Goal: Information Seeking & Learning: Learn about a topic

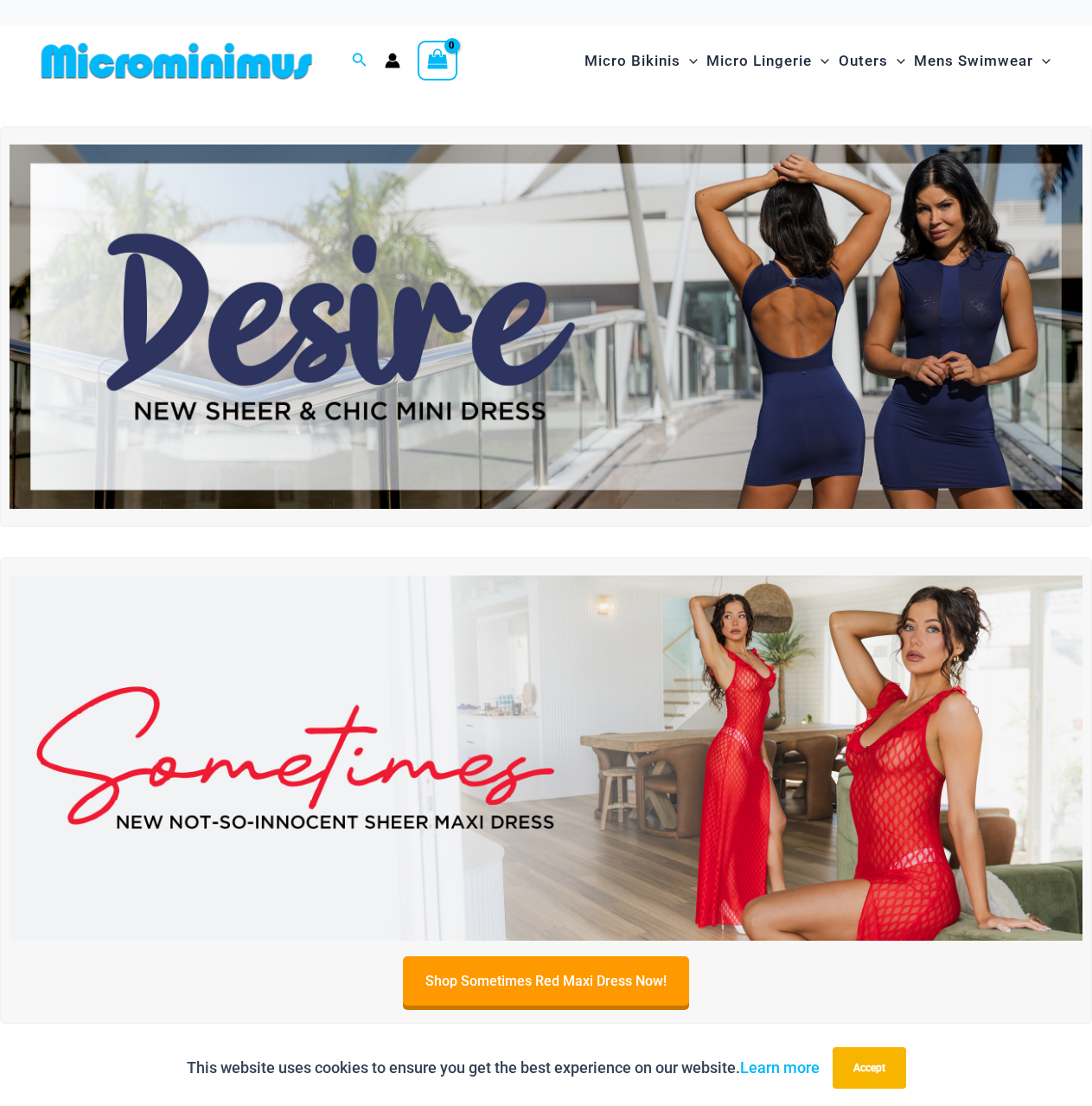
click at [784, 748] on img at bounding box center [546, 757] width 1074 height 365
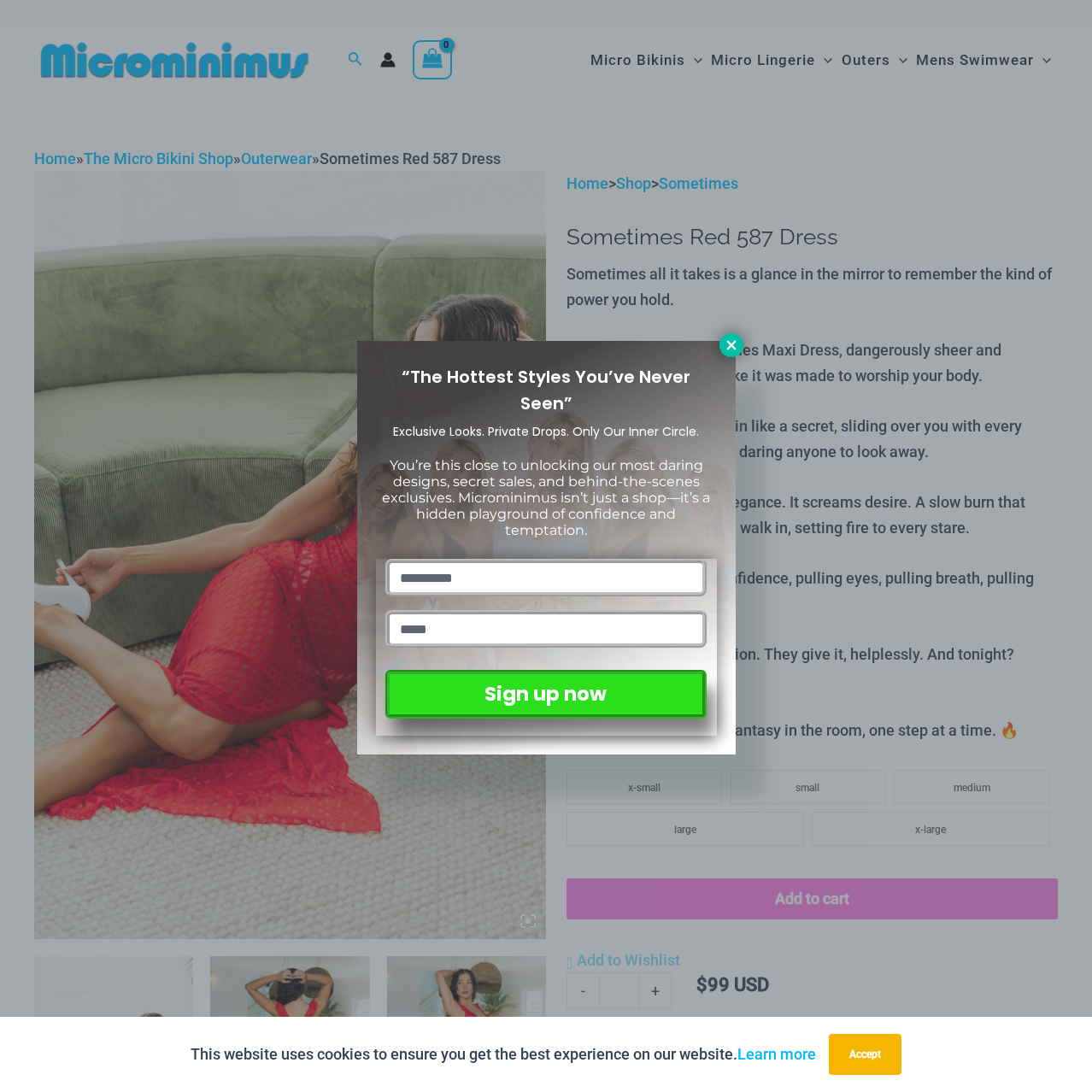
drag, startPoint x: 727, startPoint y: 344, endPoint x: 714, endPoint y: 504, distance: 160.5
click at [727, 344] on icon at bounding box center [731, 345] width 15 height 15
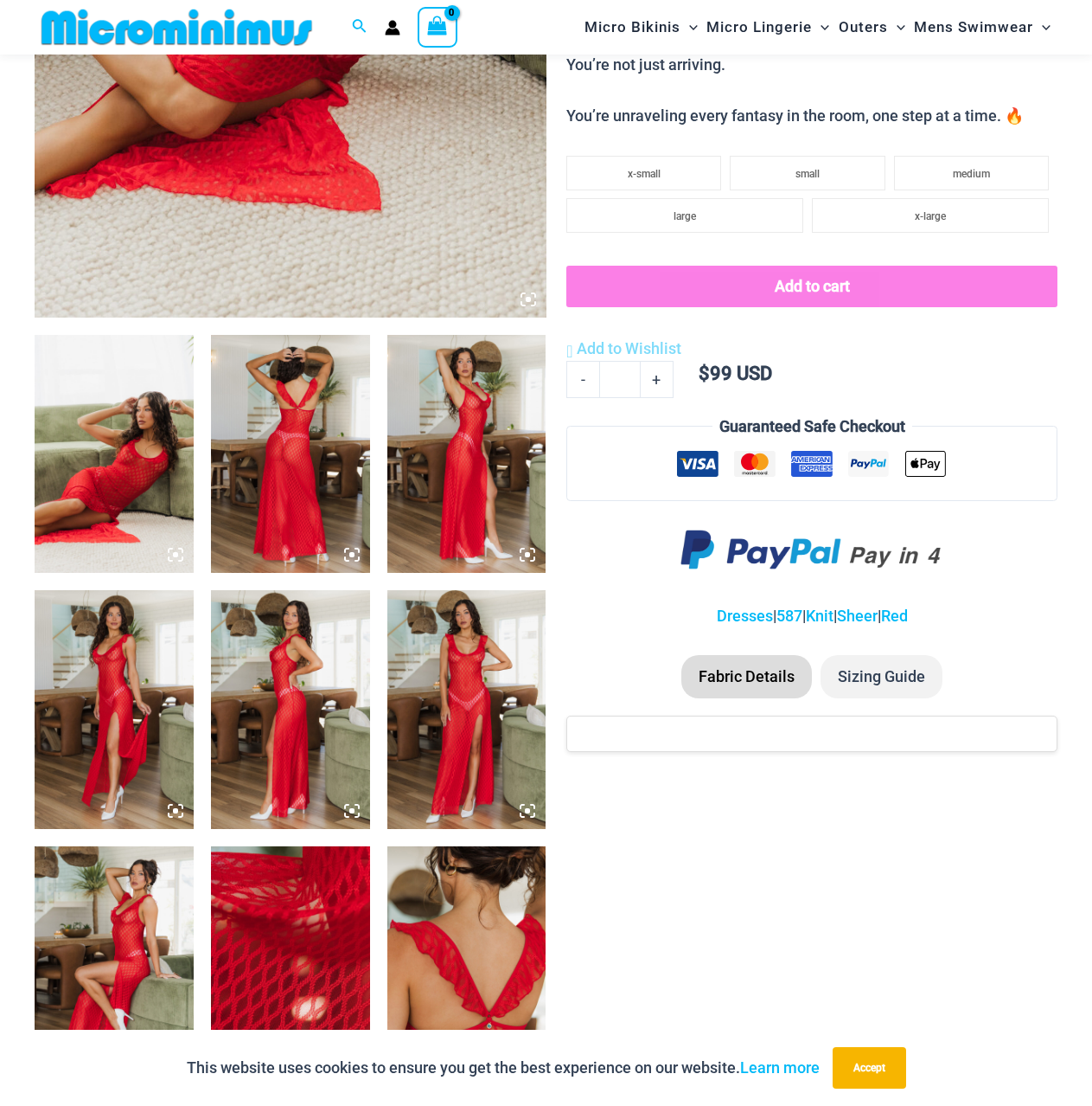
scroll to position [673, 0]
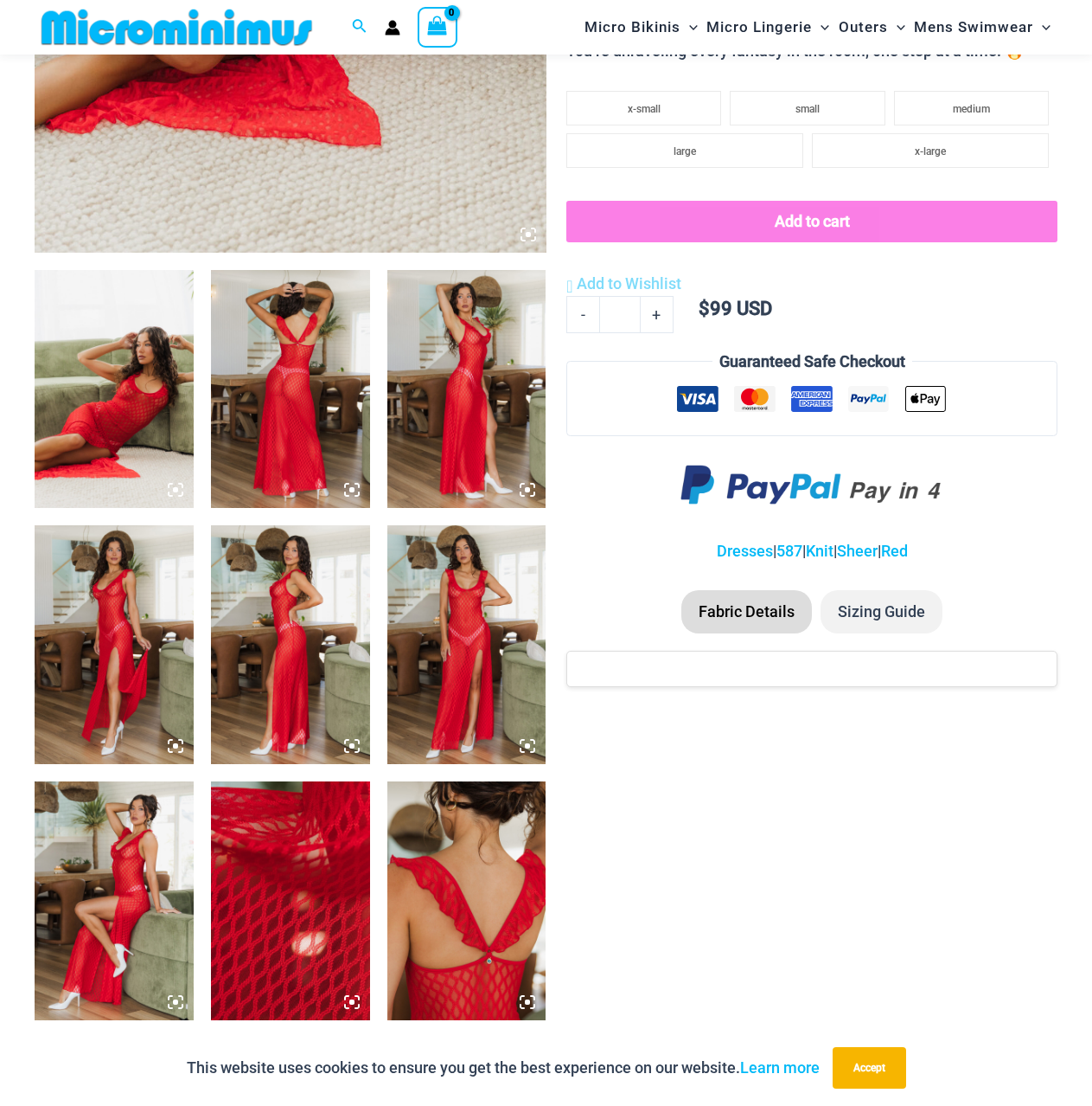
click at [175, 487] on icon at bounding box center [175, 489] width 16 height 16
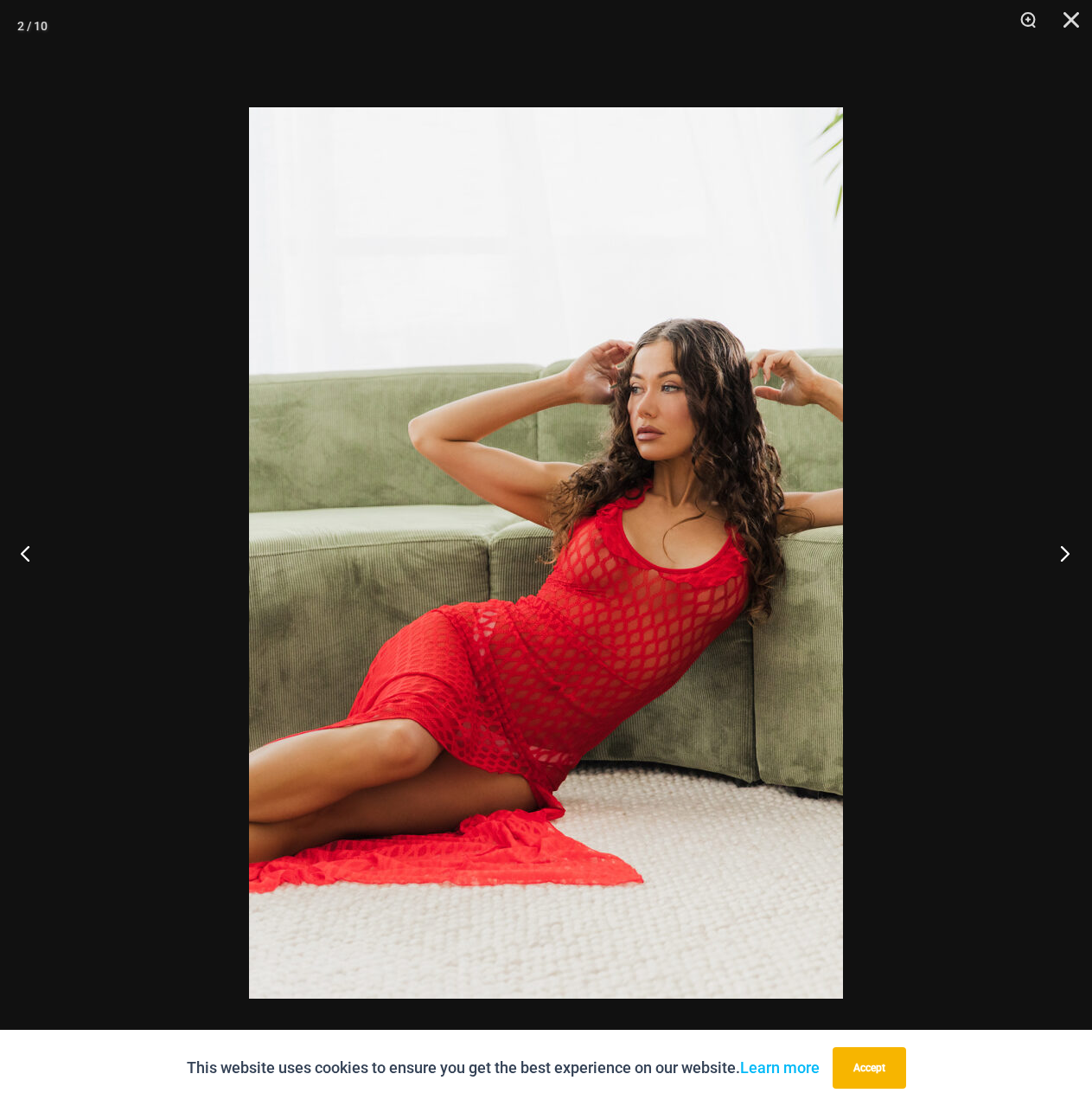
click at [1063, 548] on button "Next" at bounding box center [1059, 553] width 65 height 87
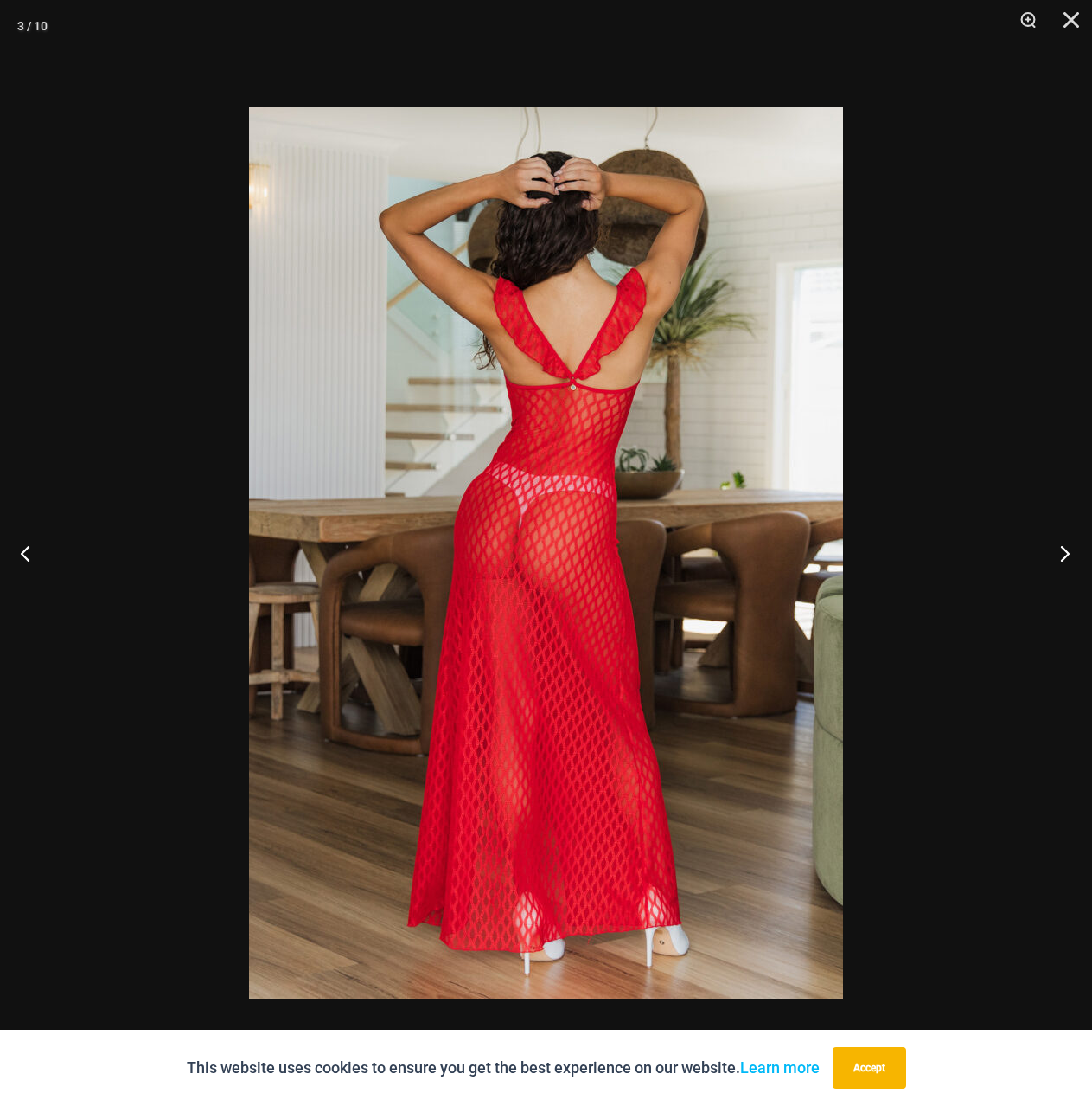
click at [1063, 548] on button "Next" at bounding box center [1059, 553] width 65 height 87
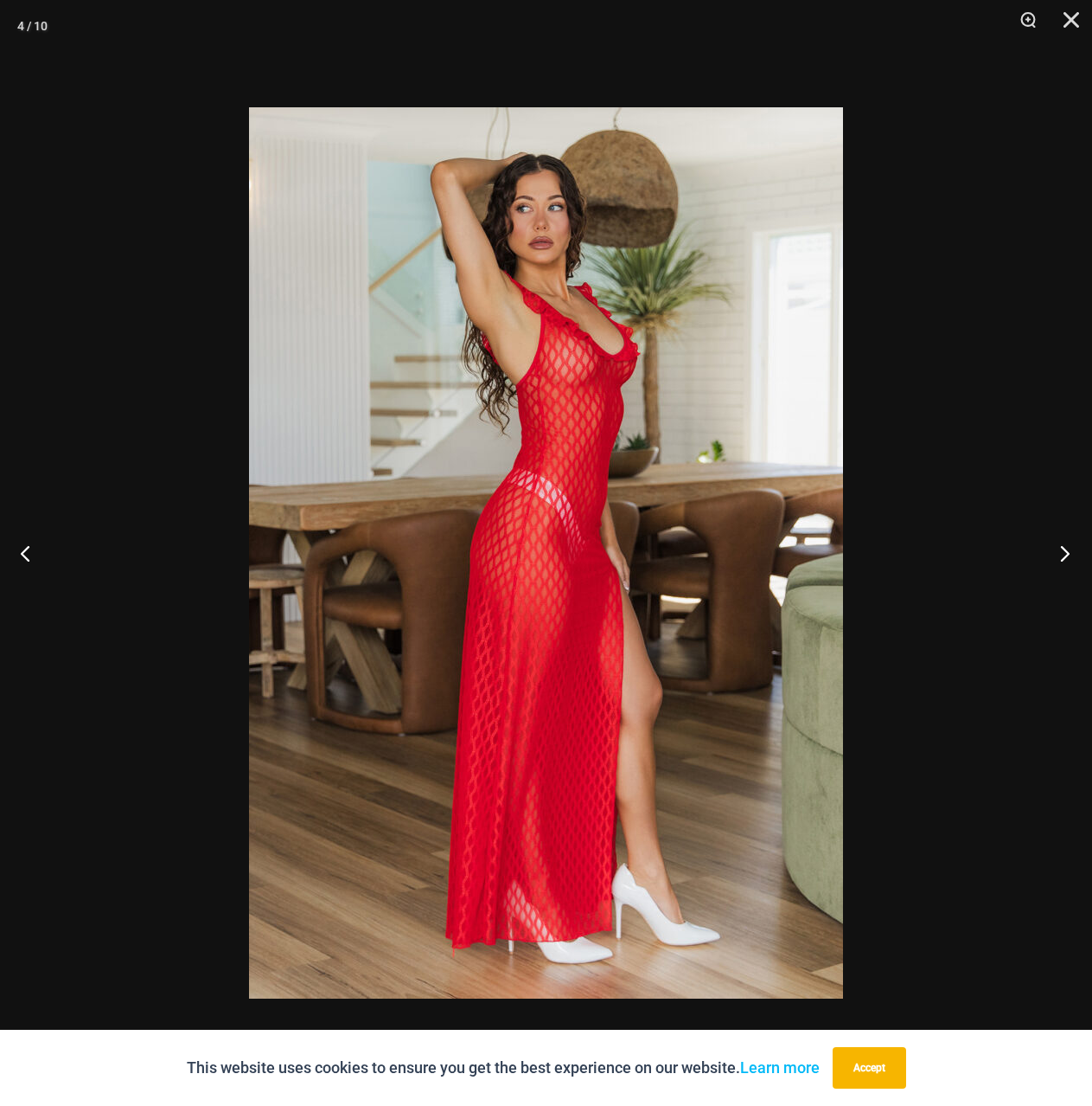
click at [1063, 548] on button "Next" at bounding box center [1059, 553] width 65 height 87
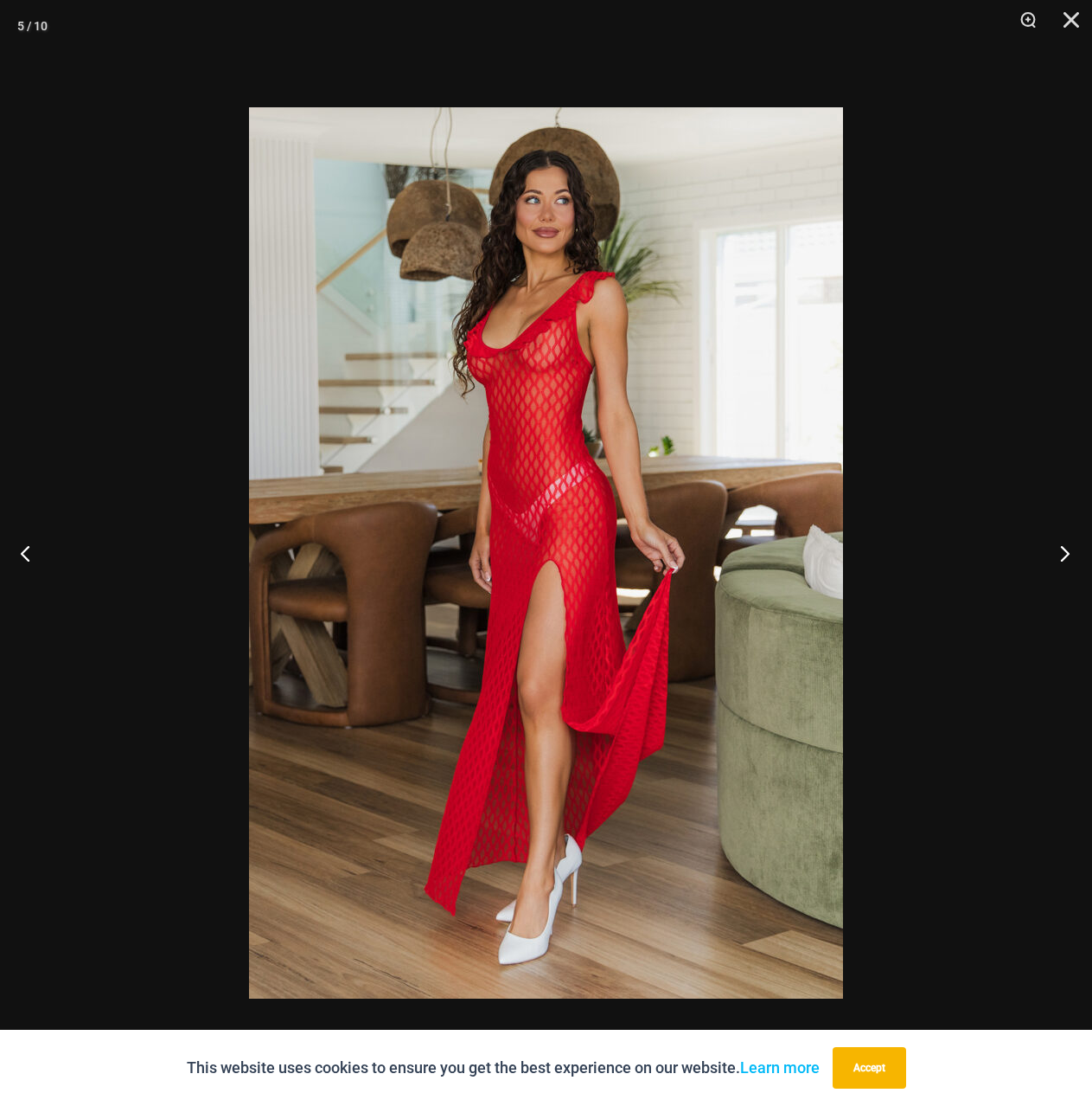
click at [1063, 548] on button "Next" at bounding box center [1059, 553] width 65 height 87
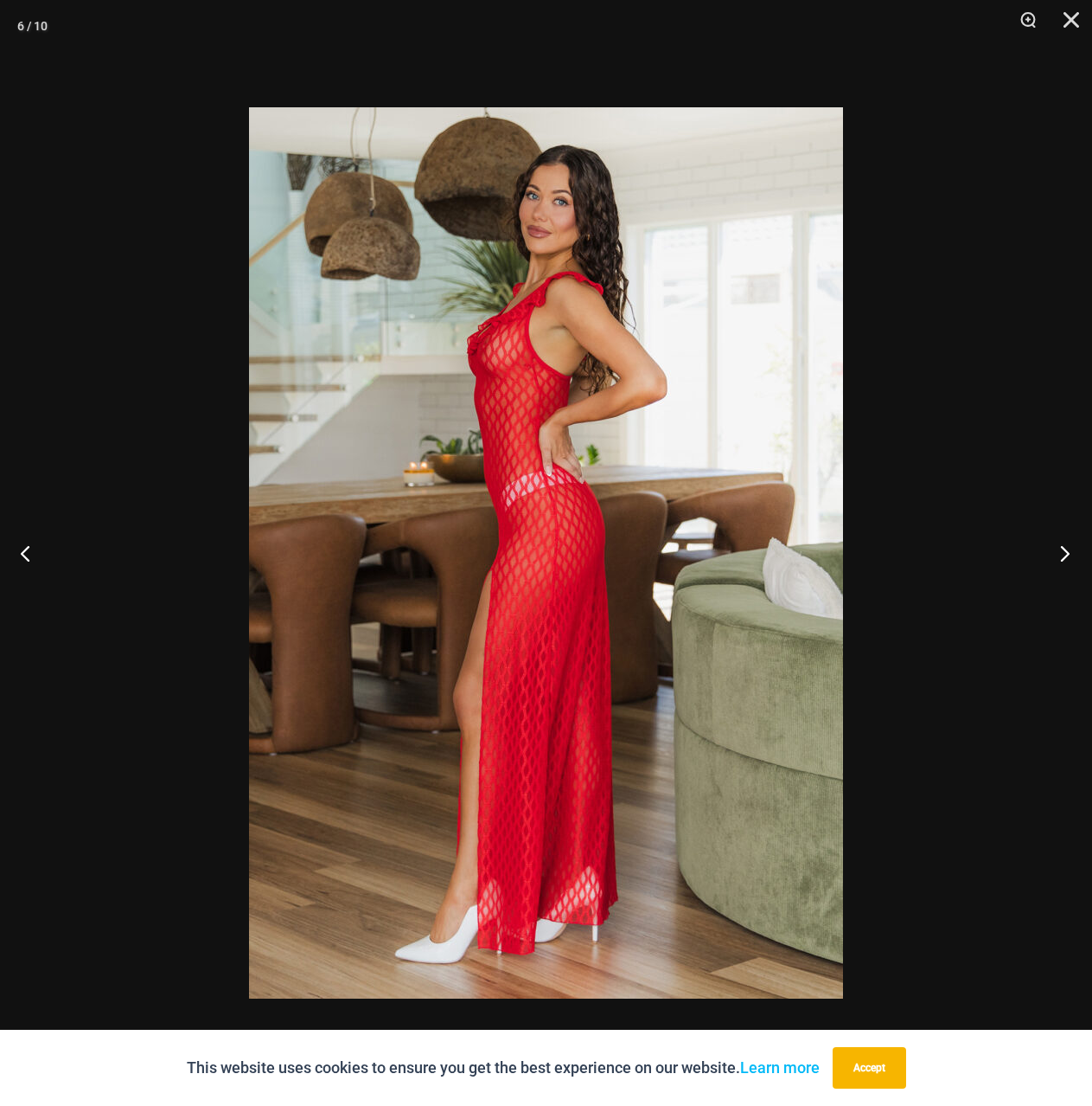
click at [1063, 548] on button "Next" at bounding box center [1059, 553] width 65 height 87
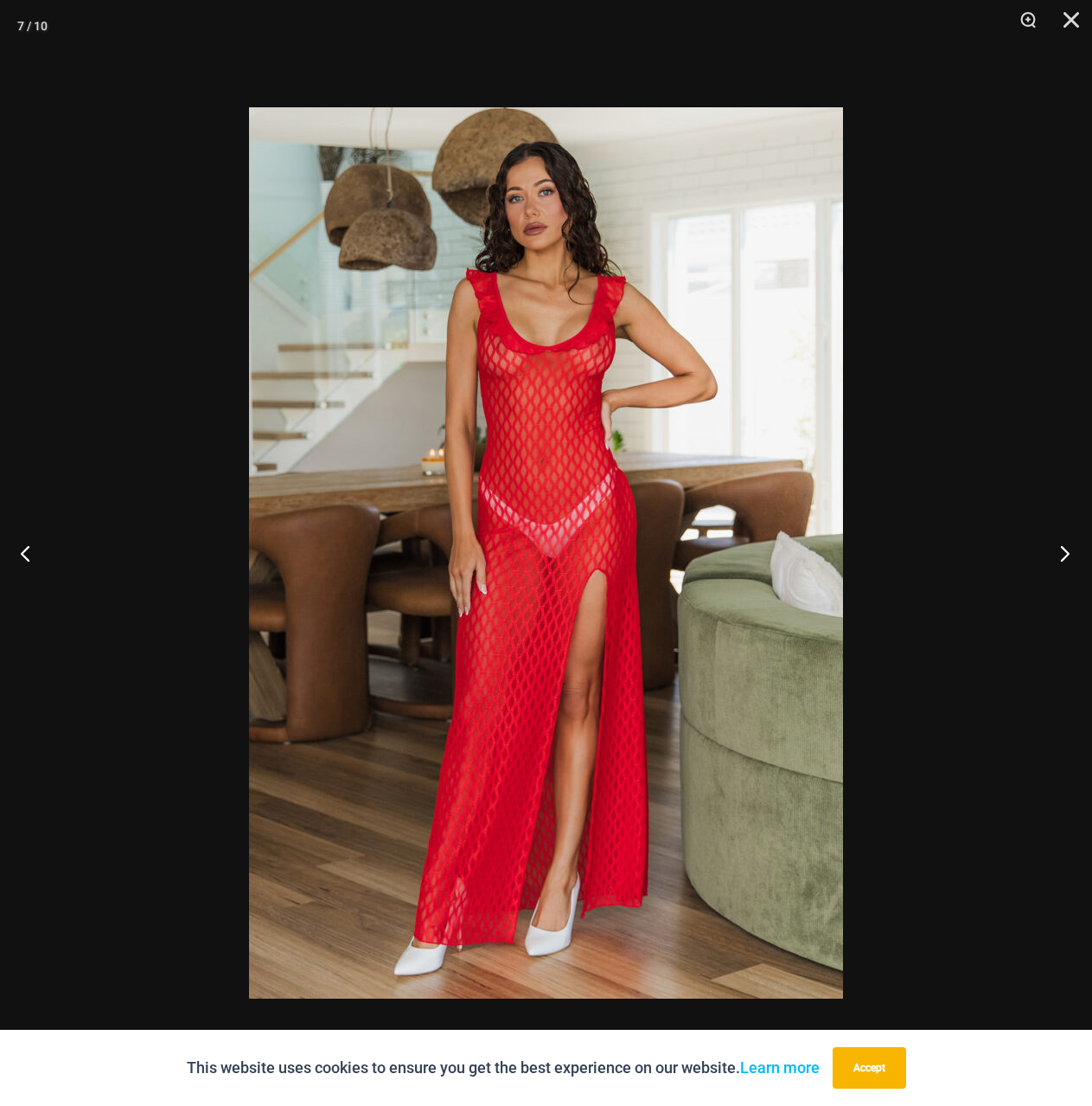
click at [1063, 548] on button "Next" at bounding box center [1059, 553] width 65 height 87
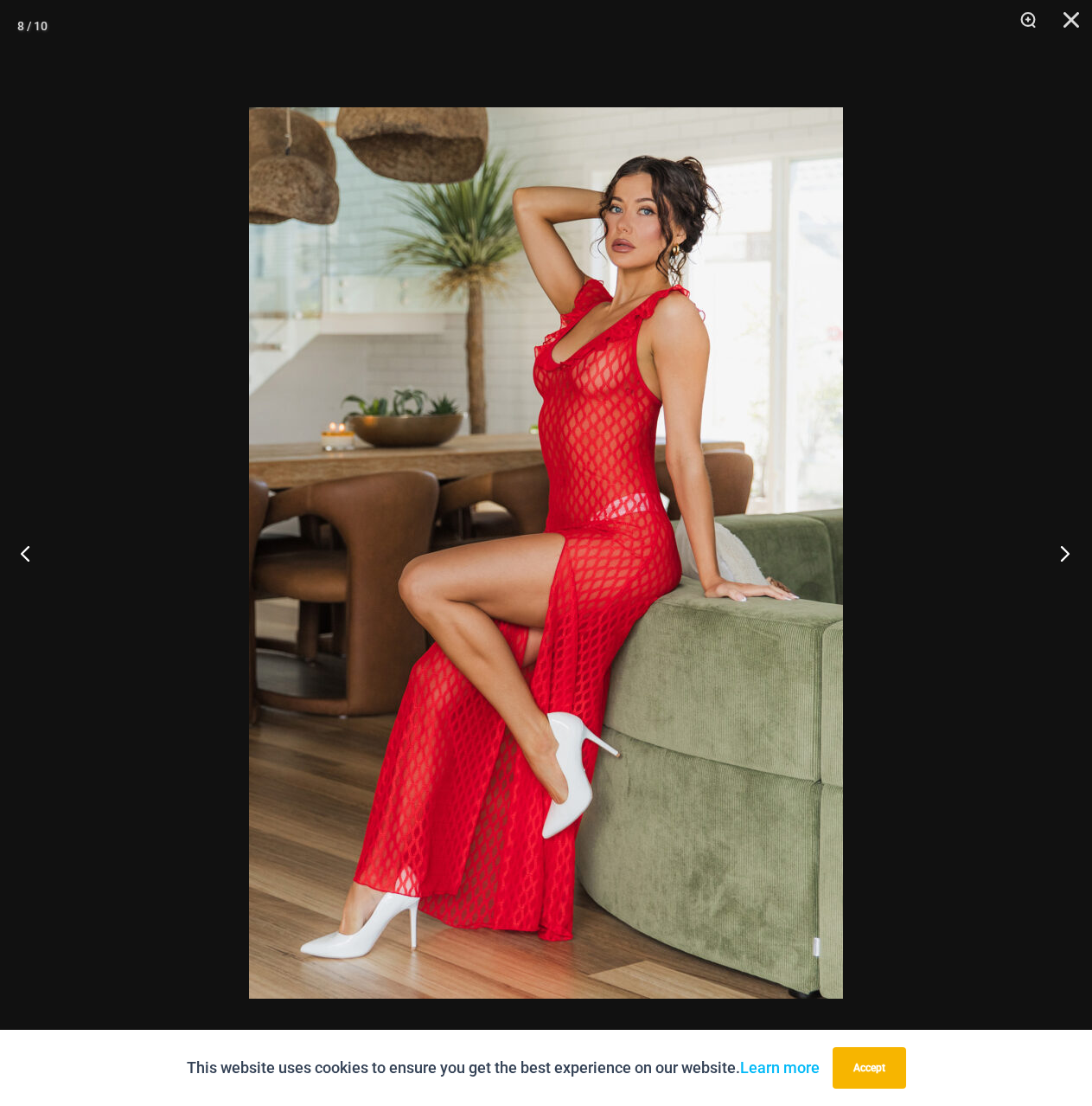
click at [1063, 548] on button "Next" at bounding box center [1059, 553] width 65 height 87
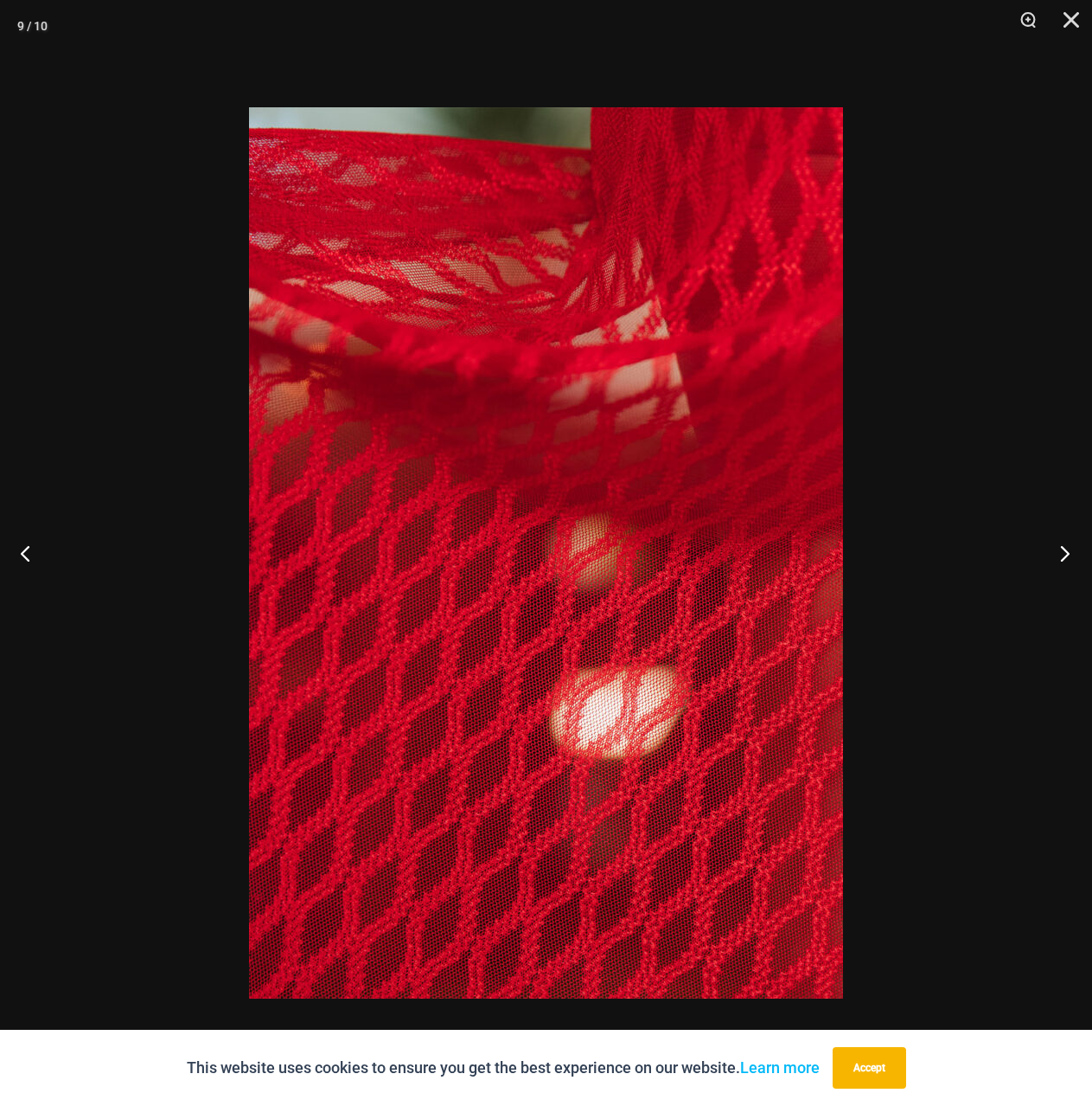
click at [1063, 548] on button "Next" at bounding box center [1059, 553] width 65 height 87
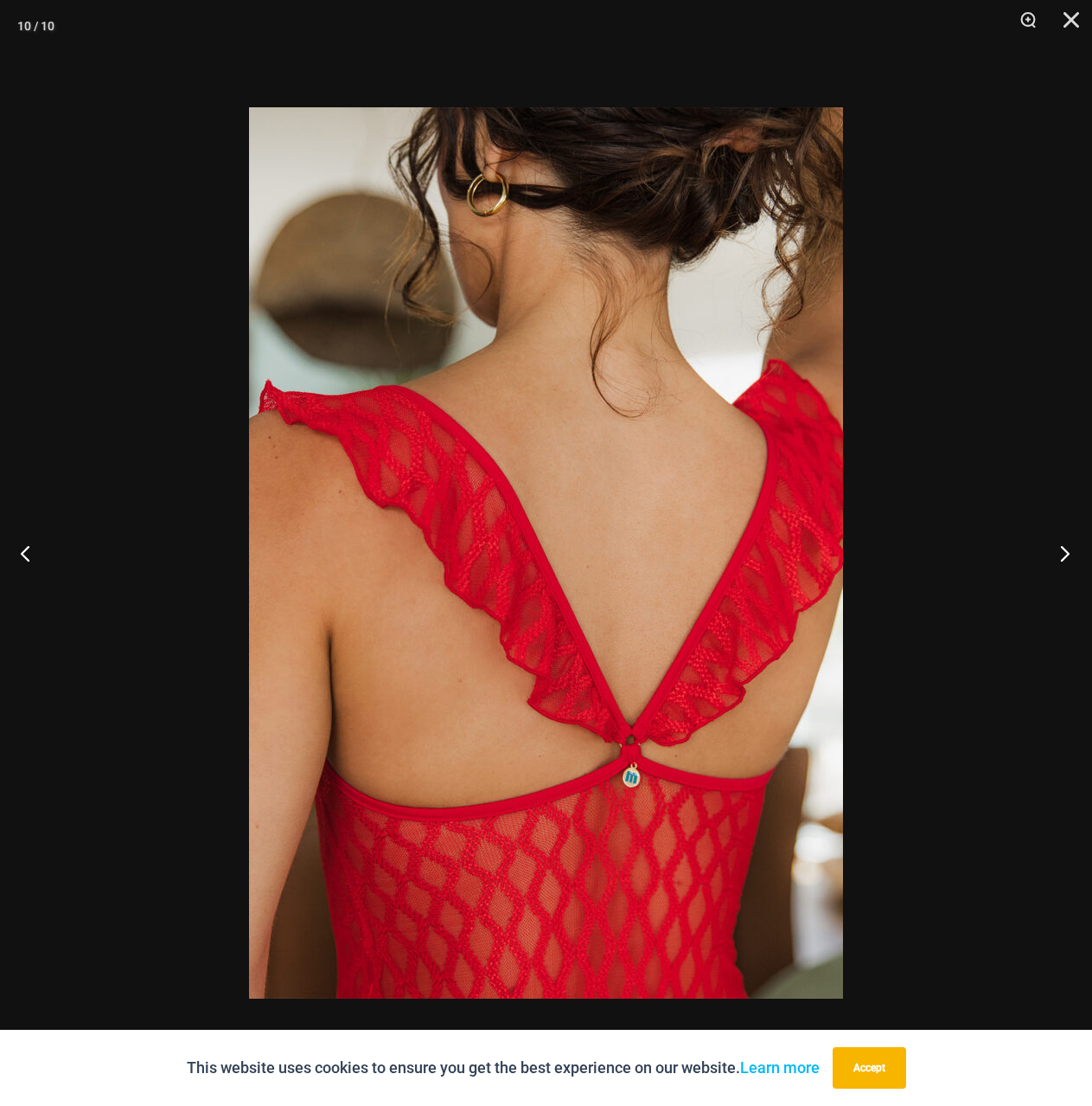
click at [1063, 548] on button "Next" at bounding box center [1059, 553] width 65 height 87
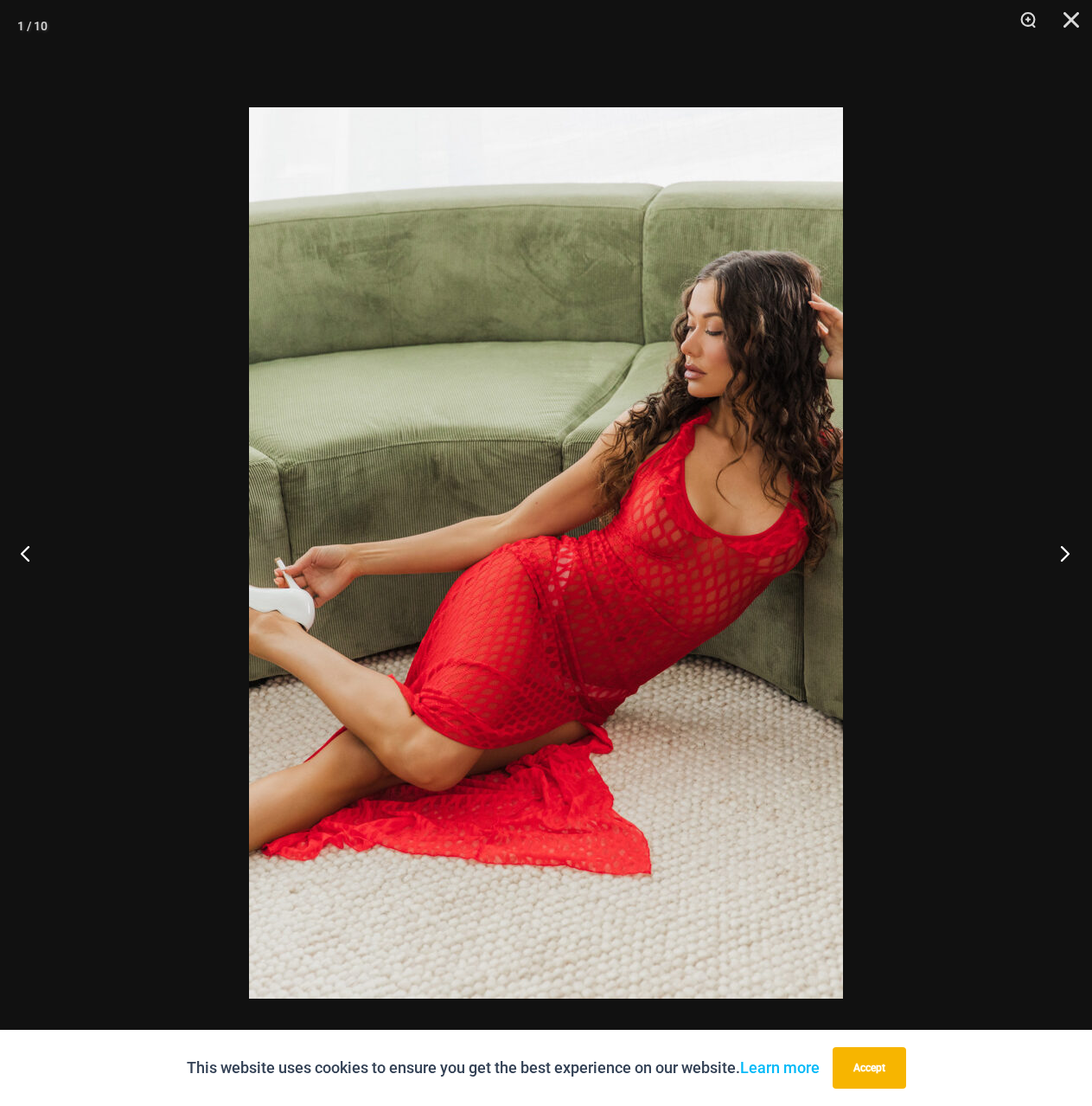
click at [1063, 548] on button "Next" at bounding box center [1059, 553] width 65 height 87
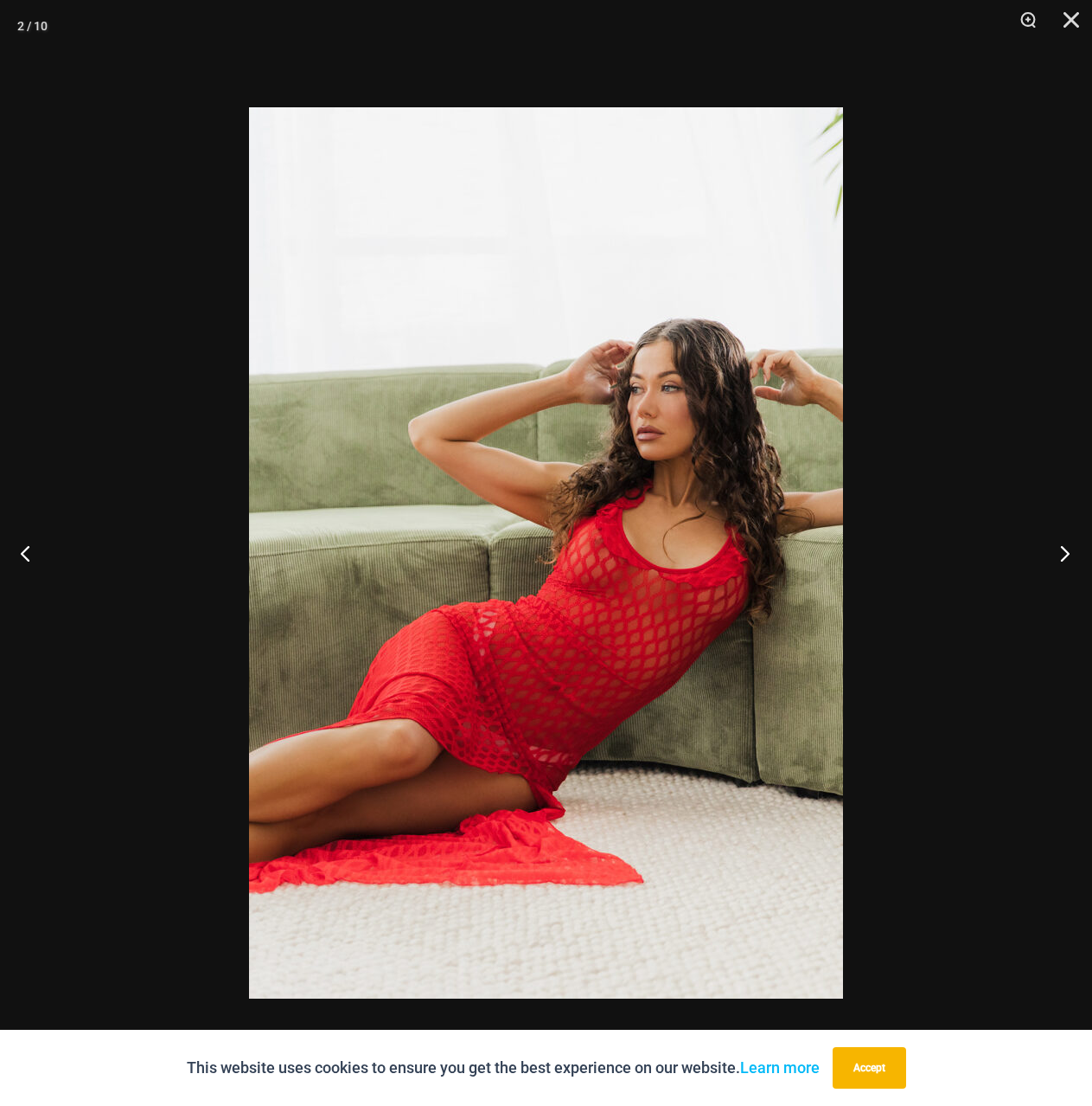
click at [1063, 548] on button "Next" at bounding box center [1059, 553] width 65 height 87
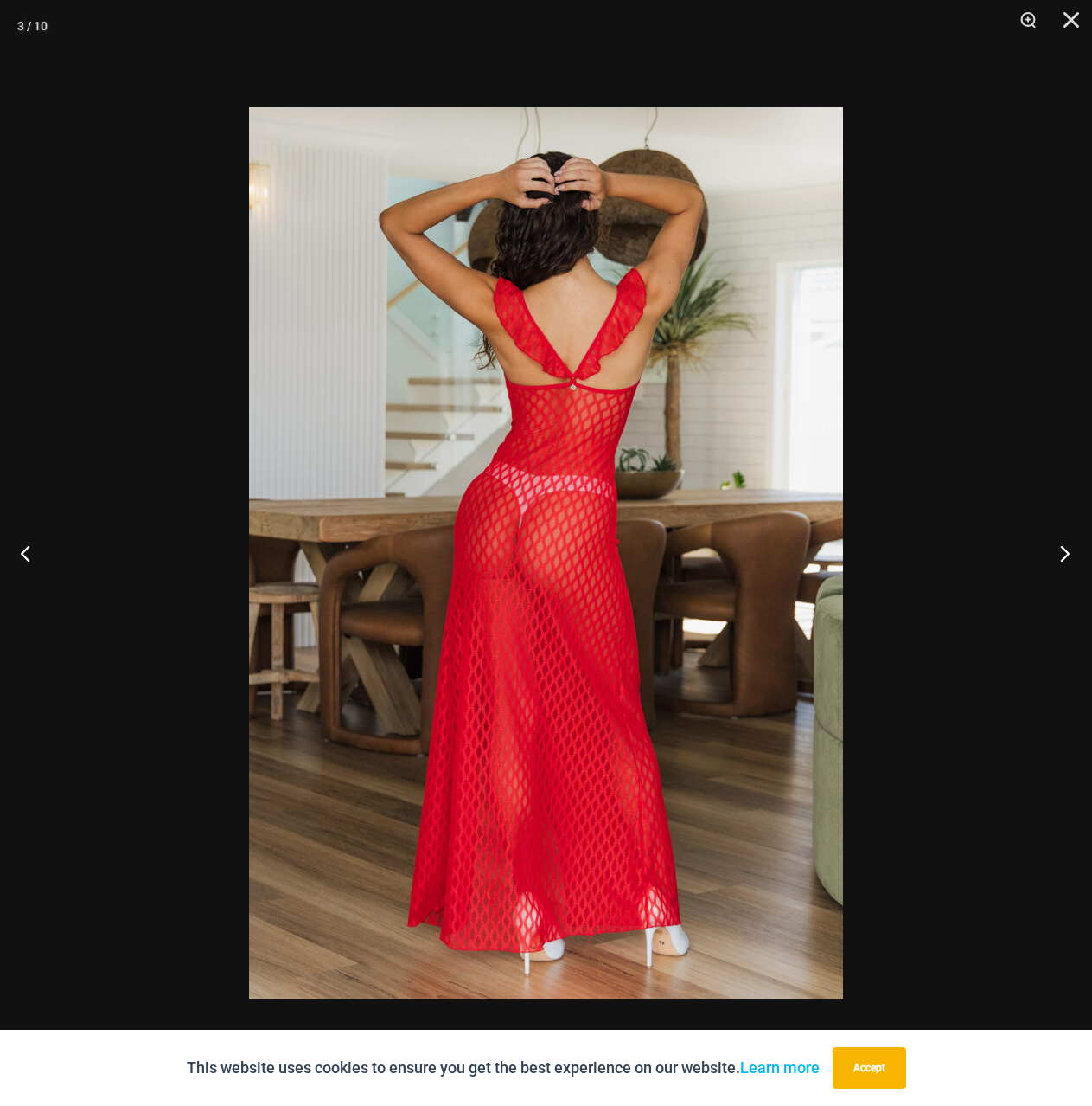
click at [1063, 548] on button "Next" at bounding box center [1059, 553] width 65 height 87
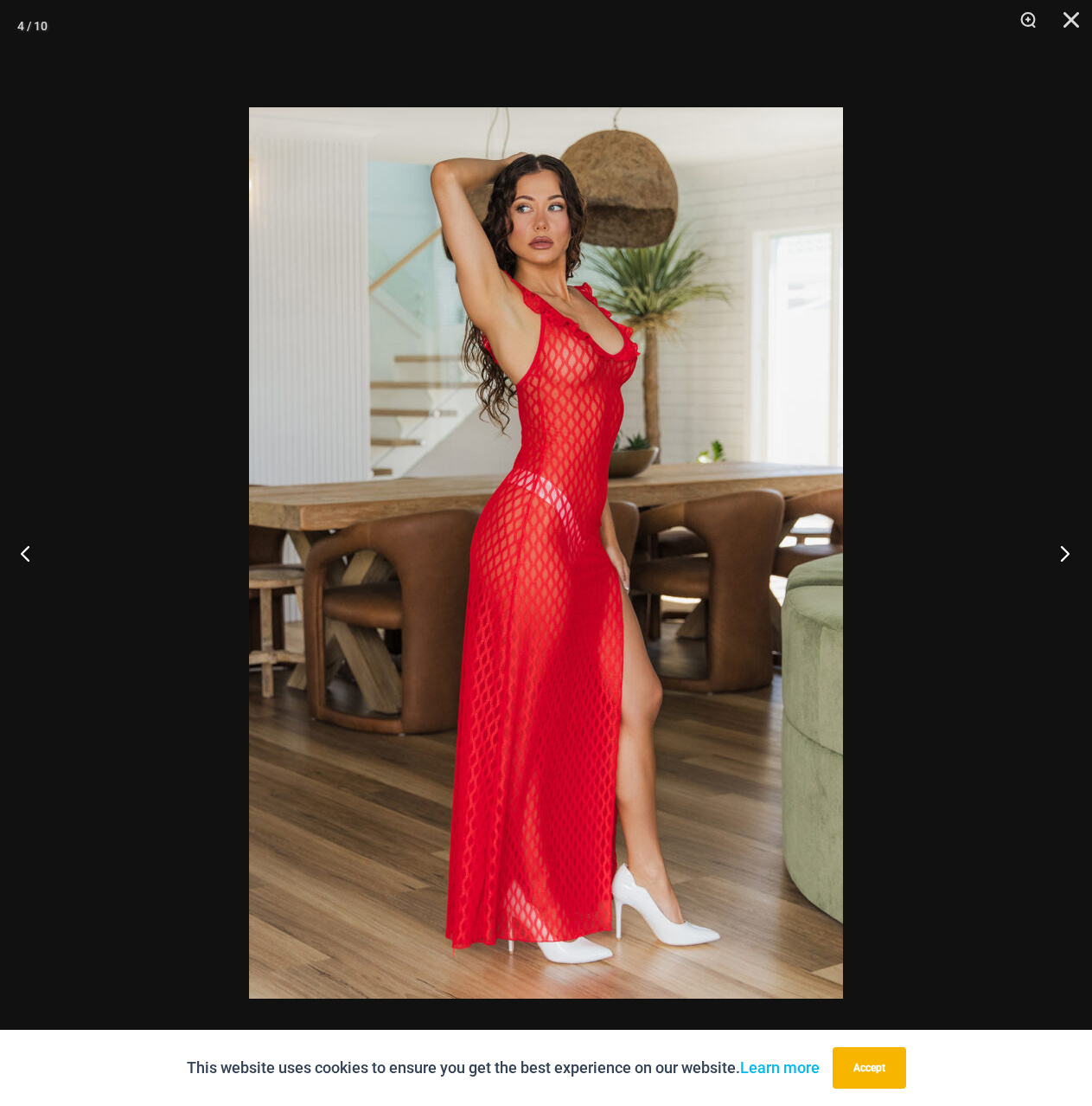
click at [1063, 548] on button "Next" at bounding box center [1059, 553] width 65 height 87
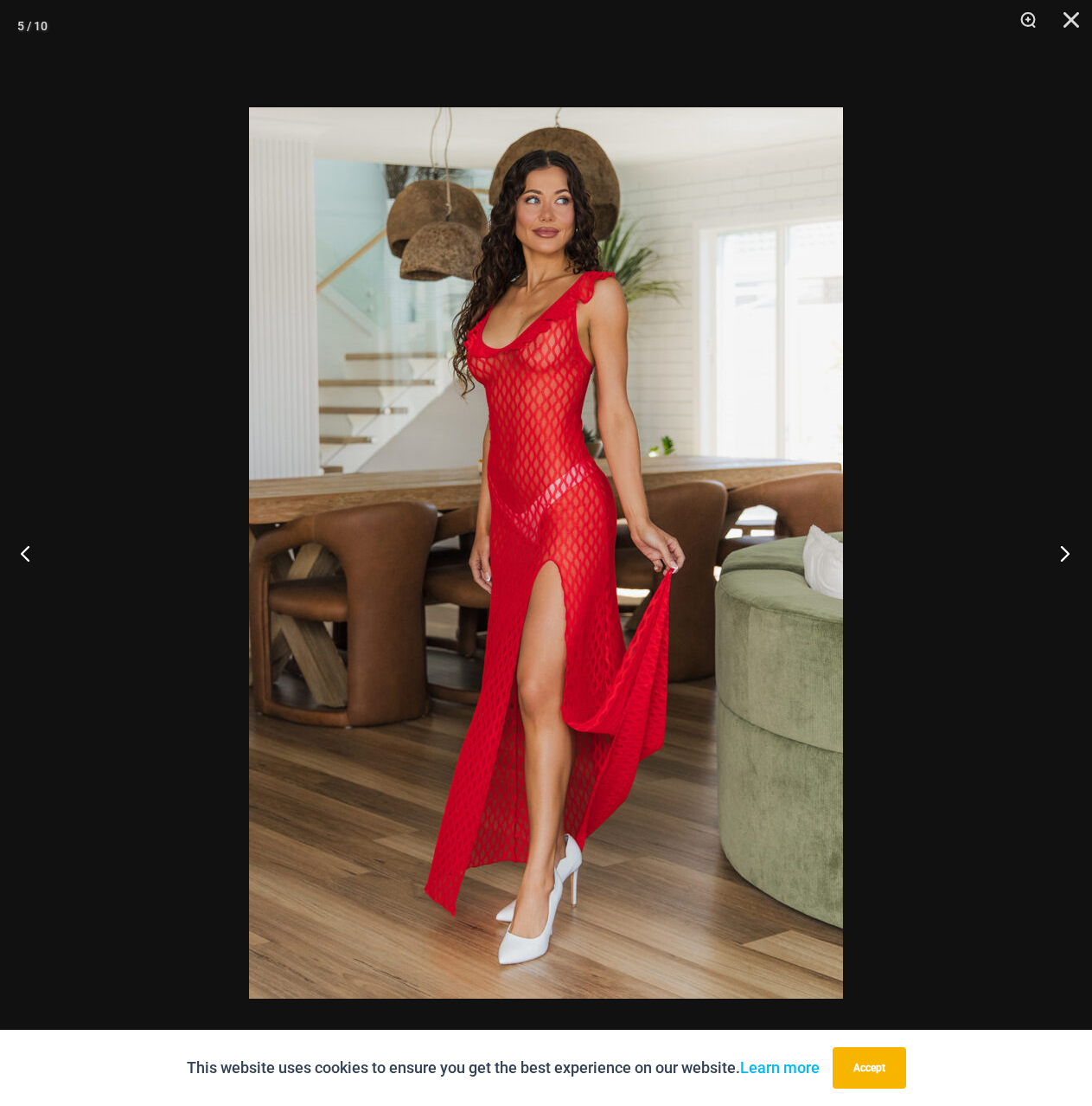
click at [1063, 548] on button "Next" at bounding box center [1059, 553] width 65 height 87
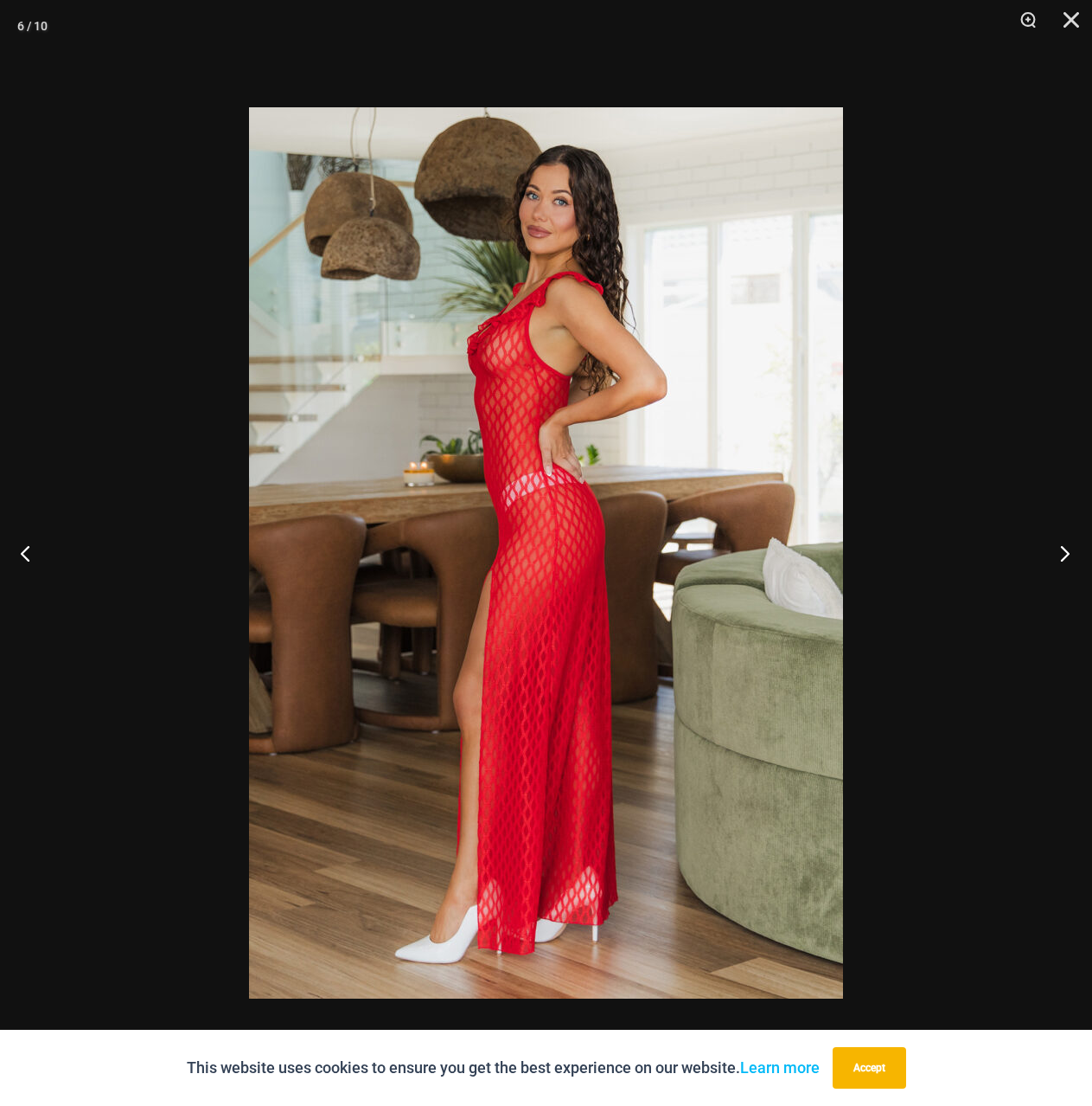
click at [1063, 548] on button "Next" at bounding box center [1059, 553] width 65 height 87
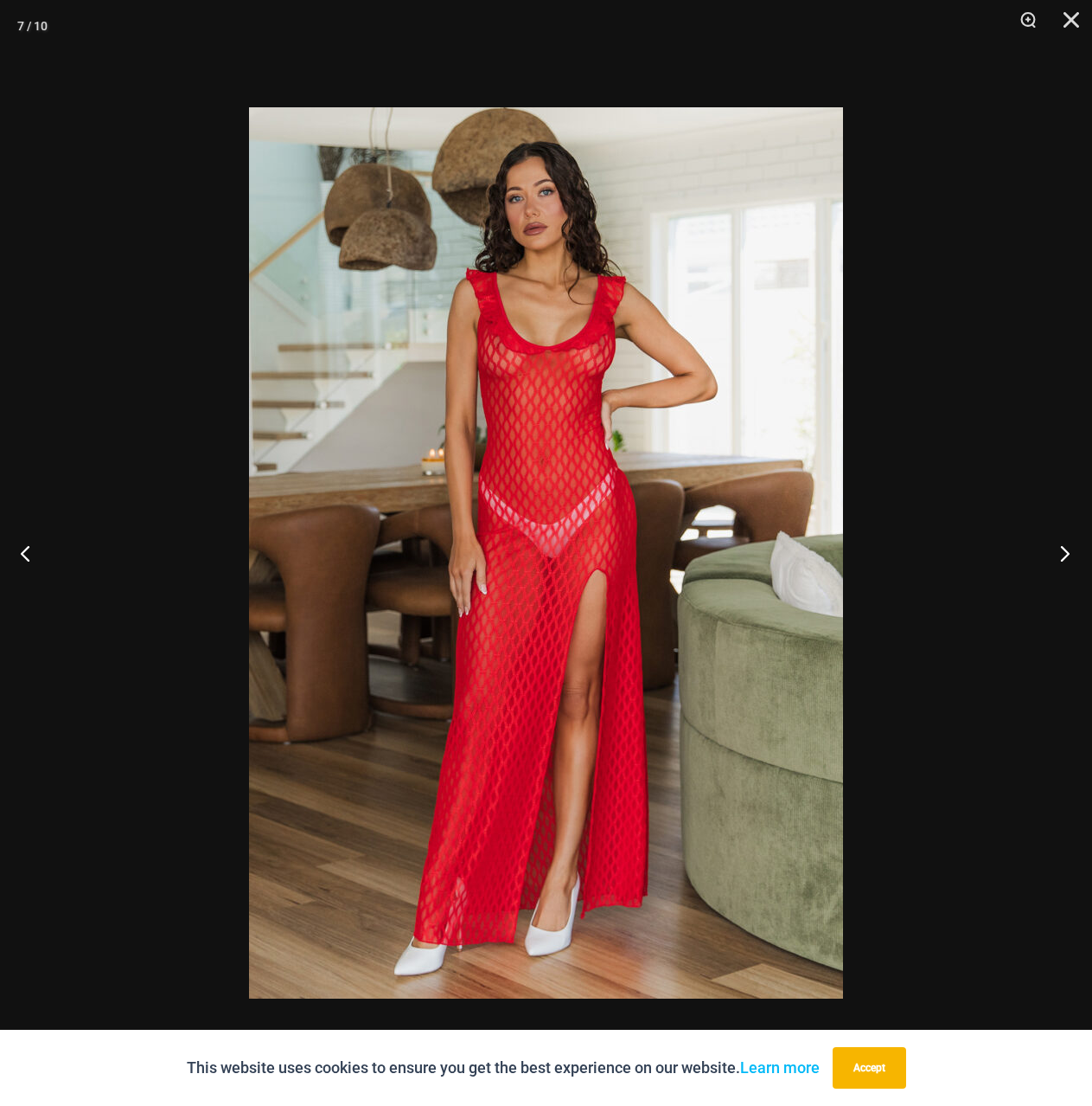
click at [1069, 549] on button "Next" at bounding box center [1059, 553] width 65 height 87
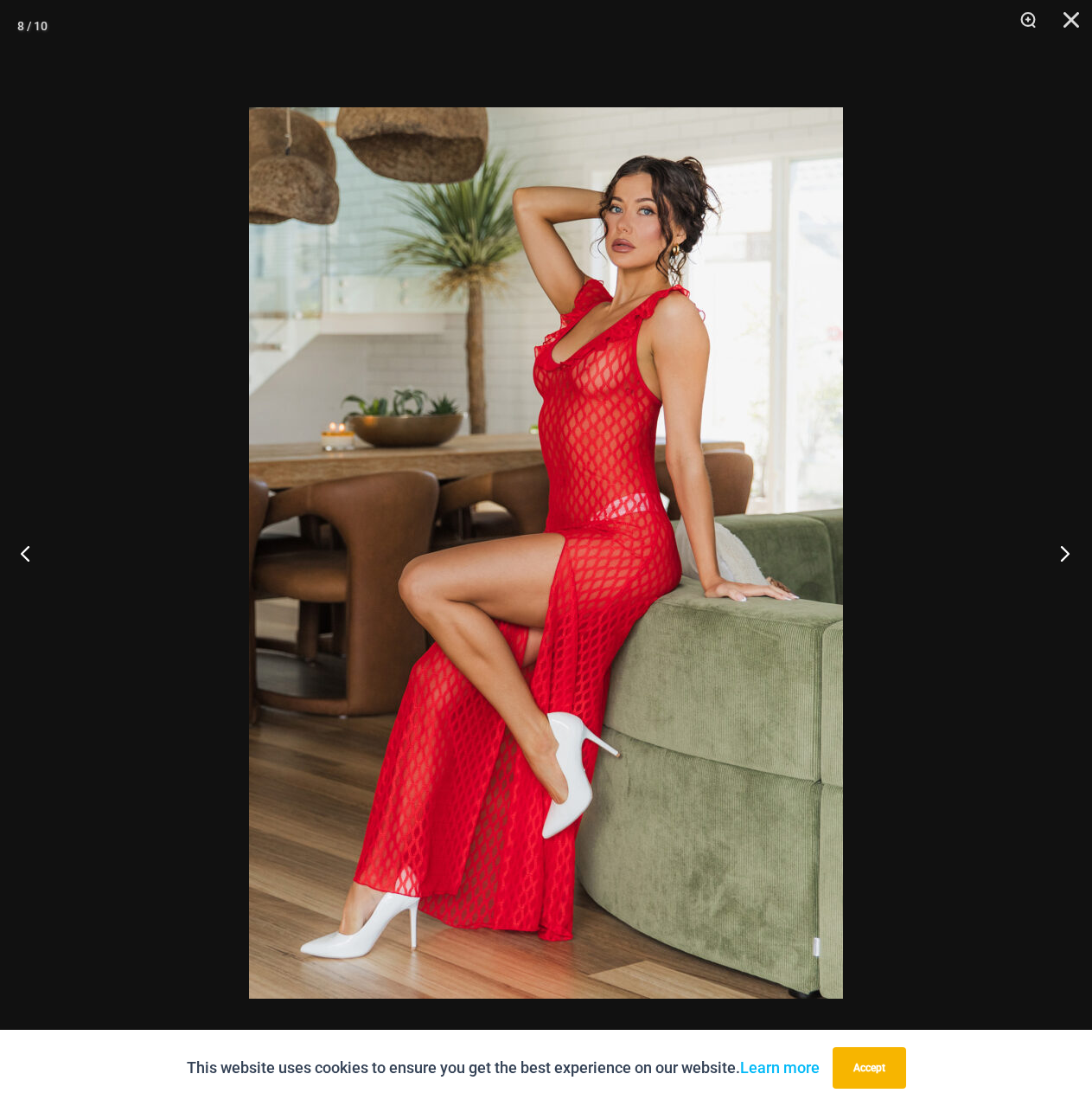
click at [1069, 549] on button "Next" at bounding box center [1059, 553] width 65 height 87
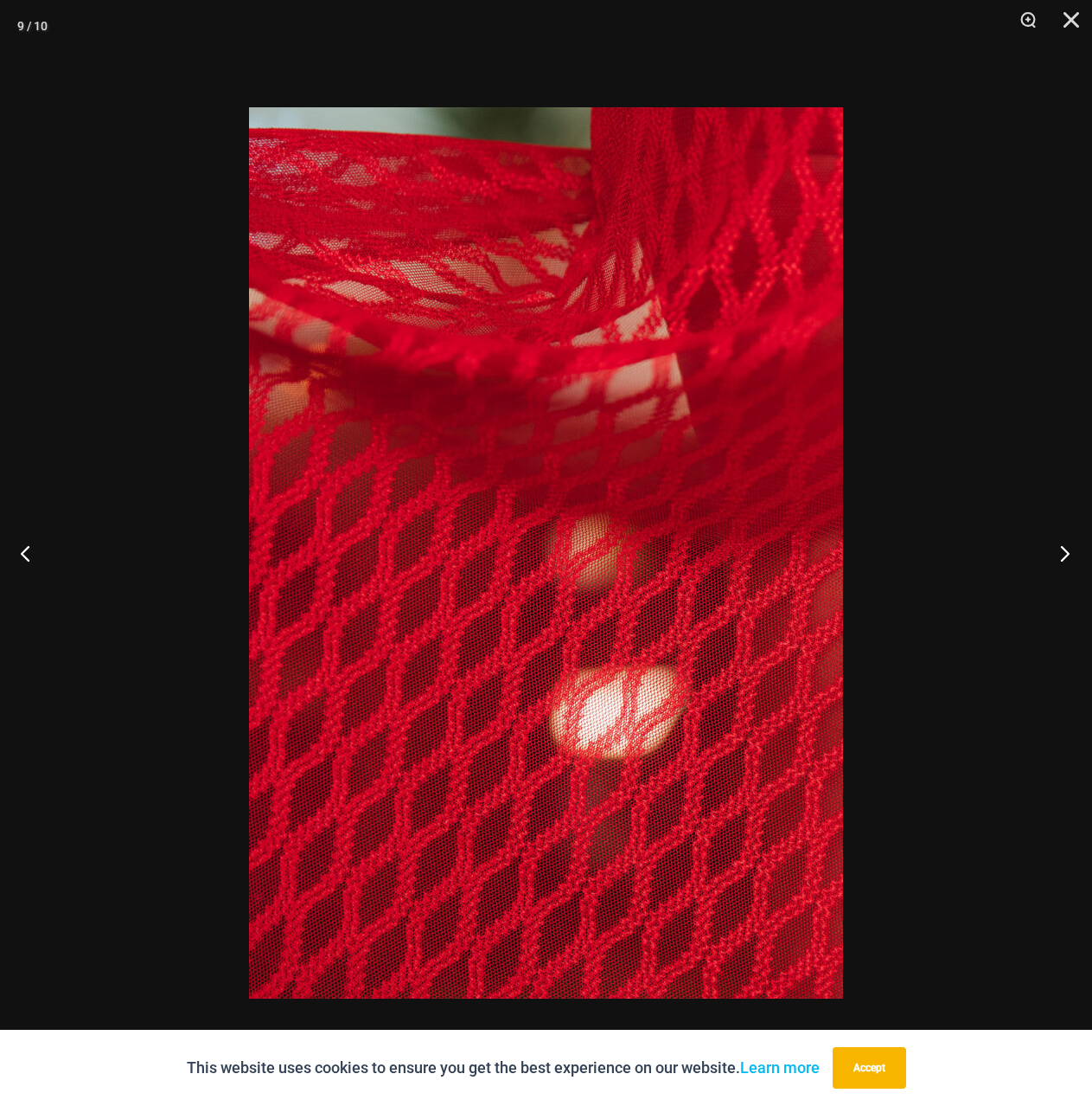
click at [1069, 549] on button "Next" at bounding box center [1059, 553] width 65 height 87
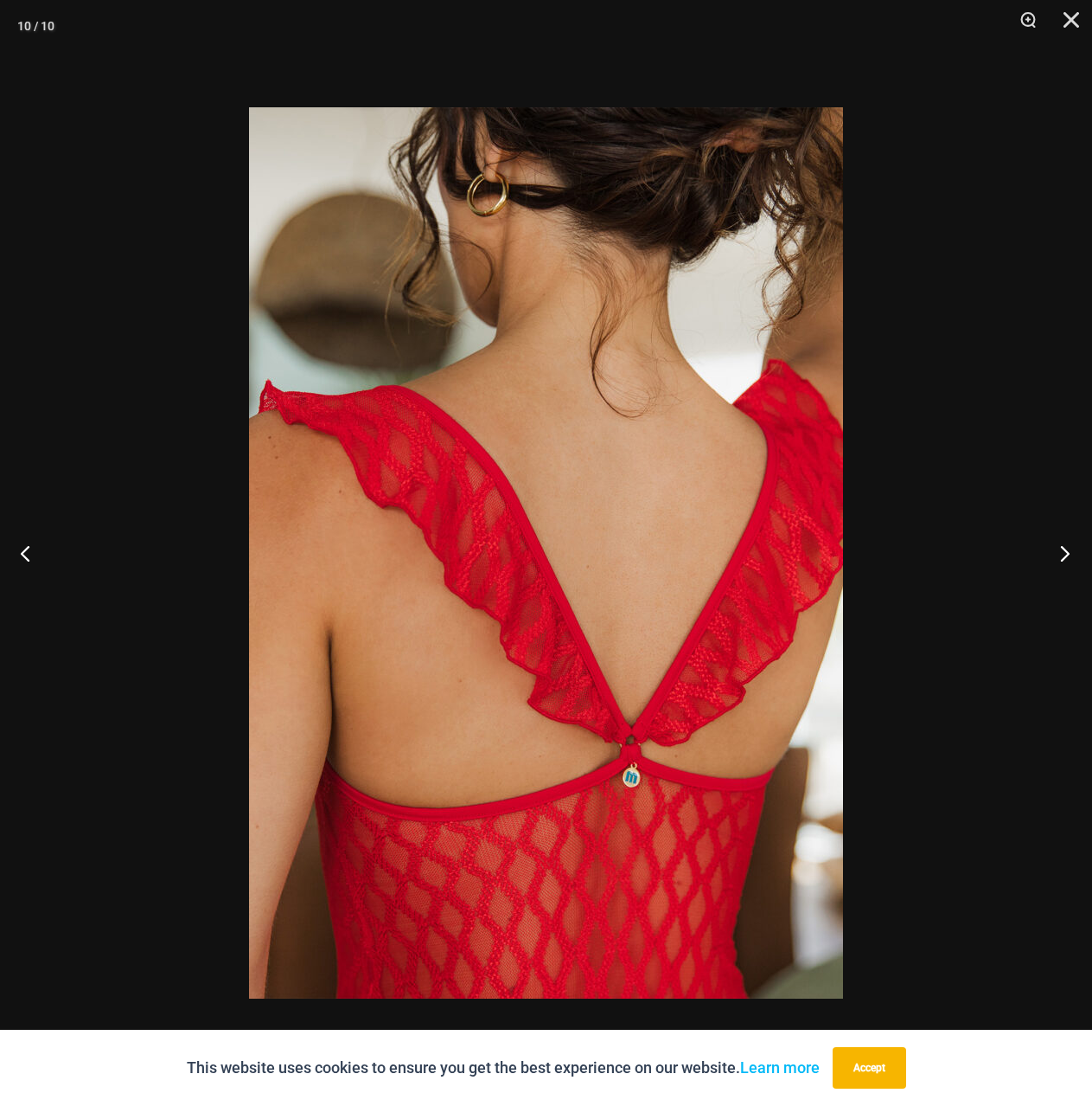
click at [1069, 549] on button "Next" at bounding box center [1059, 553] width 65 height 87
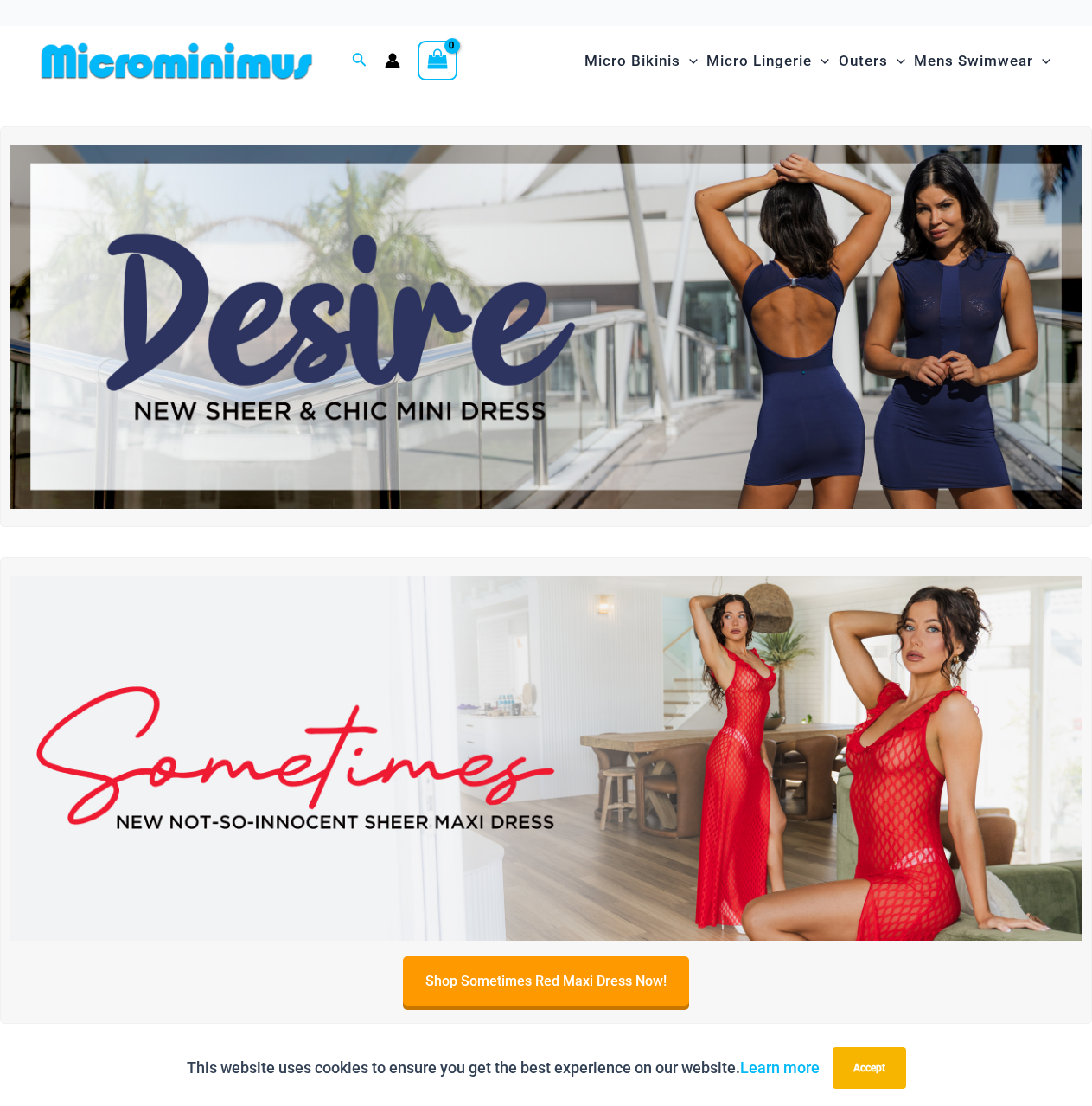
click at [593, 339] on img at bounding box center [546, 326] width 1074 height 365
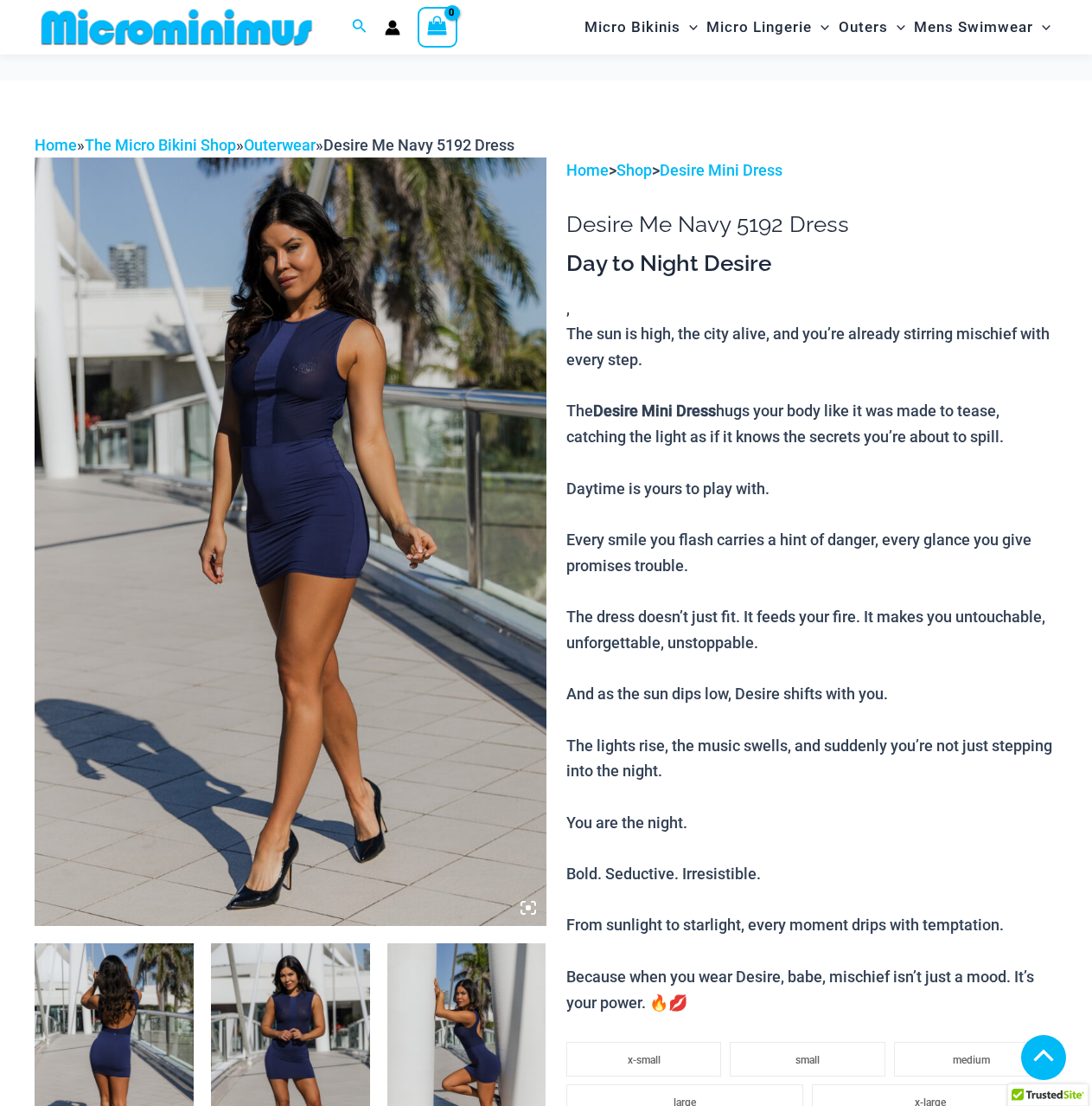
scroll to position [762, 0]
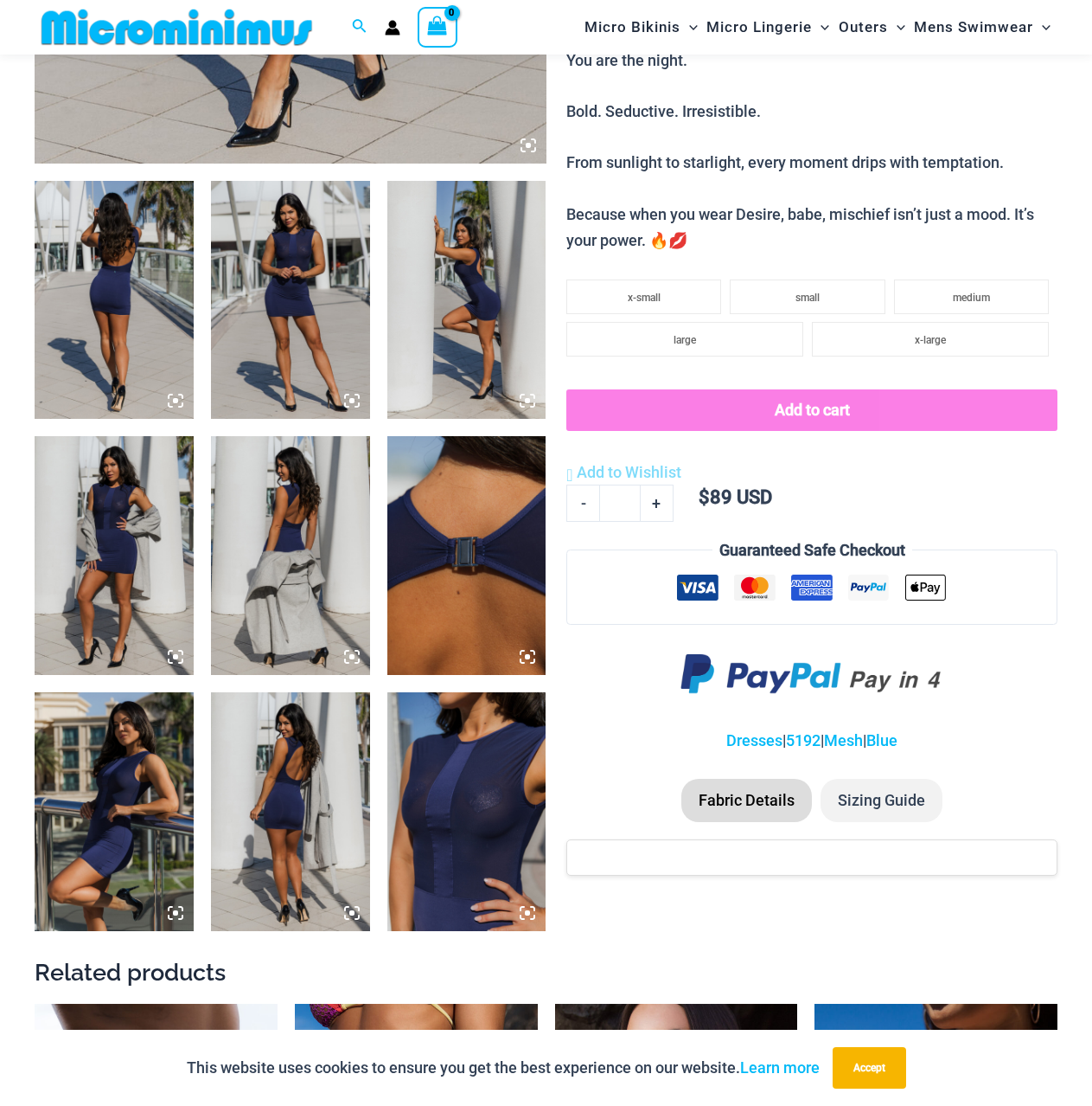
click at [525, 912] on icon at bounding box center [527, 912] width 16 height 16
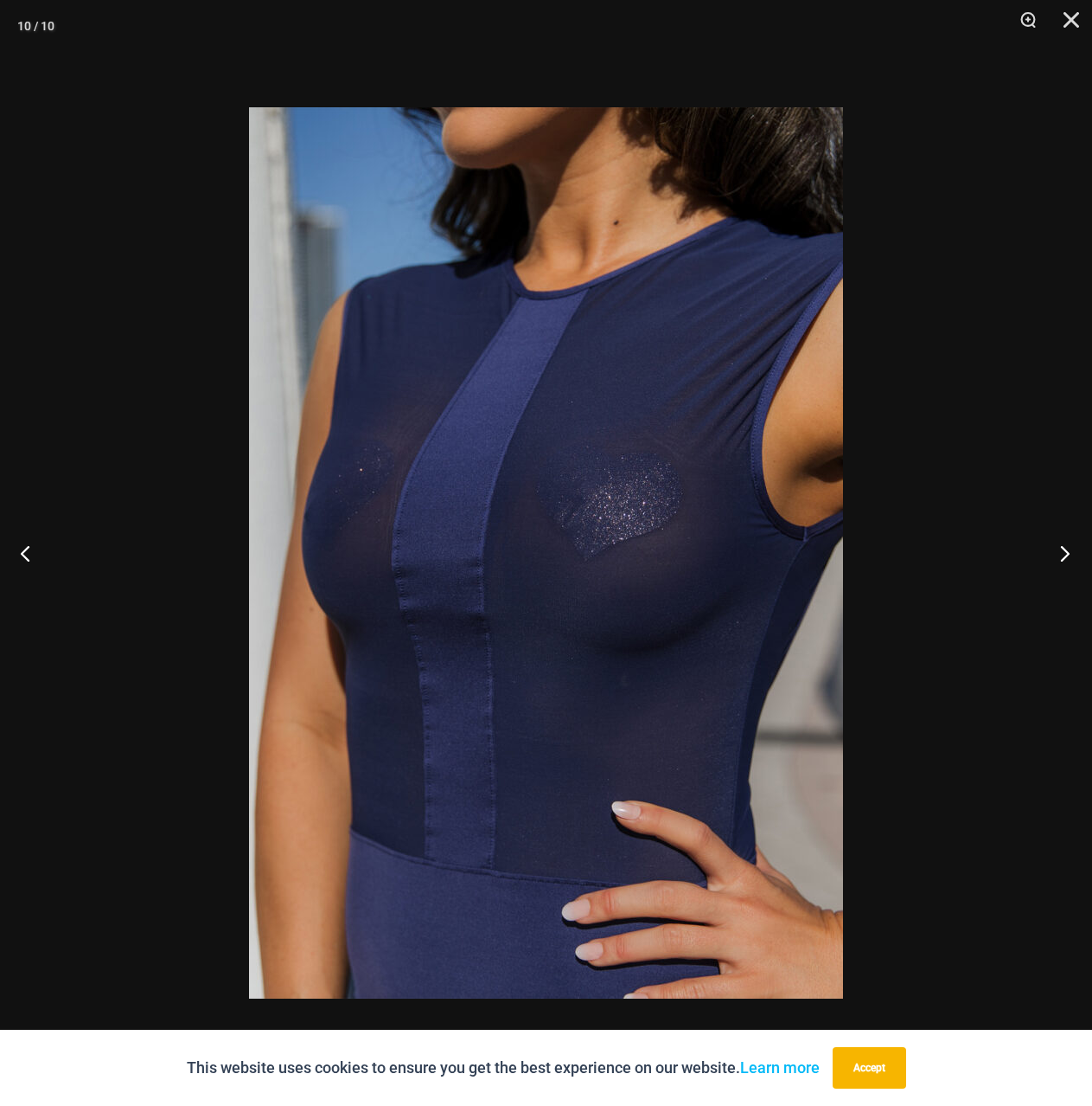
click at [1063, 548] on button "Next" at bounding box center [1059, 553] width 65 height 87
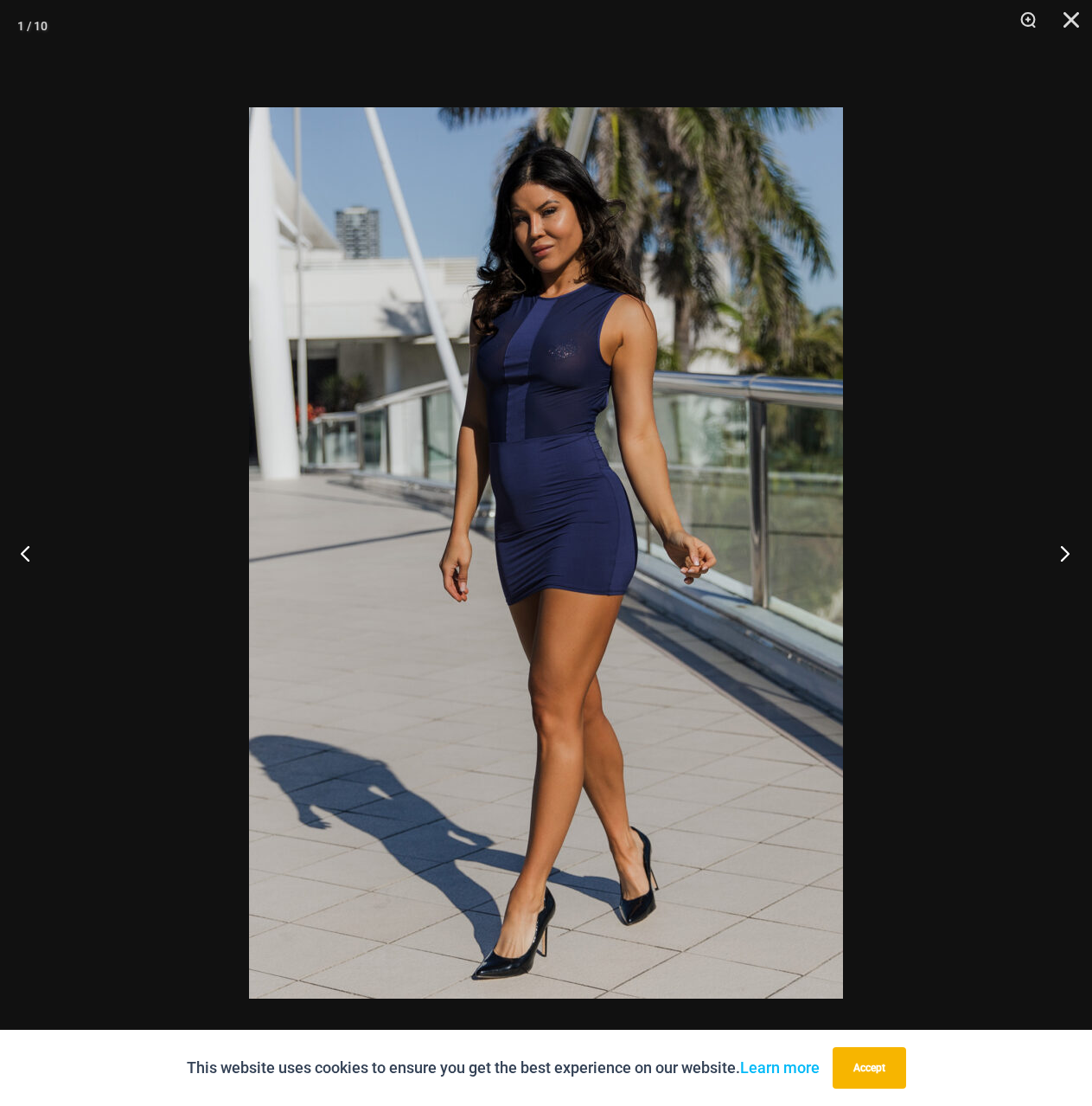
click at [1061, 551] on button "Next" at bounding box center [1059, 553] width 65 height 87
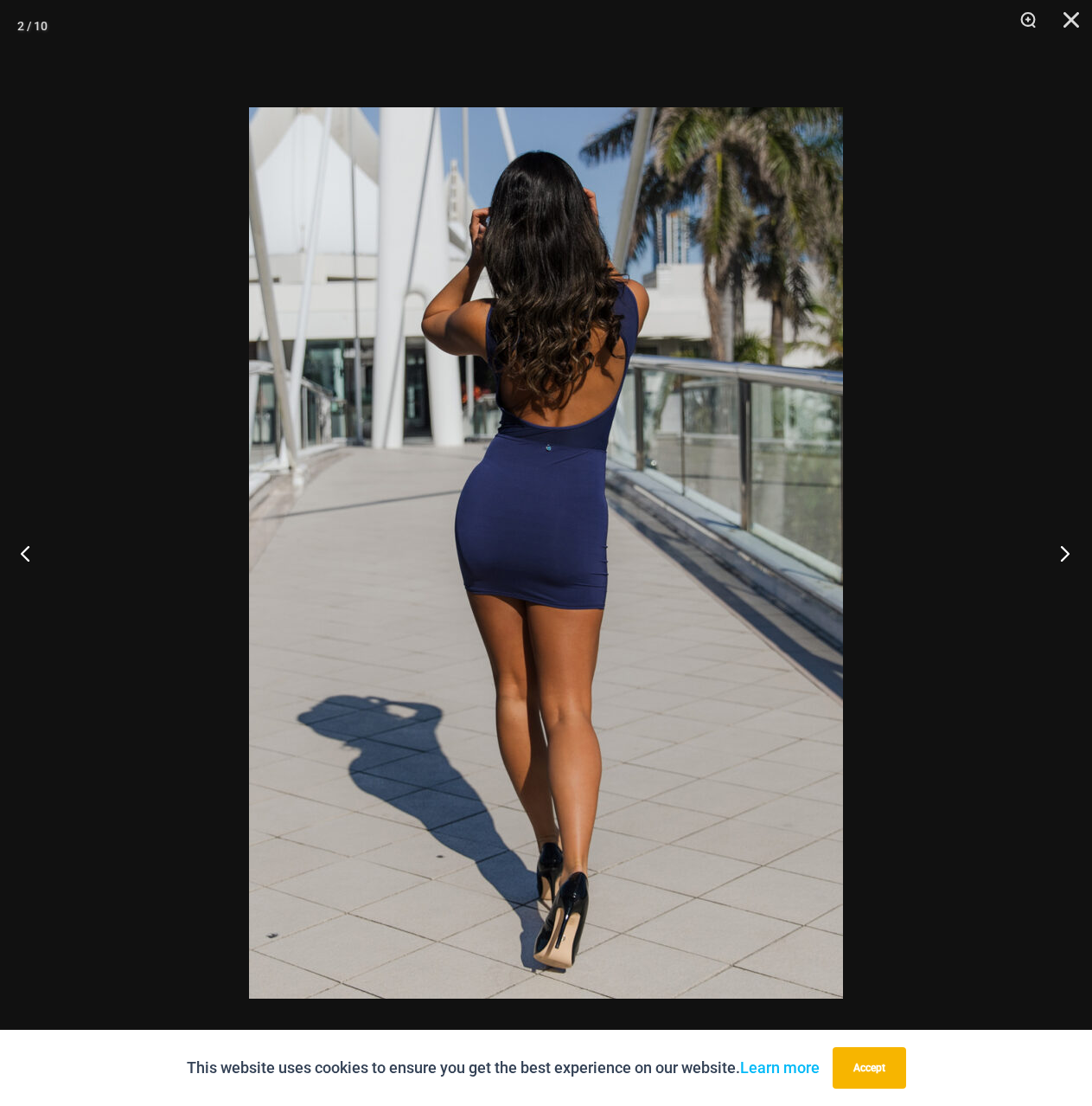
click at [1061, 551] on button "Next" at bounding box center [1059, 553] width 65 height 87
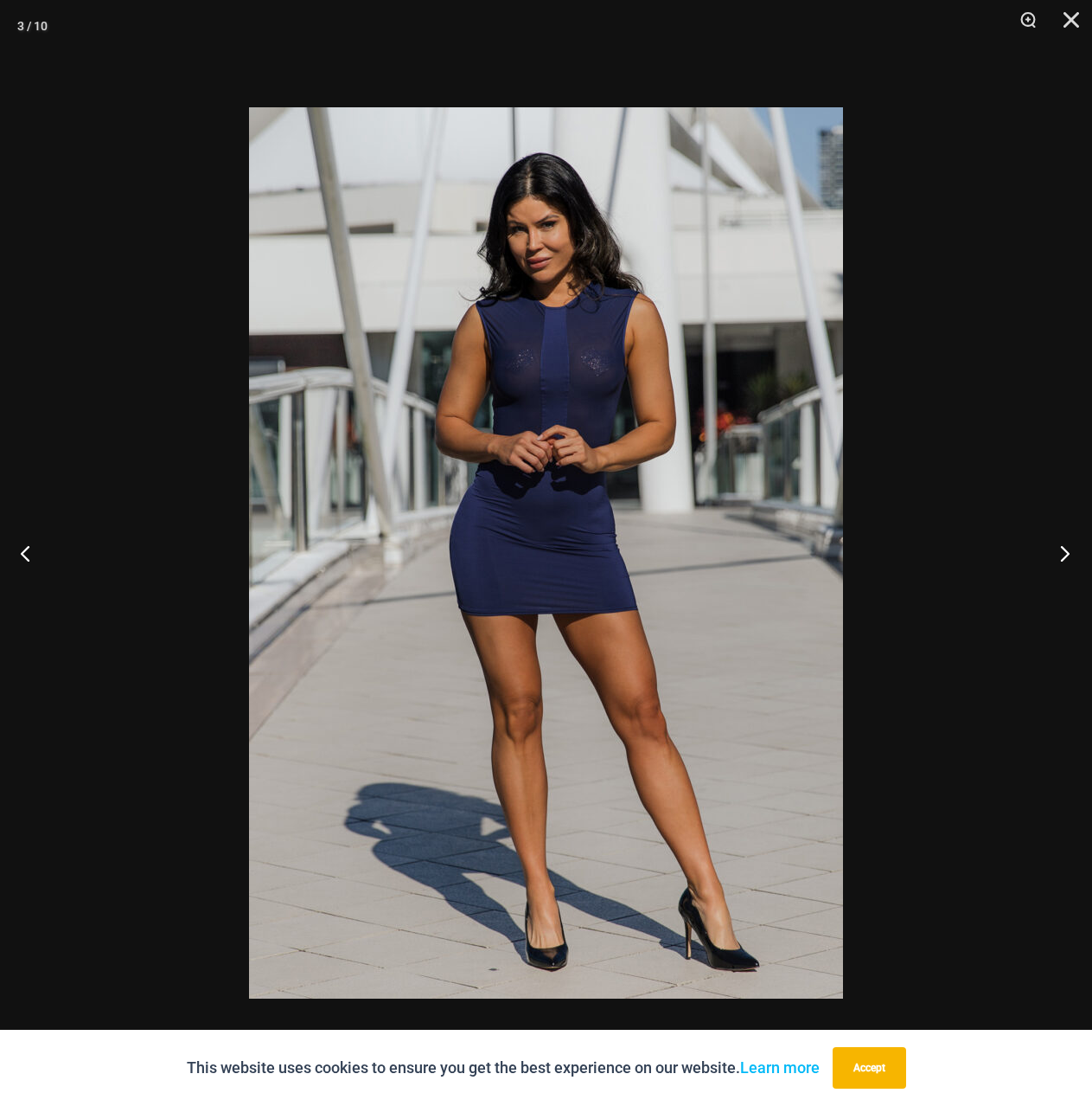
click at [1061, 551] on button "Next" at bounding box center [1059, 553] width 65 height 87
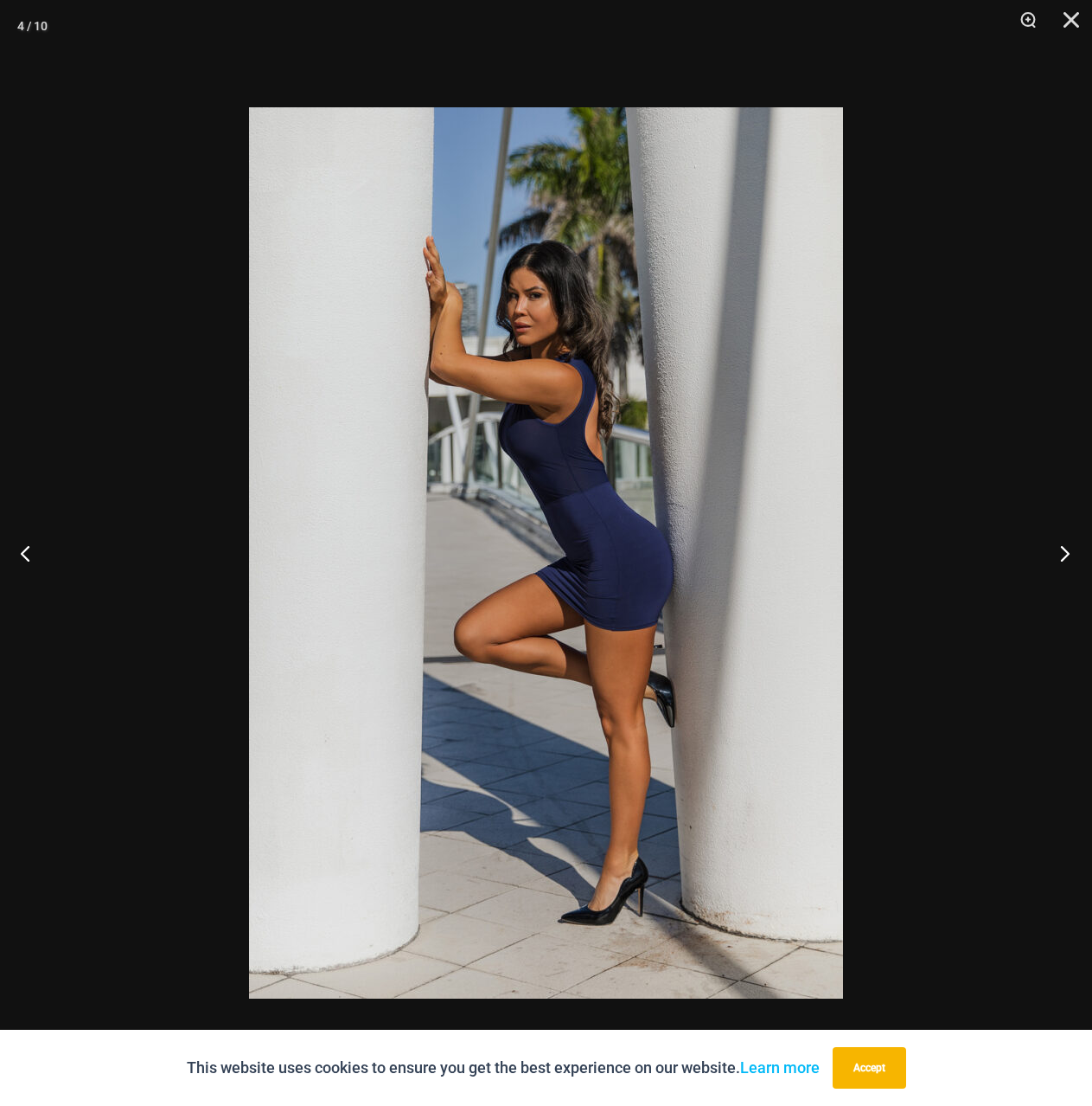
click at [1061, 551] on button "Next" at bounding box center [1059, 553] width 65 height 87
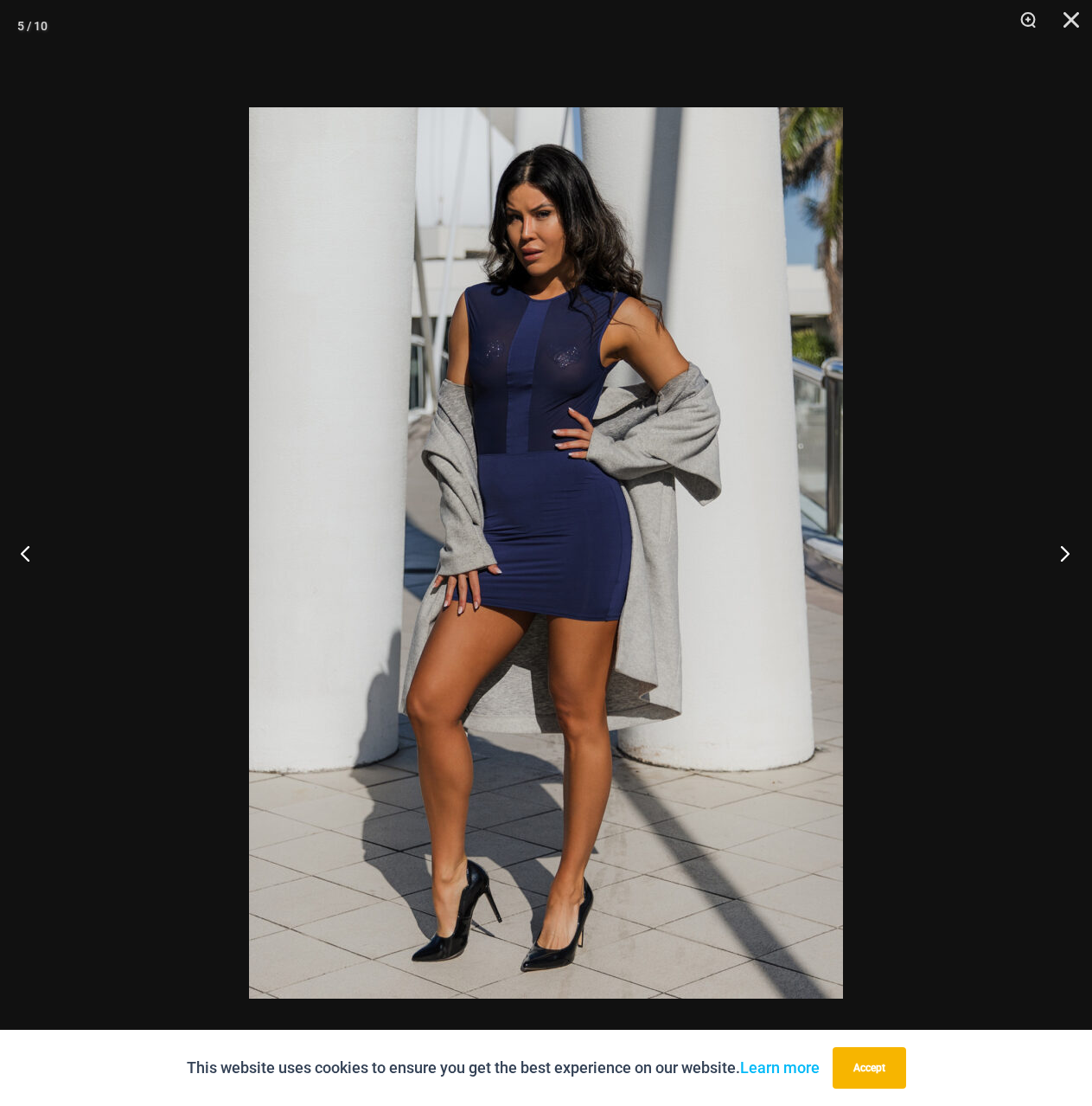
click at [1061, 551] on button "Next" at bounding box center [1059, 553] width 65 height 87
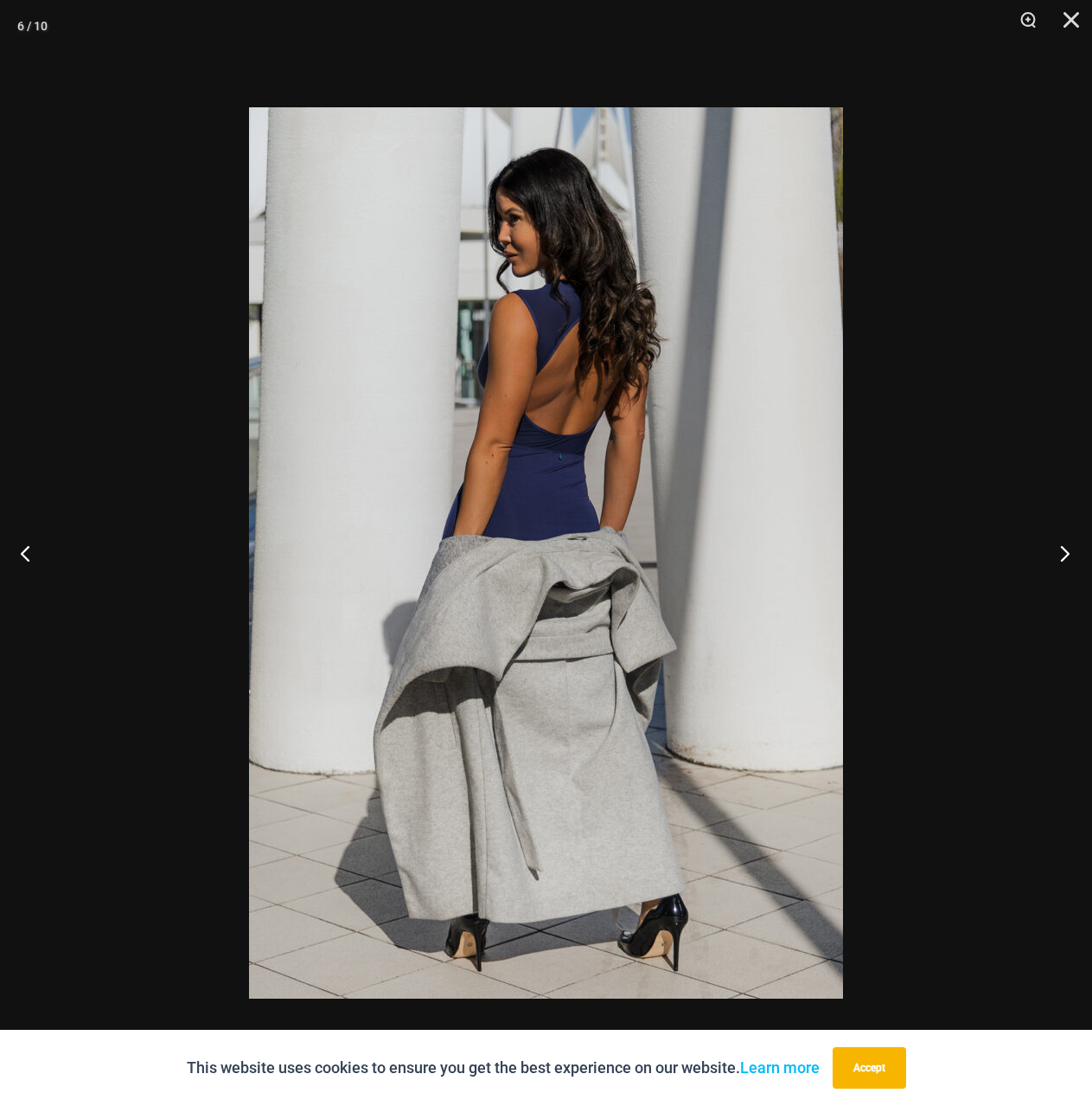
click at [1061, 551] on button "Next" at bounding box center [1059, 553] width 65 height 87
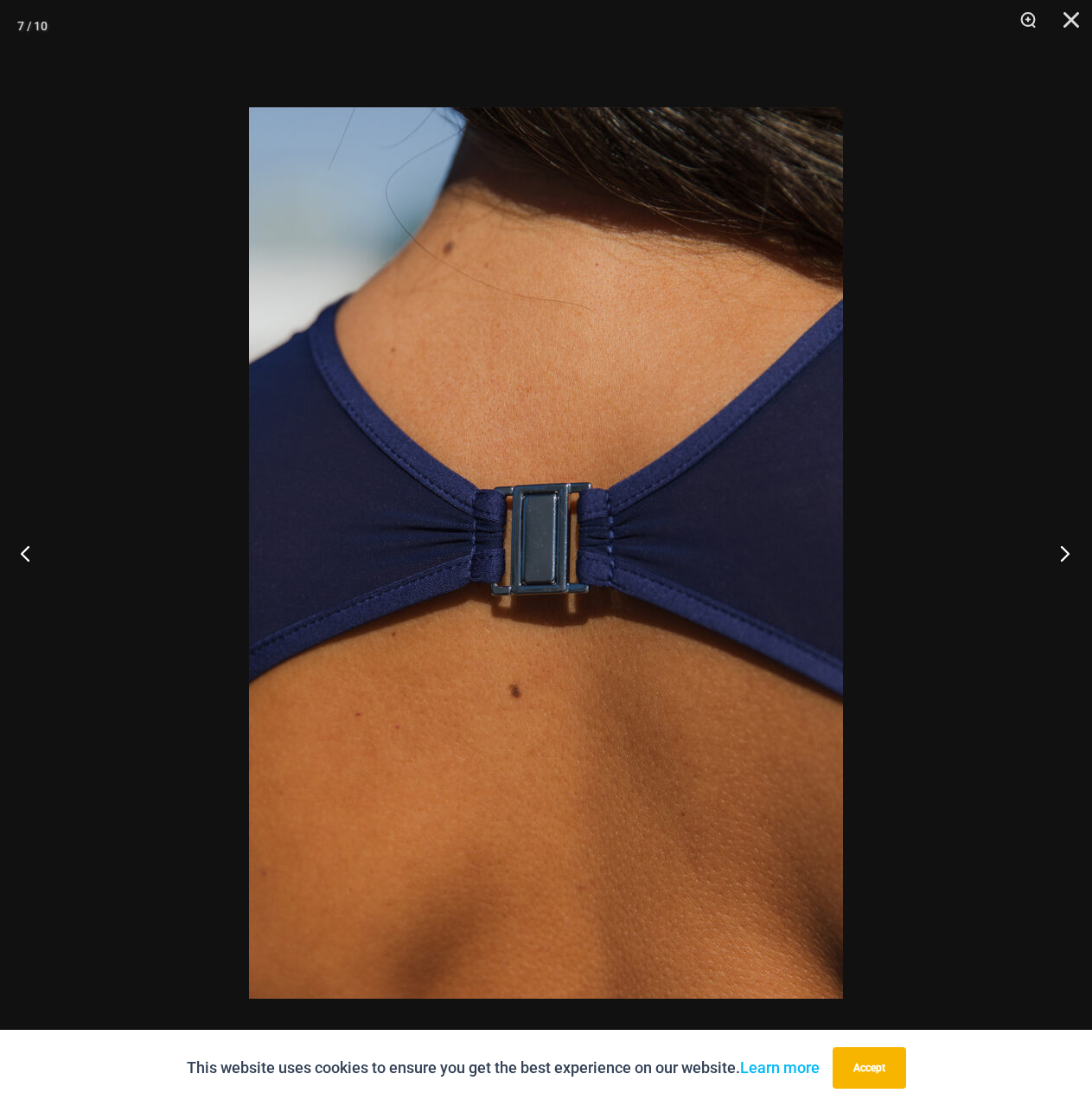
click at [1061, 551] on button "Next" at bounding box center [1059, 553] width 65 height 87
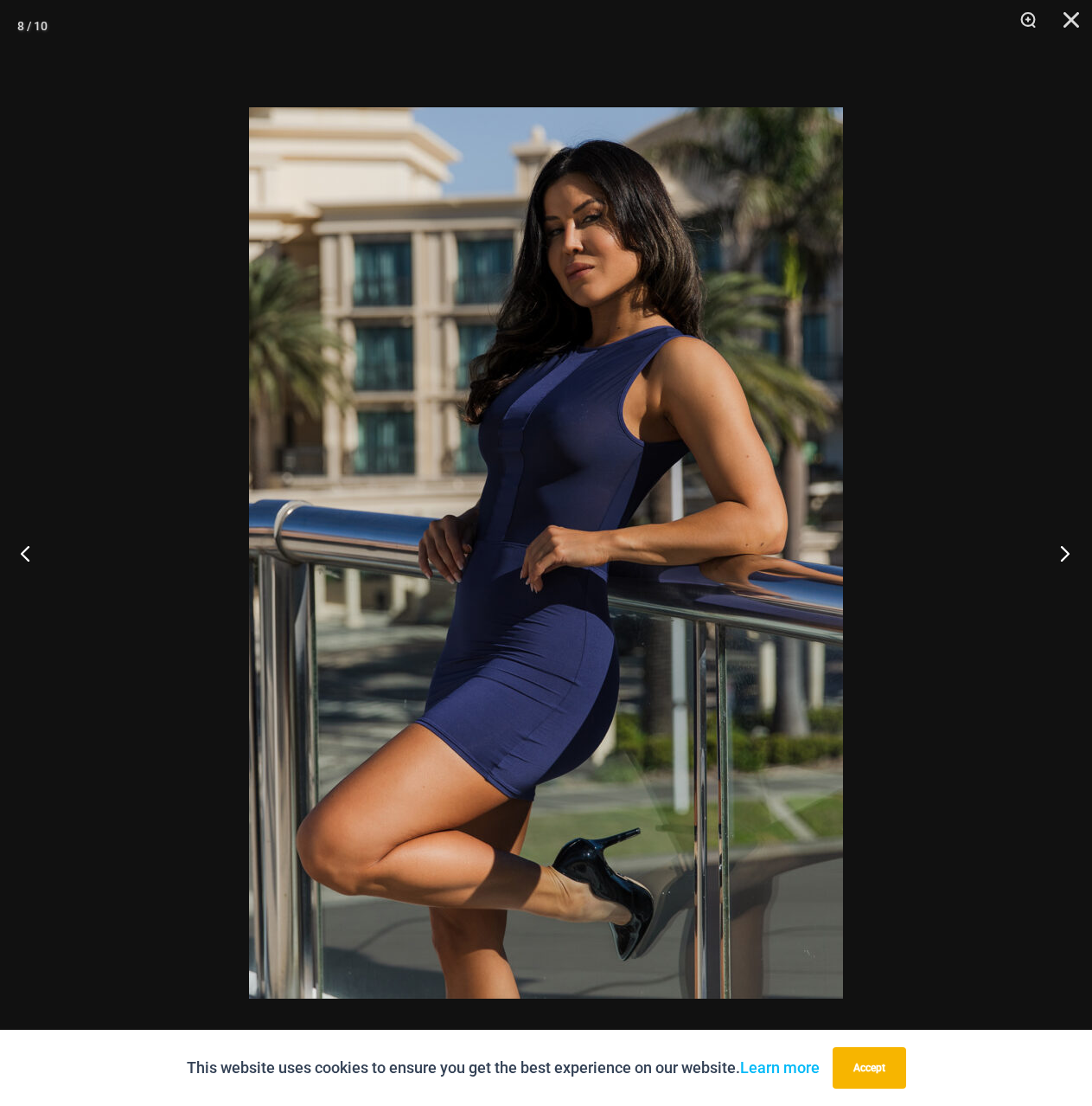
click at [1061, 551] on button "Next" at bounding box center [1059, 553] width 65 height 87
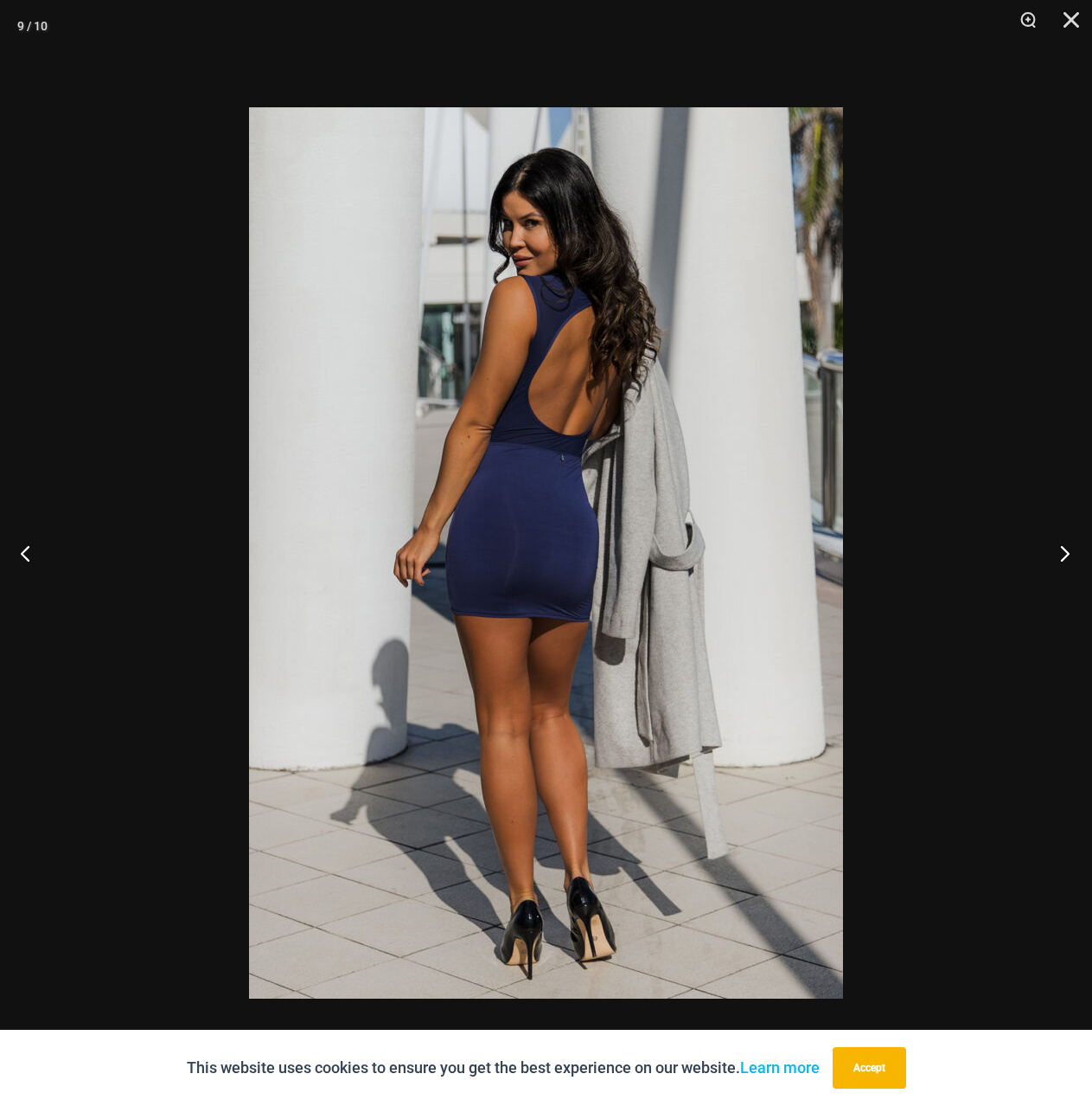
click at [1061, 551] on button "Next" at bounding box center [1059, 553] width 65 height 87
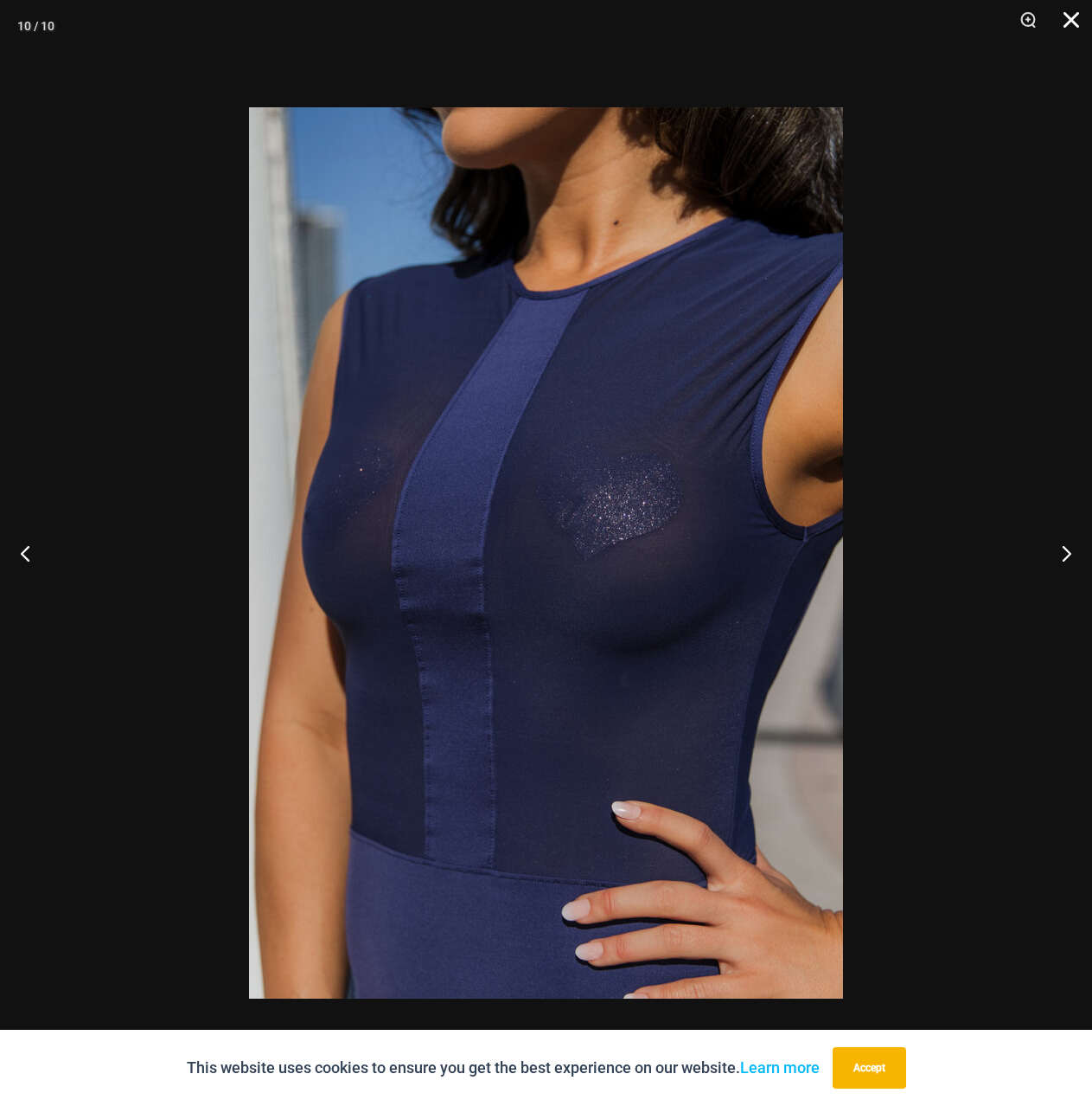
click at [1075, 8] on button "Close" at bounding box center [1065, 26] width 43 height 52
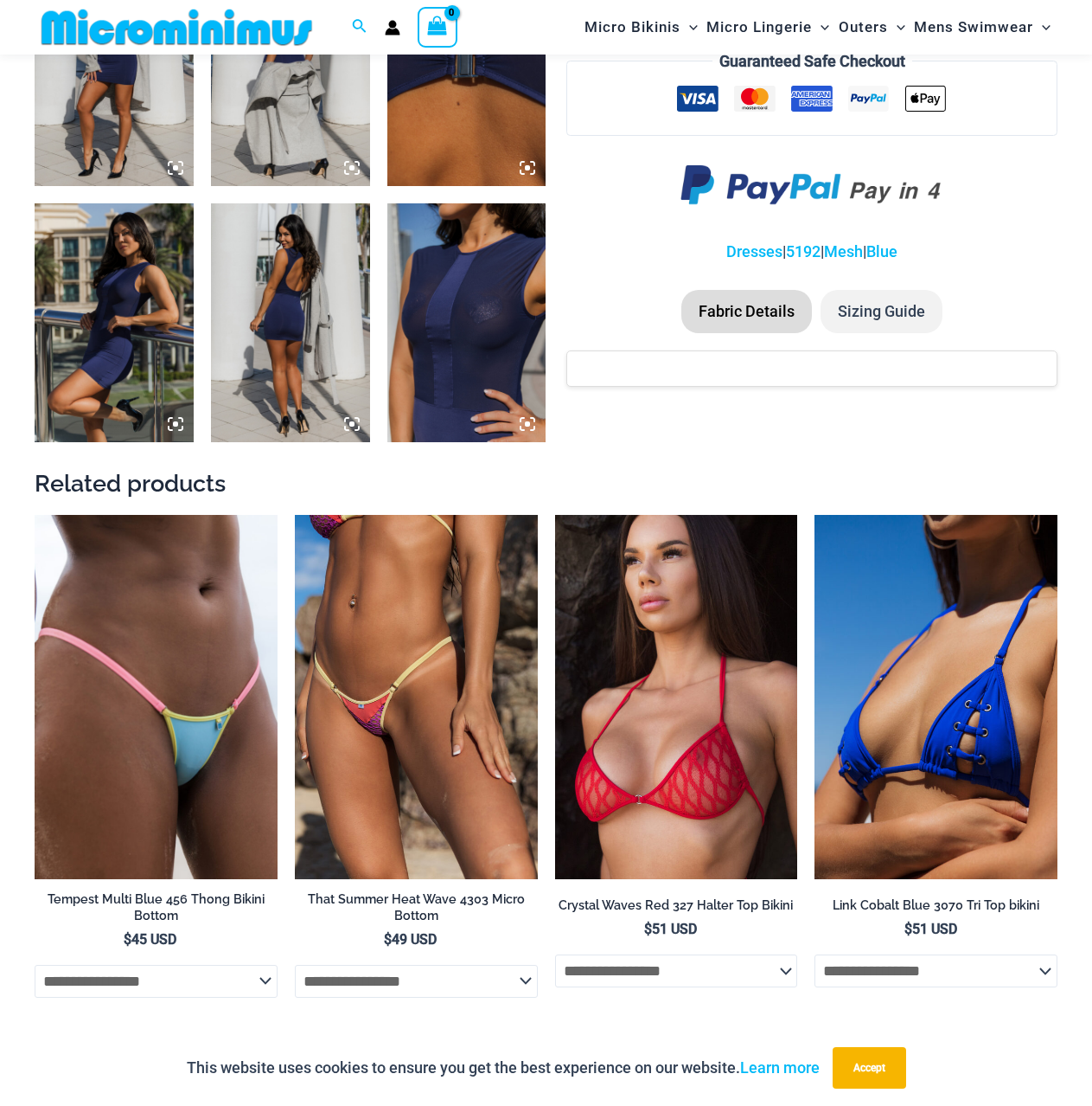
scroll to position [1281, 0]
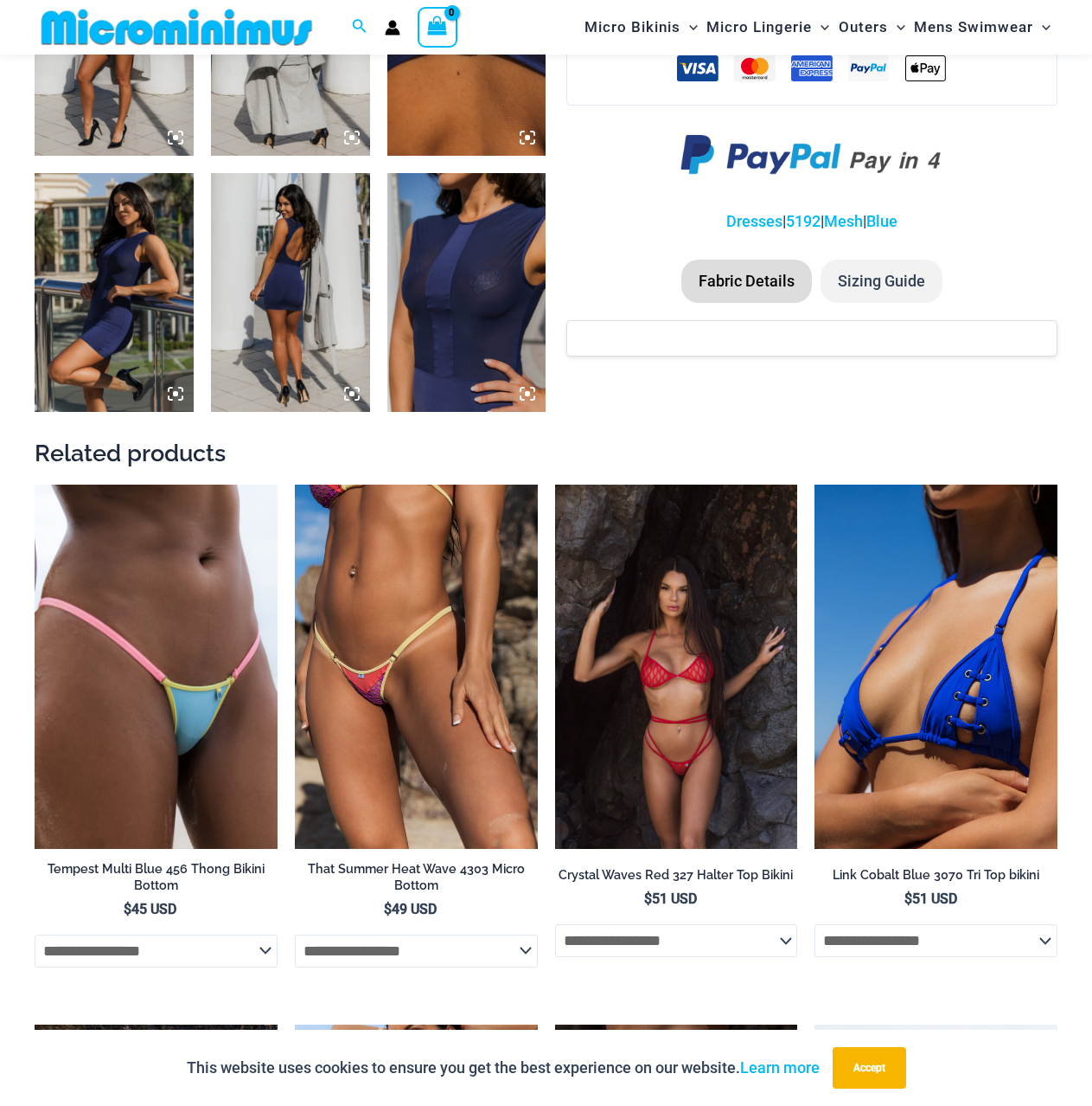
click at [701, 599] on img at bounding box center [677, 666] width 243 height 364
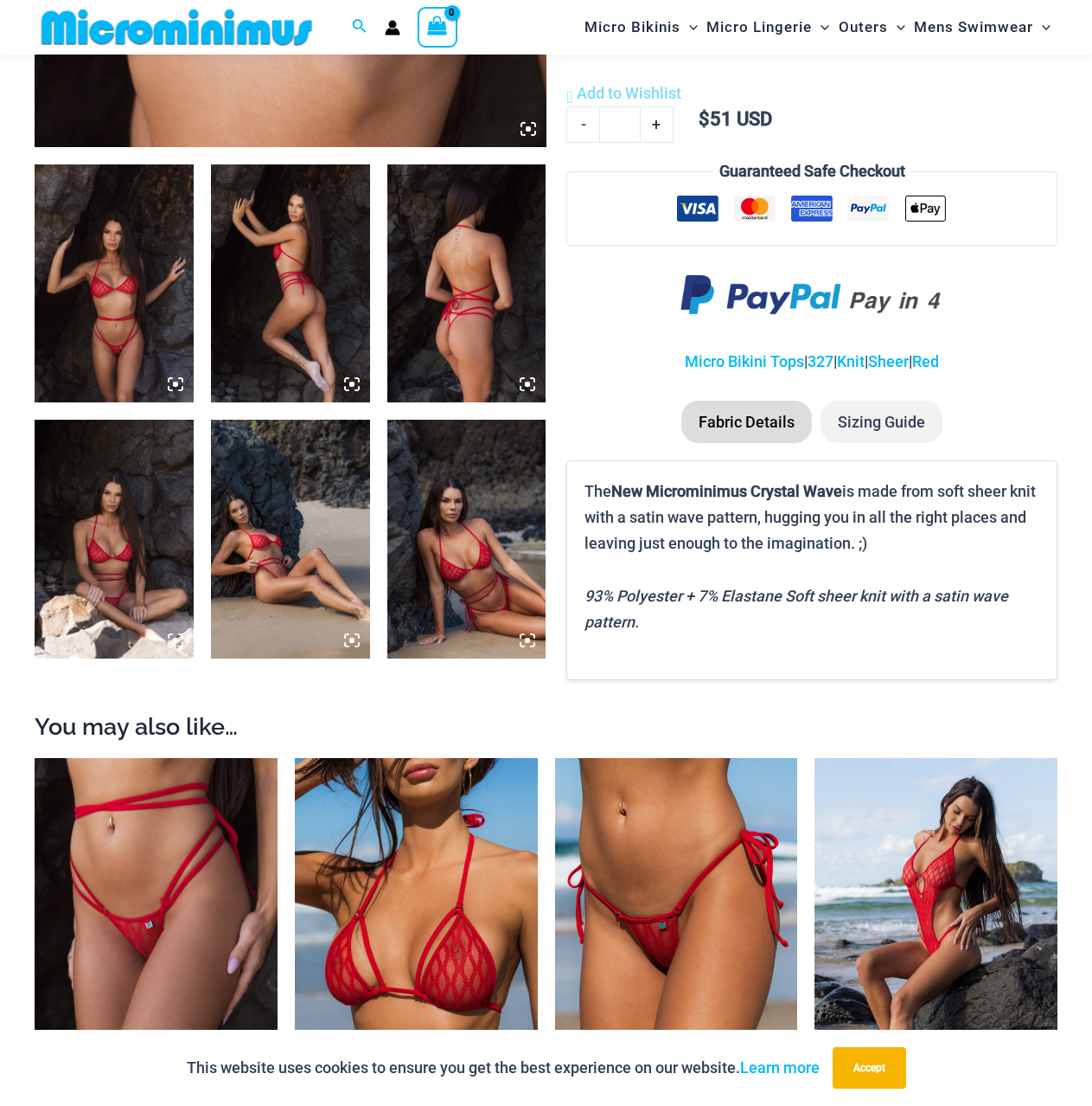
scroll to position [866, 0]
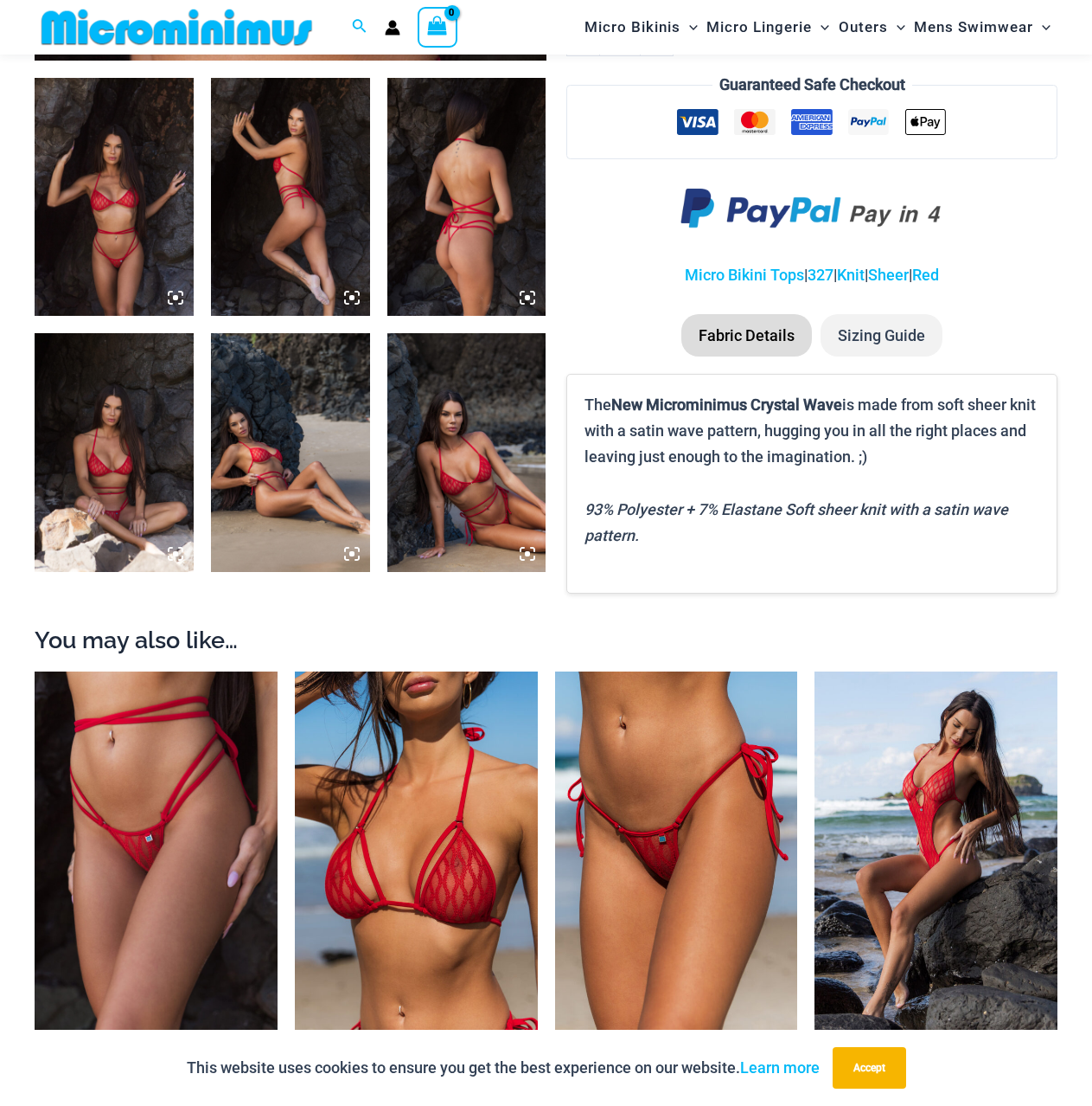
click at [530, 553] on icon at bounding box center [528, 554] width 5 height 5
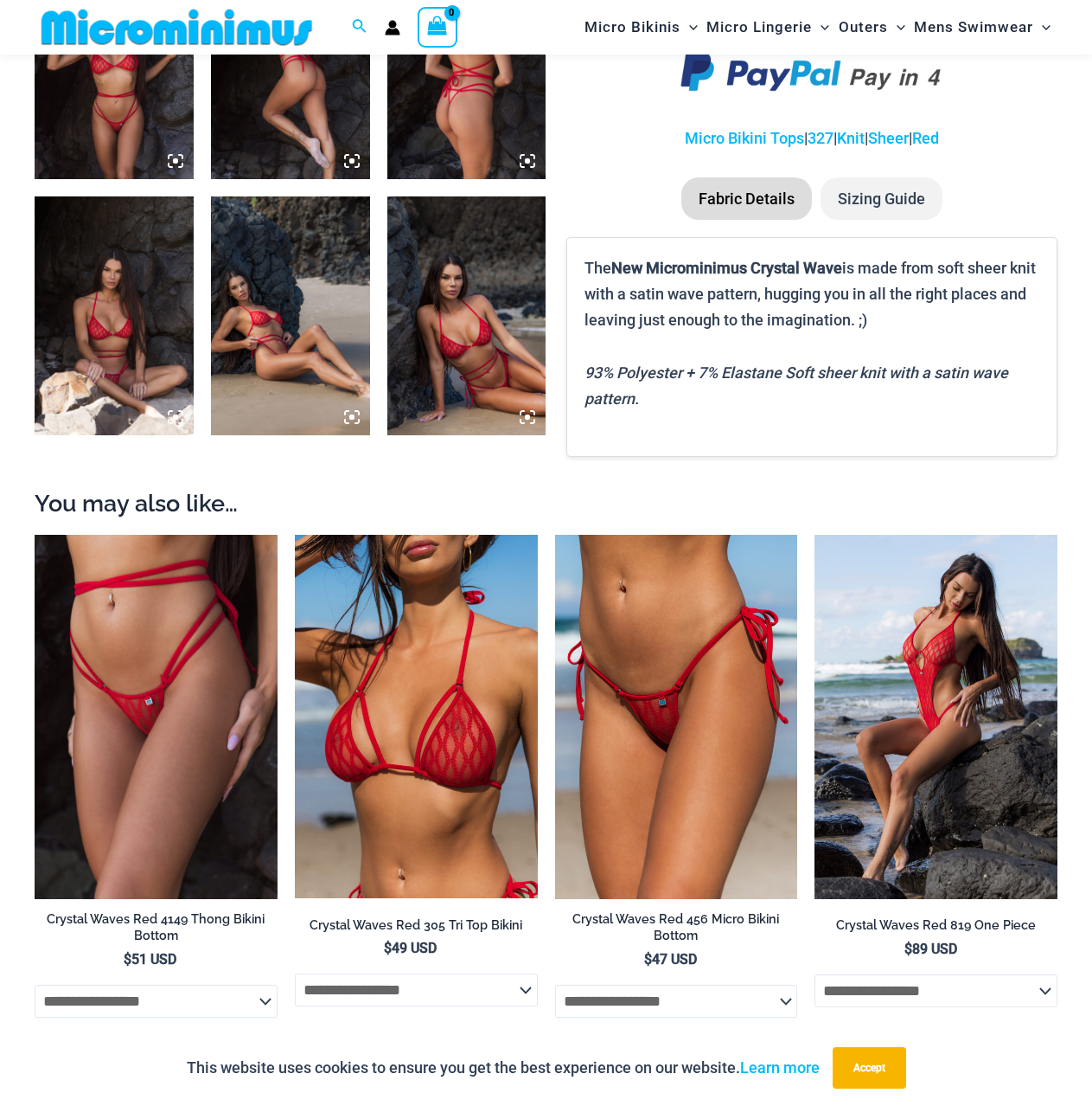
scroll to position [1038, 0]
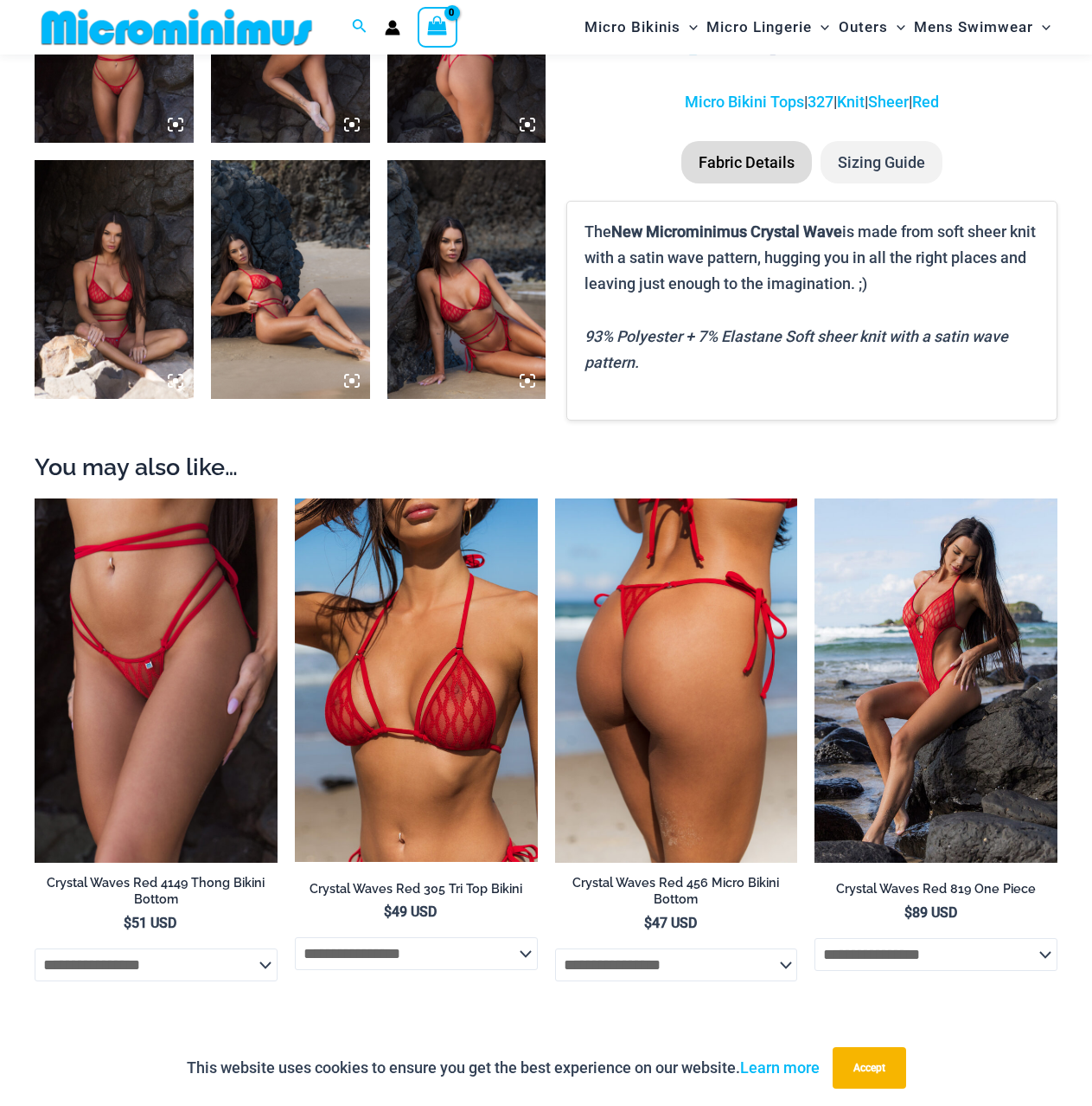
click at [737, 783] on img at bounding box center [677, 680] width 243 height 364
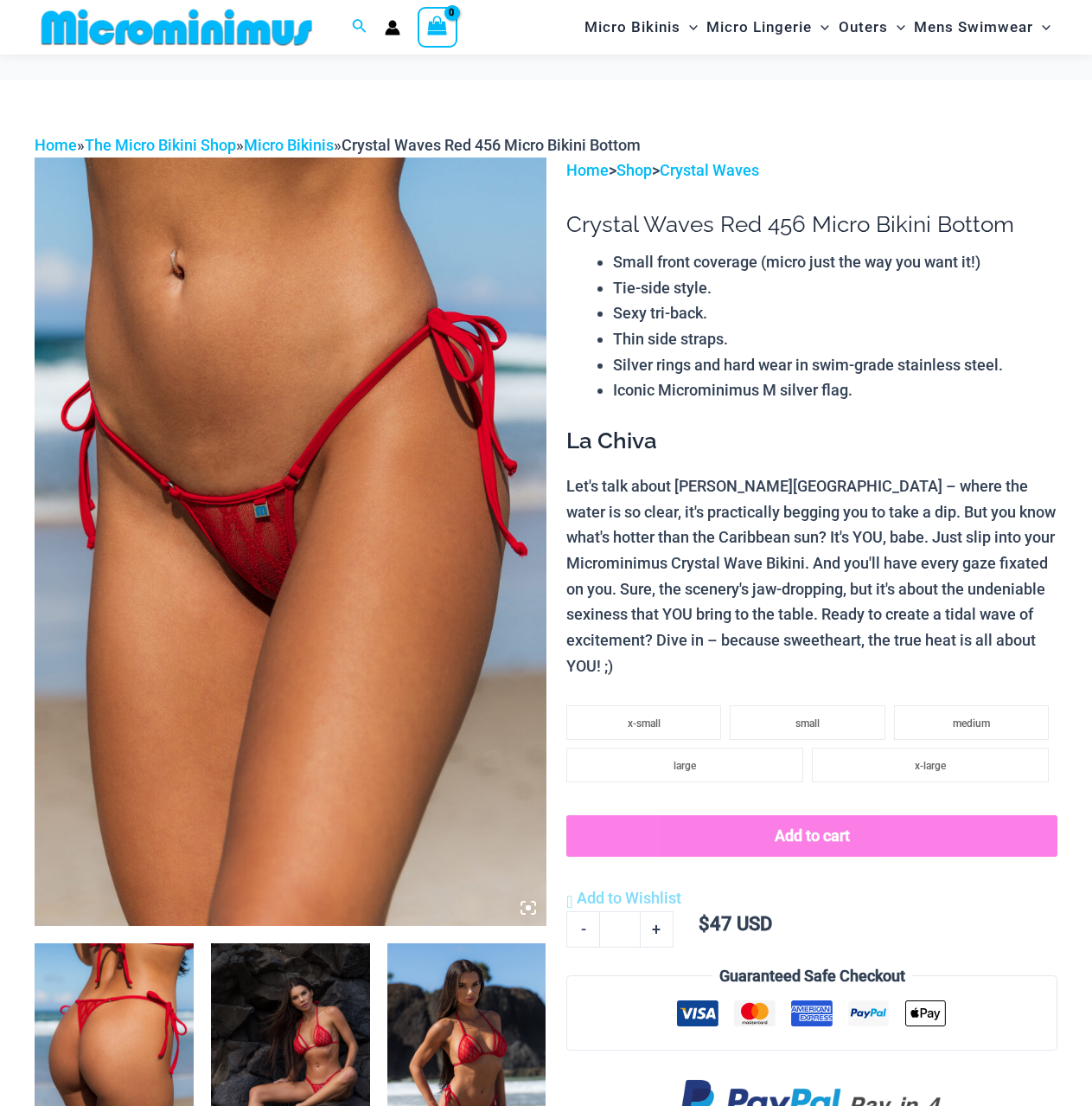
scroll to position [167, 0]
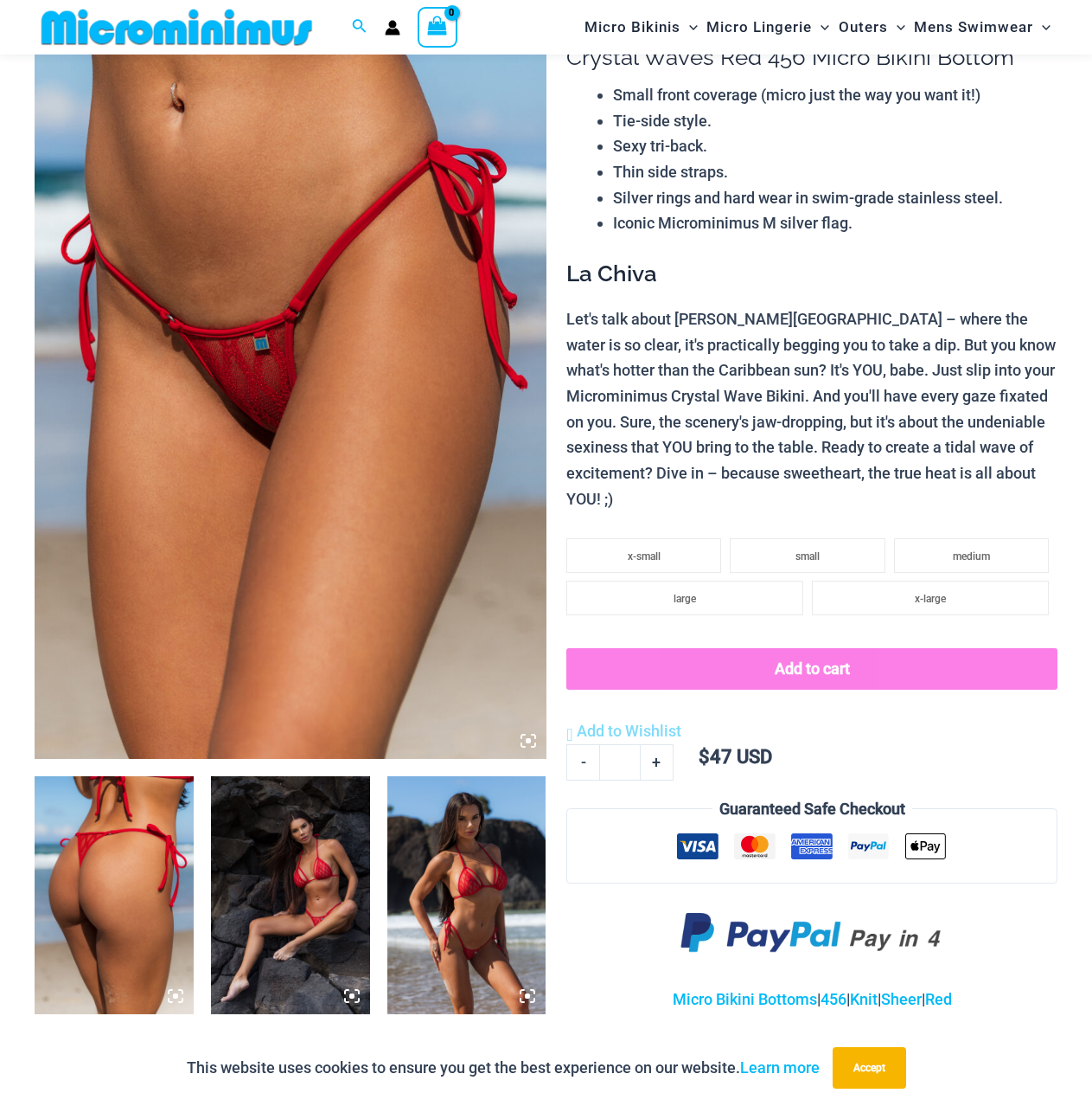
click at [528, 742] on icon at bounding box center [528, 740] width 5 height 5
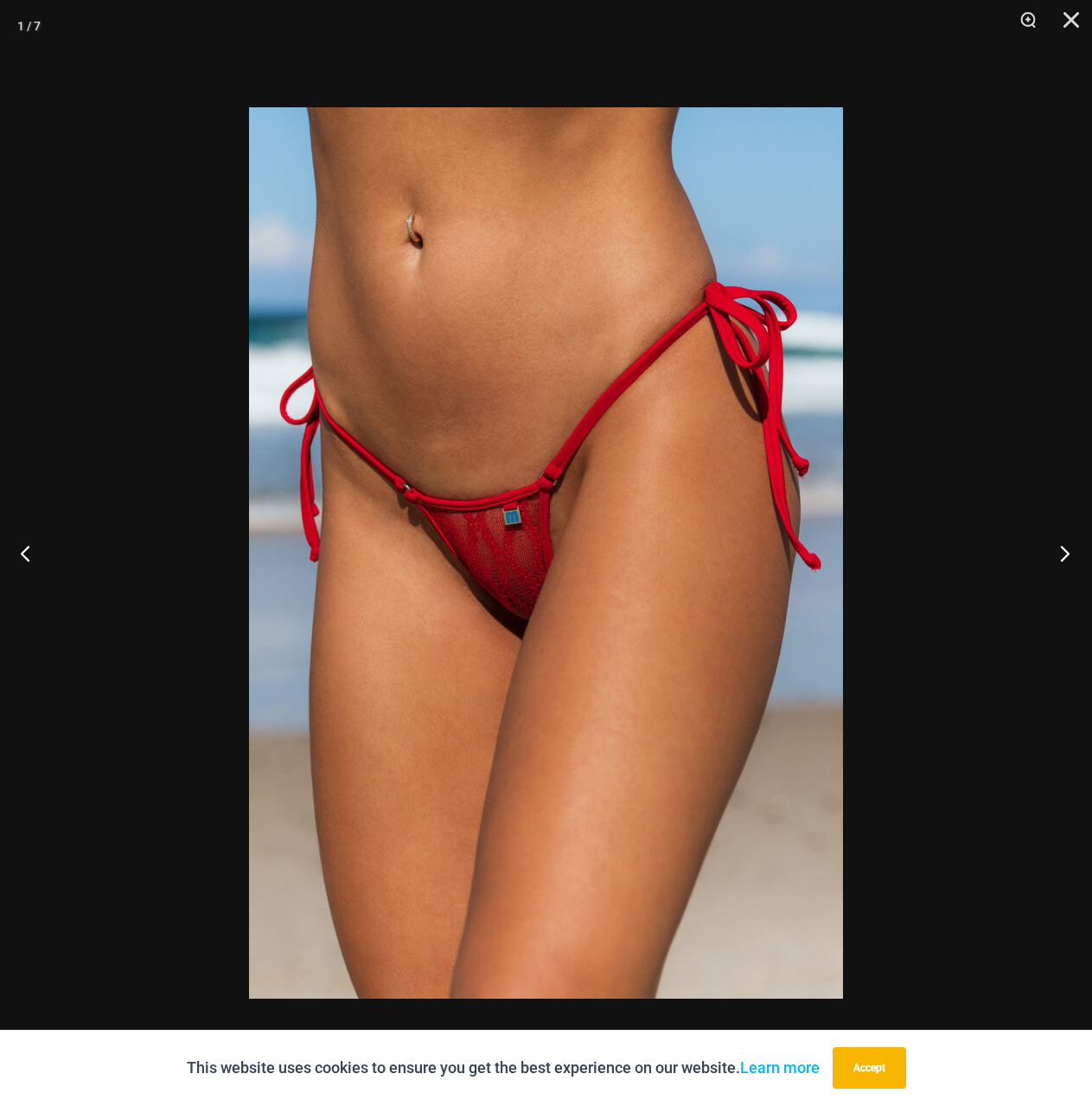
click at [1060, 556] on button "Next" at bounding box center [1059, 553] width 65 height 87
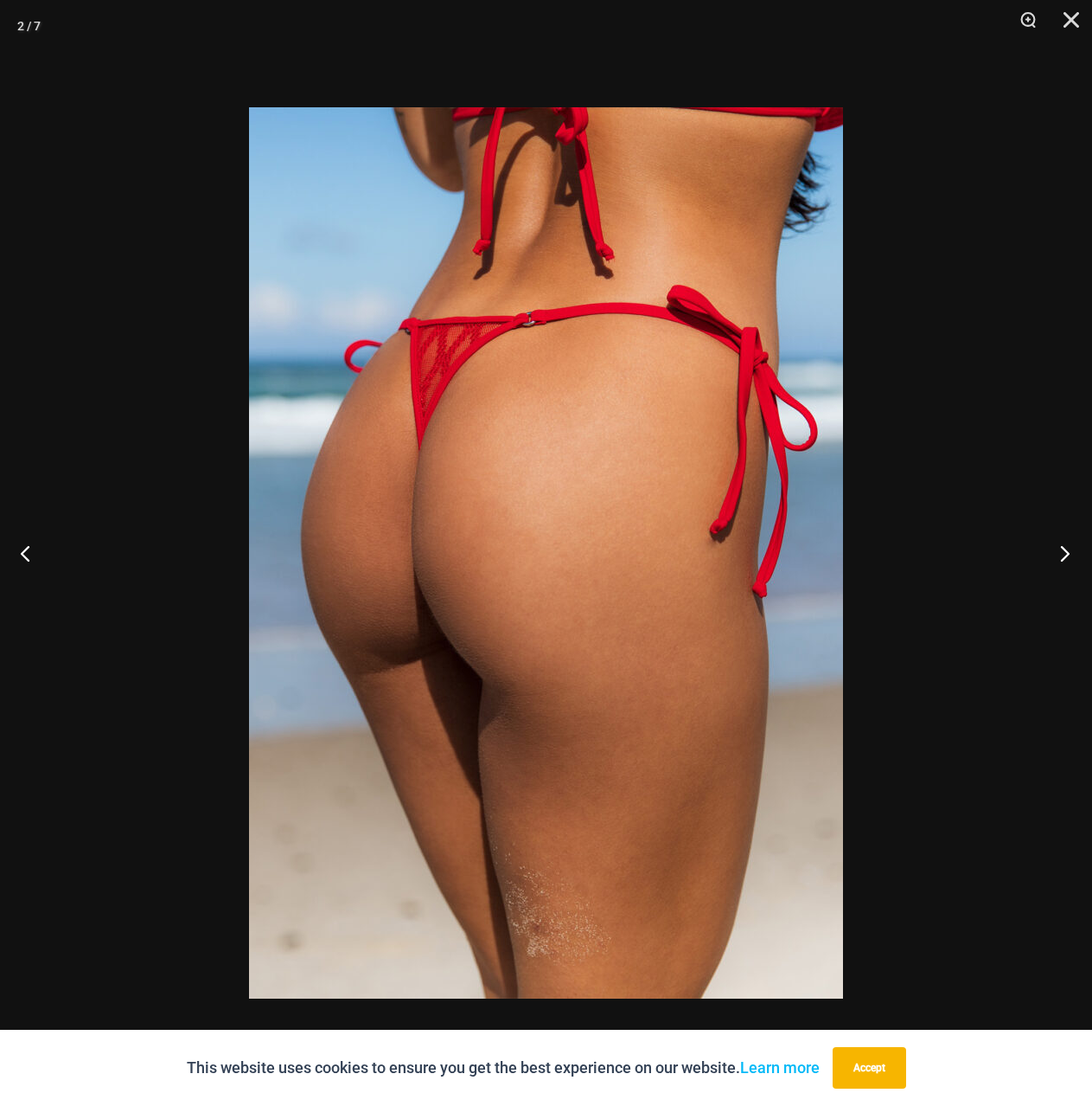
click at [1060, 556] on button "Next" at bounding box center [1059, 553] width 65 height 87
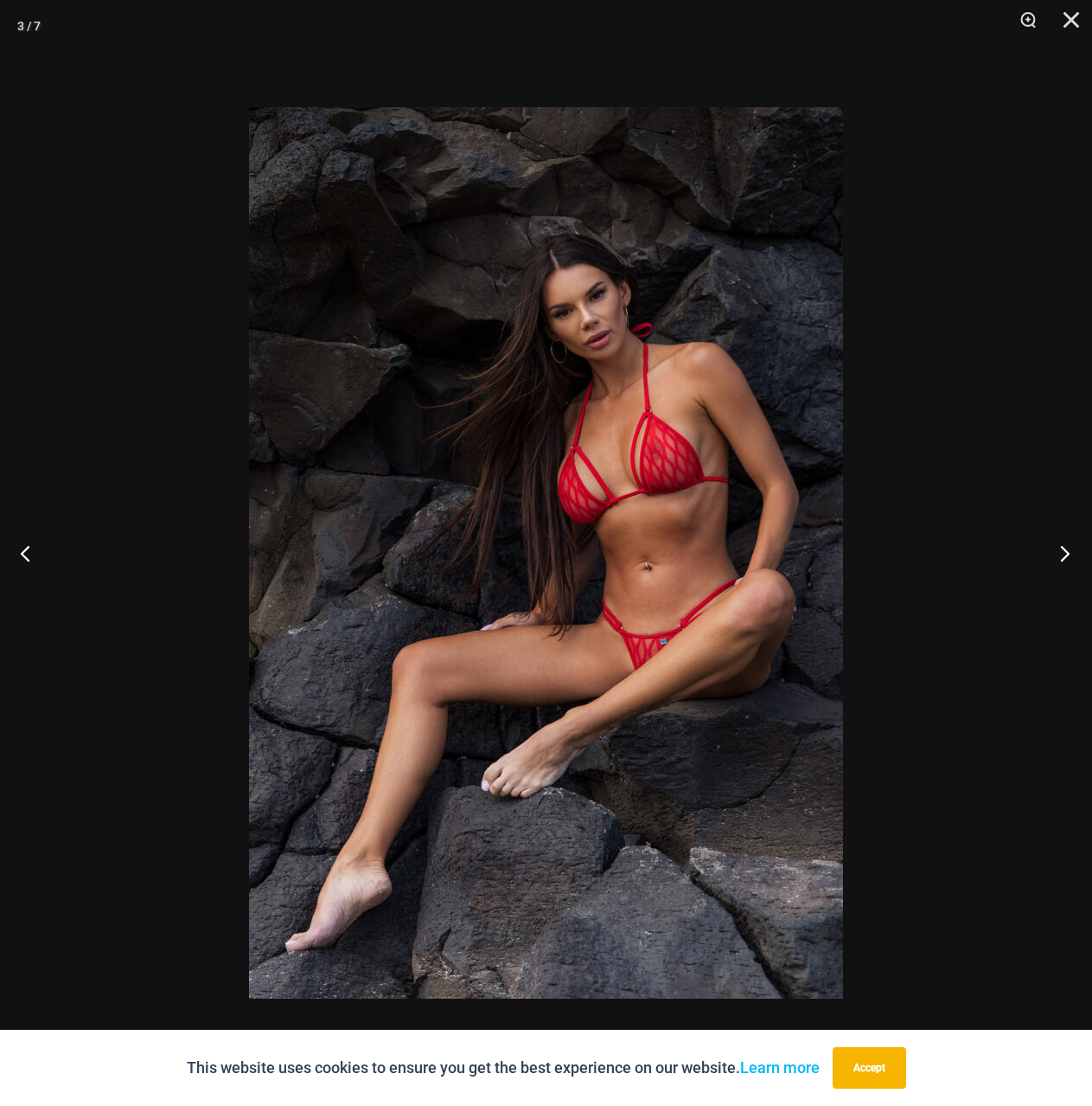
click at [1060, 556] on button "Next" at bounding box center [1059, 553] width 65 height 87
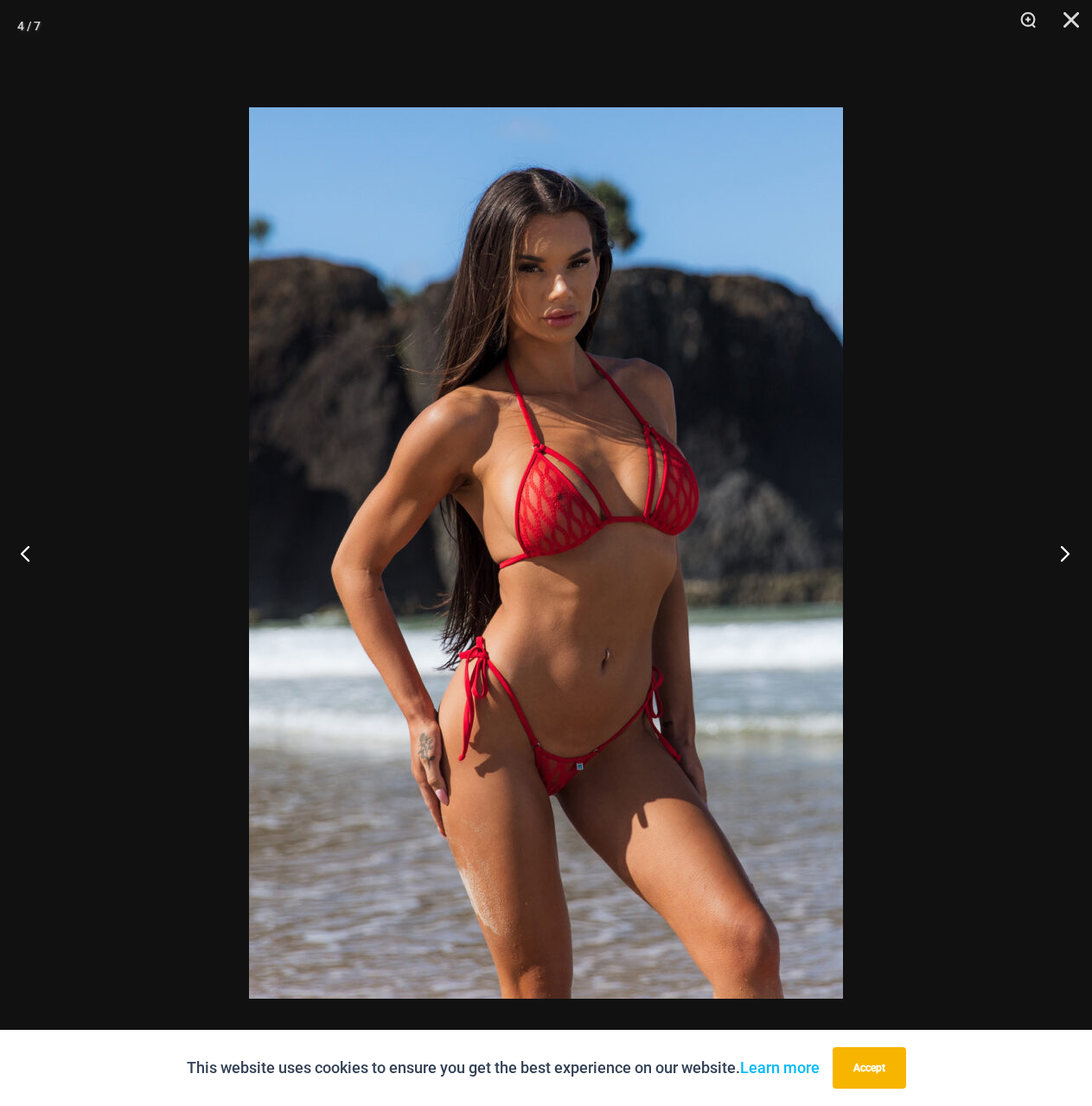
click at [1060, 556] on button "Next" at bounding box center [1059, 553] width 65 height 87
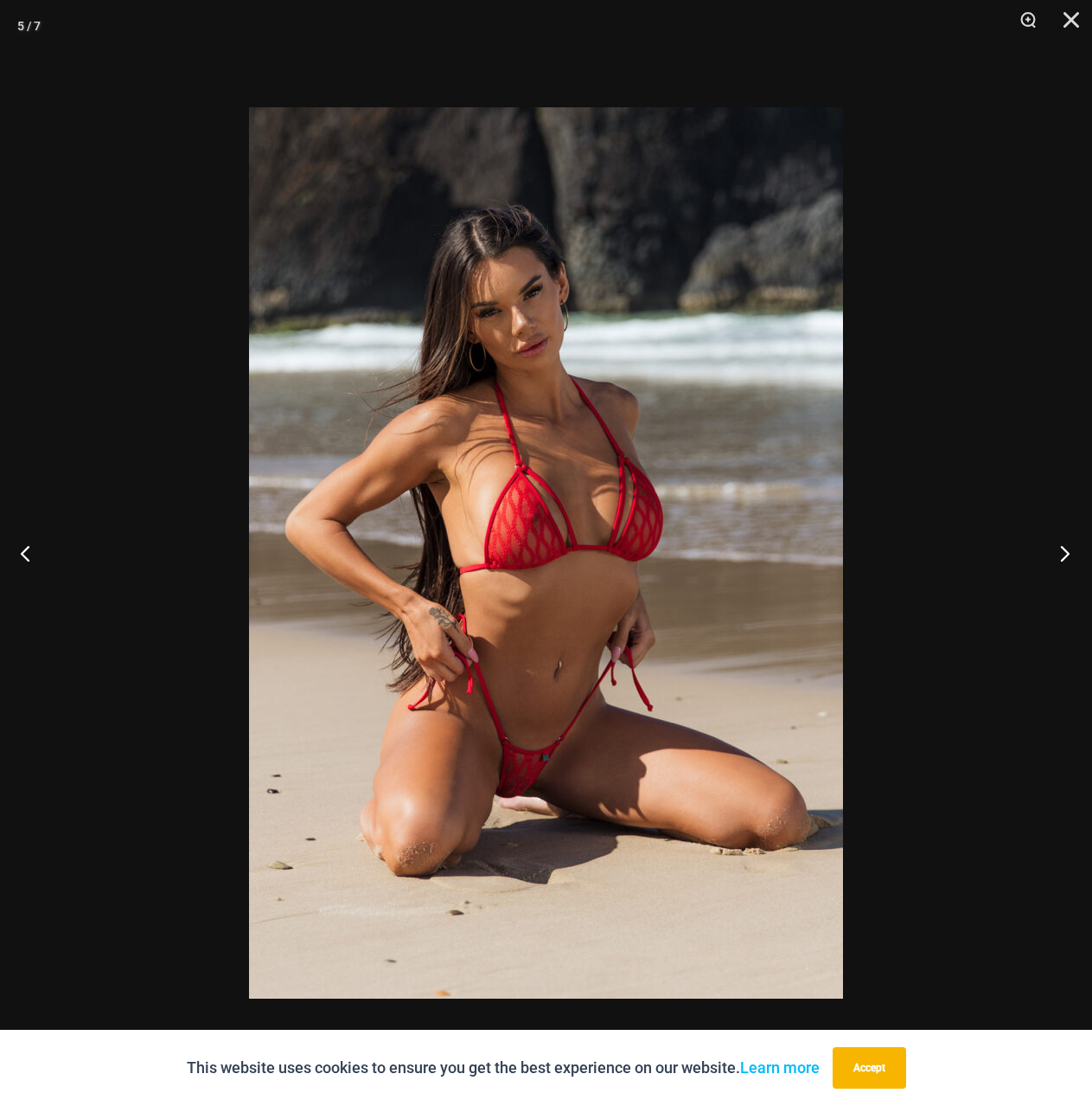
click at [1060, 556] on button "Next" at bounding box center [1059, 553] width 65 height 87
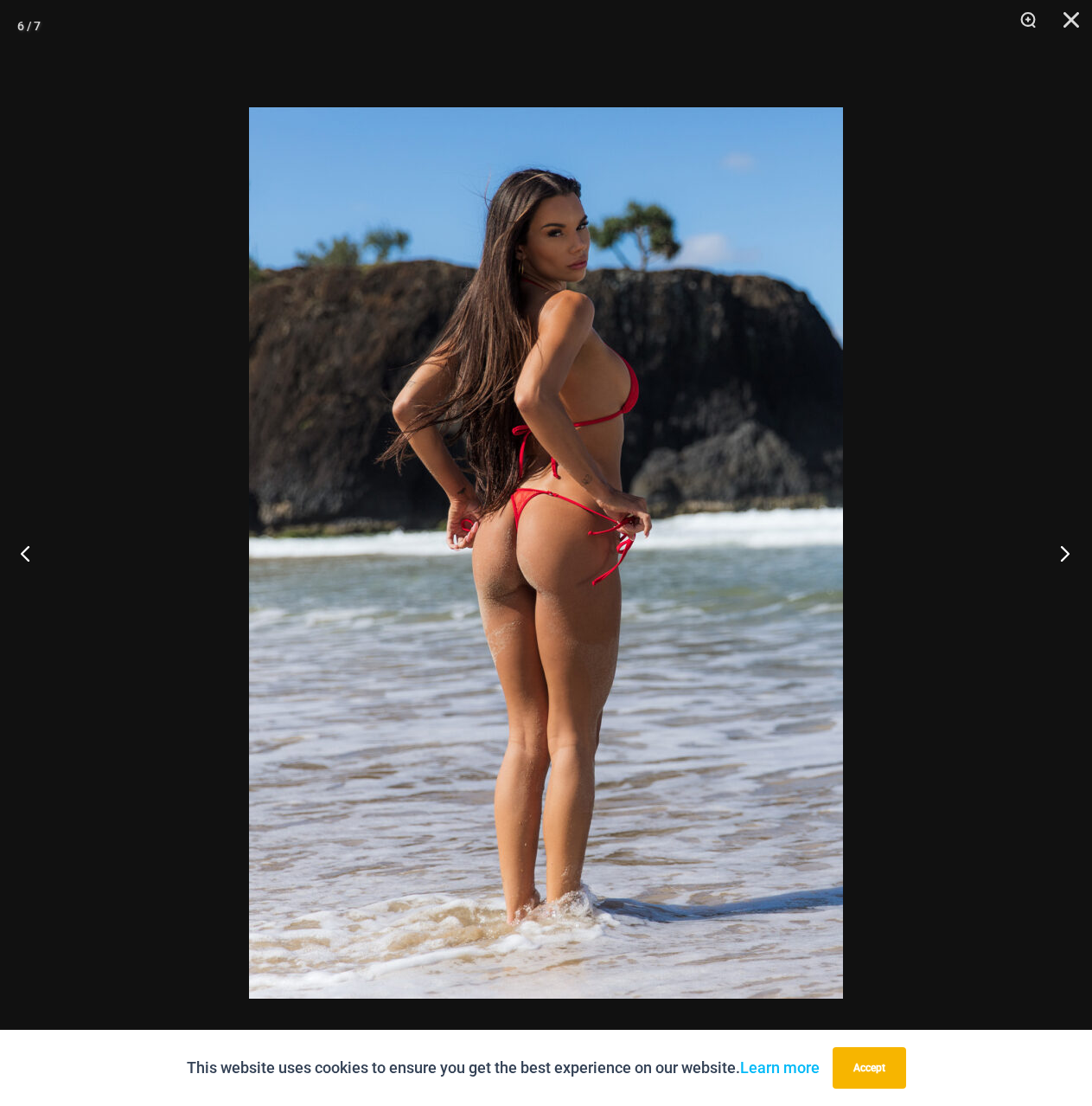
click at [1060, 556] on button "Next" at bounding box center [1059, 553] width 65 height 87
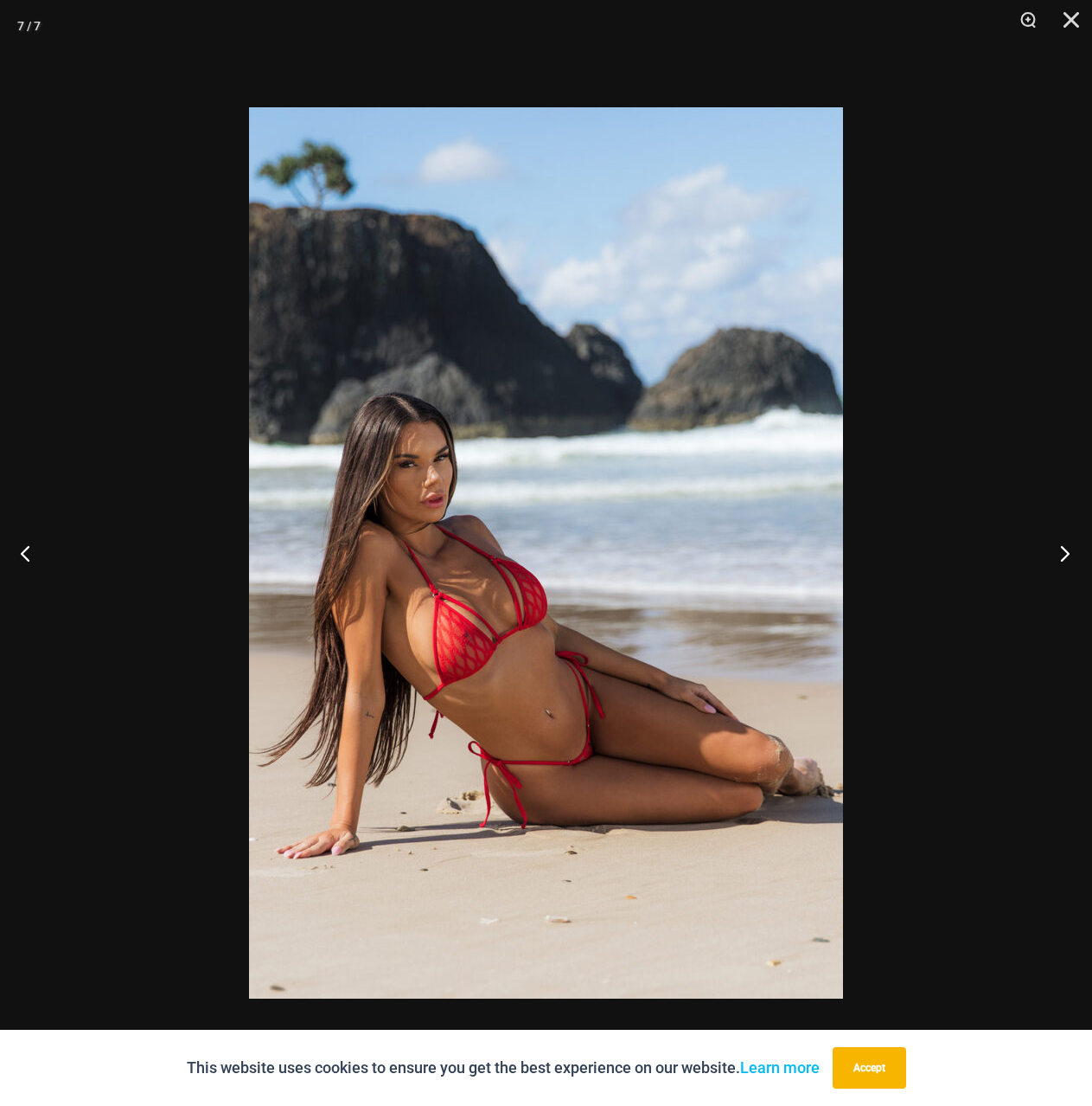
click at [1060, 556] on button "Next" at bounding box center [1059, 553] width 65 height 87
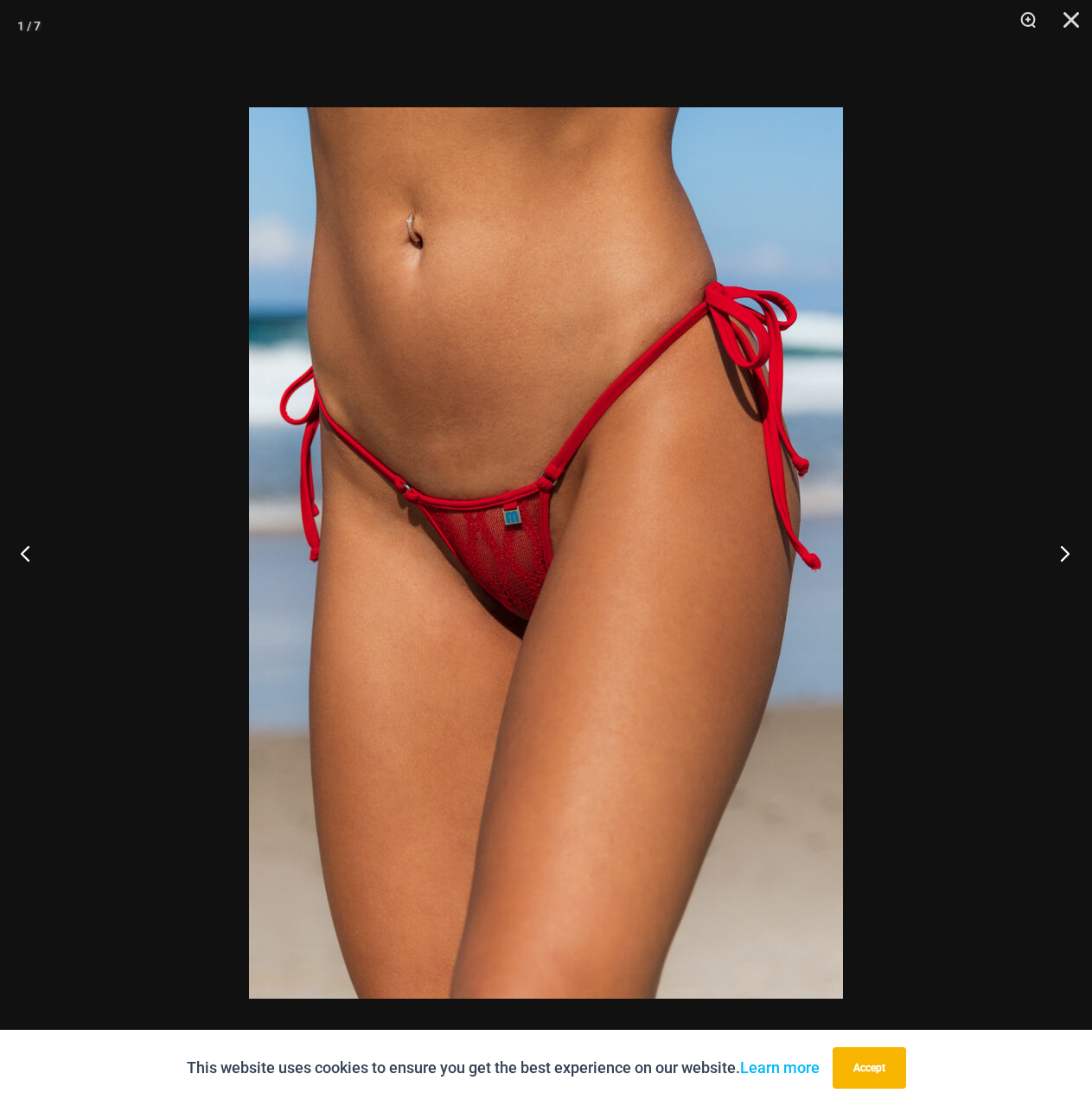
click at [1060, 556] on button "Next" at bounding box center [1059, 553] width 65 height 87
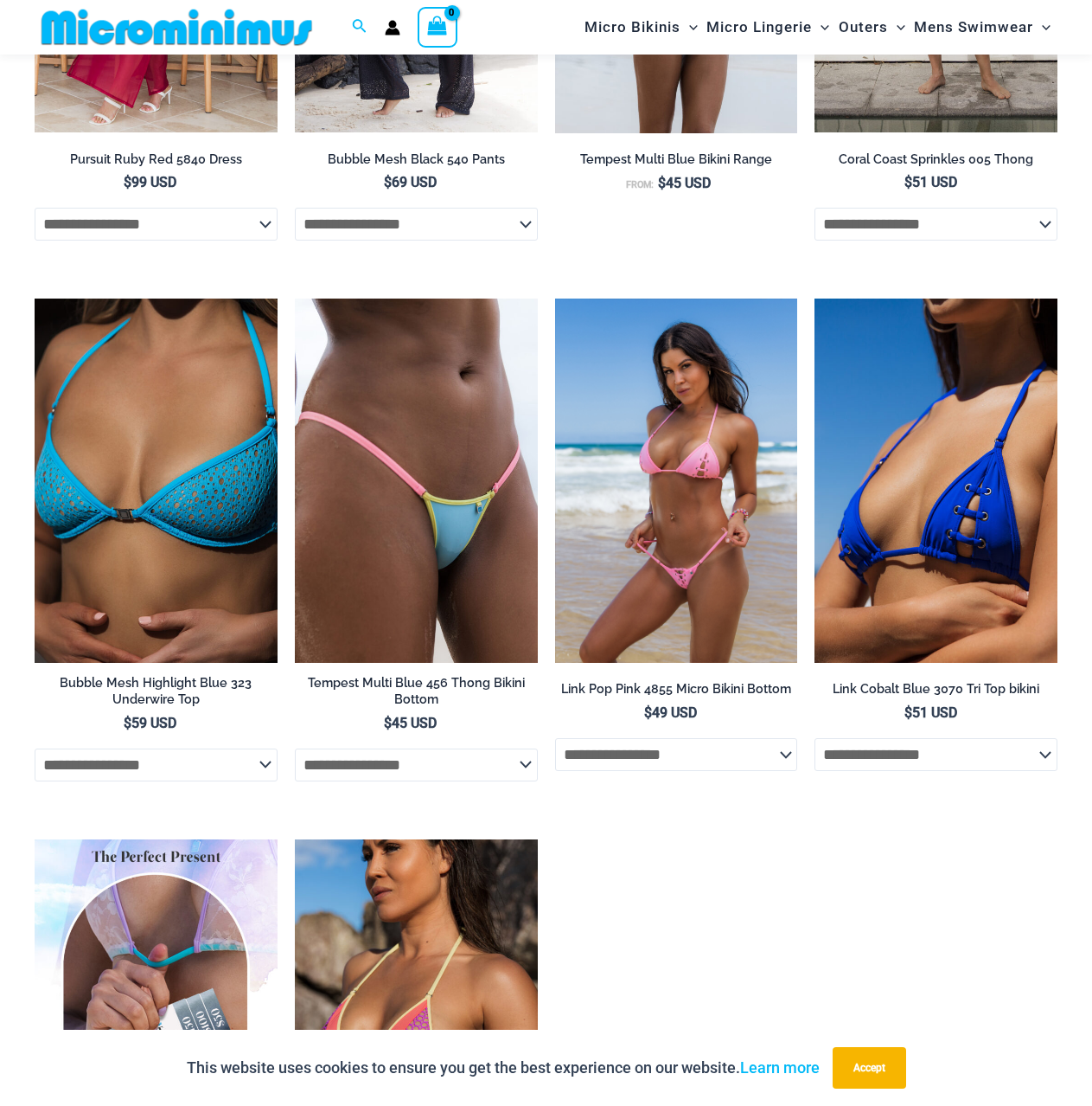
scroll to position [3954, 0]
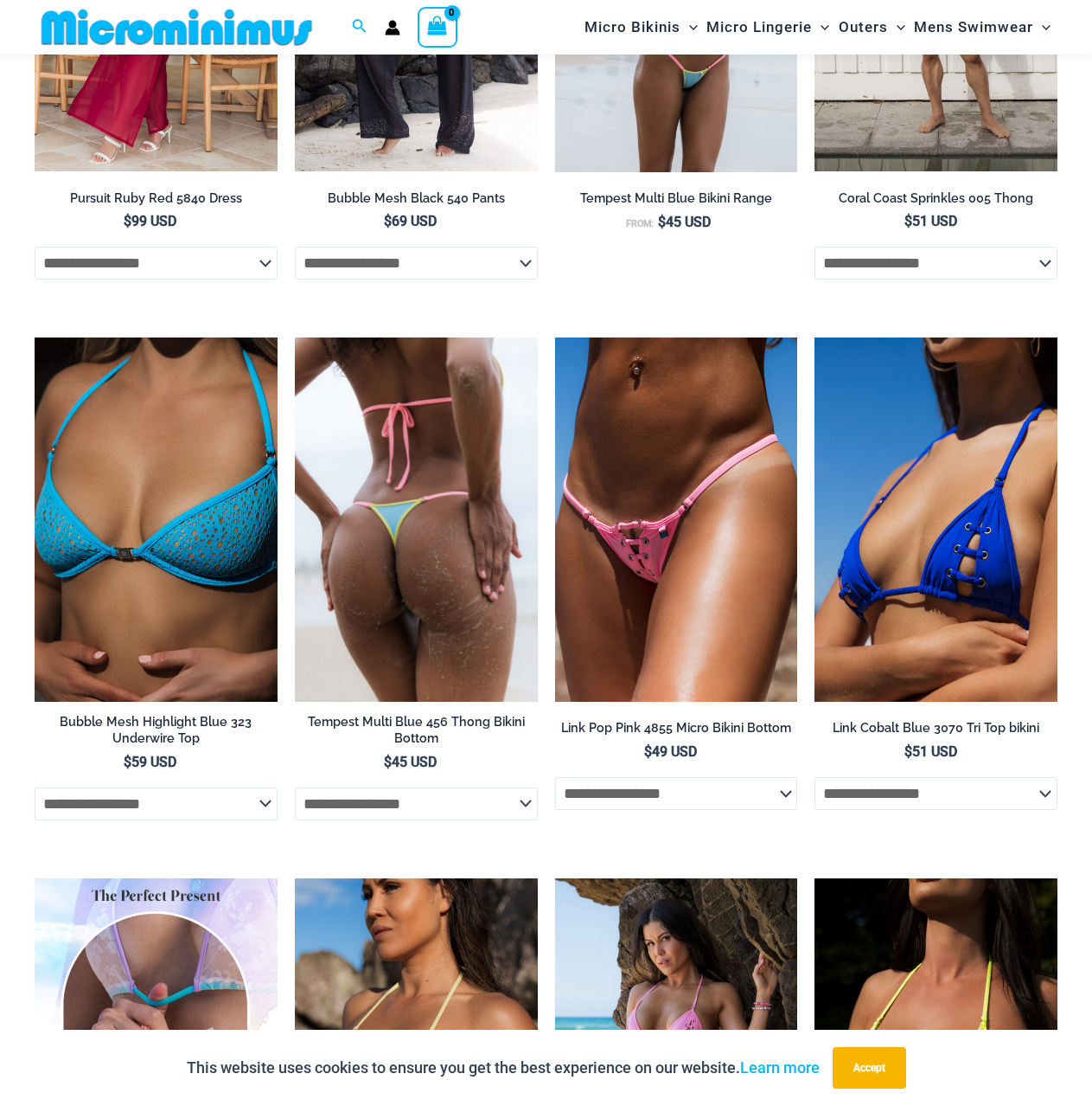
click at [507, 544] on img at bounding box center [417, 519] width 243 height 364
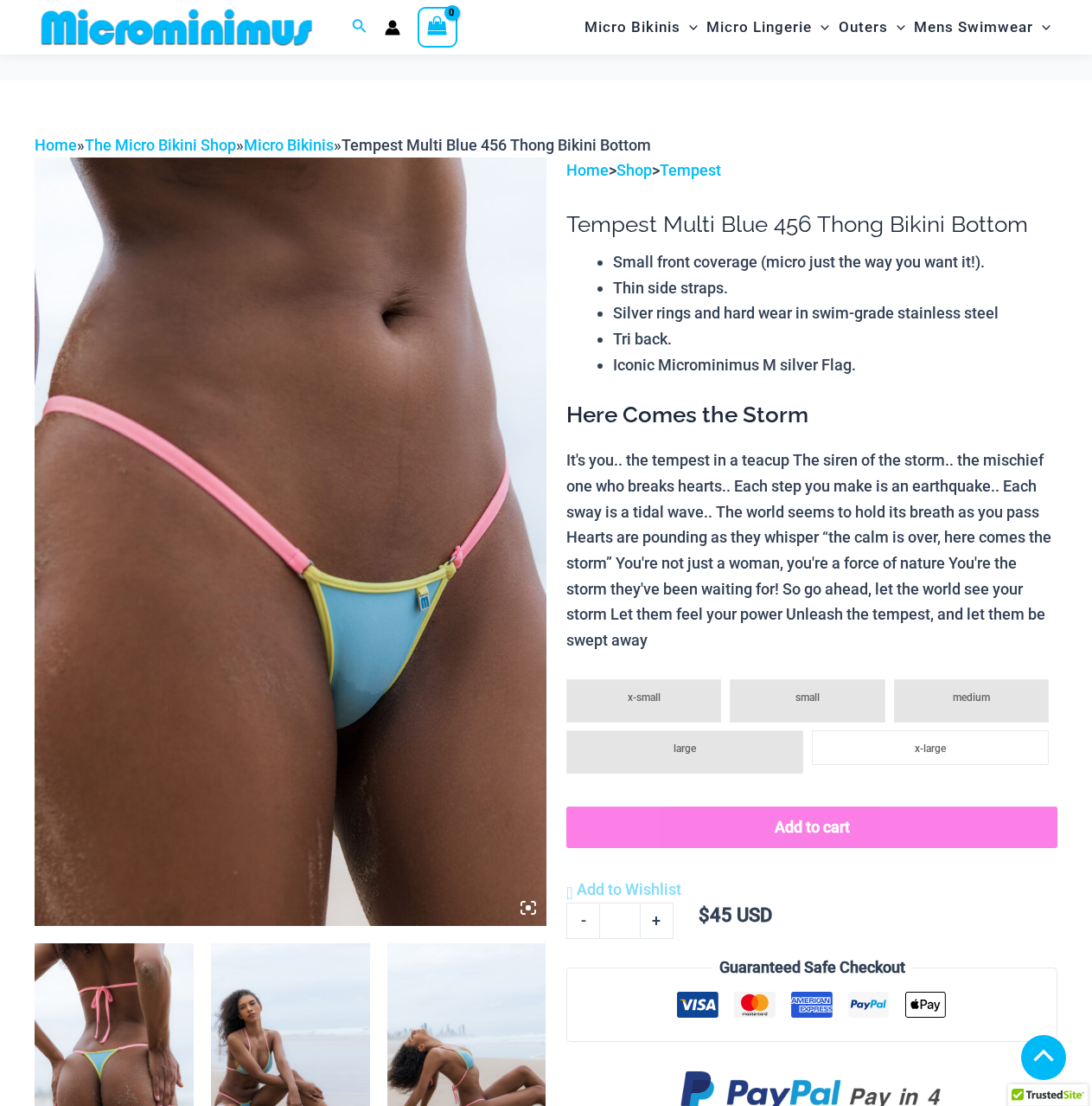
scroll to position [1122, 0]
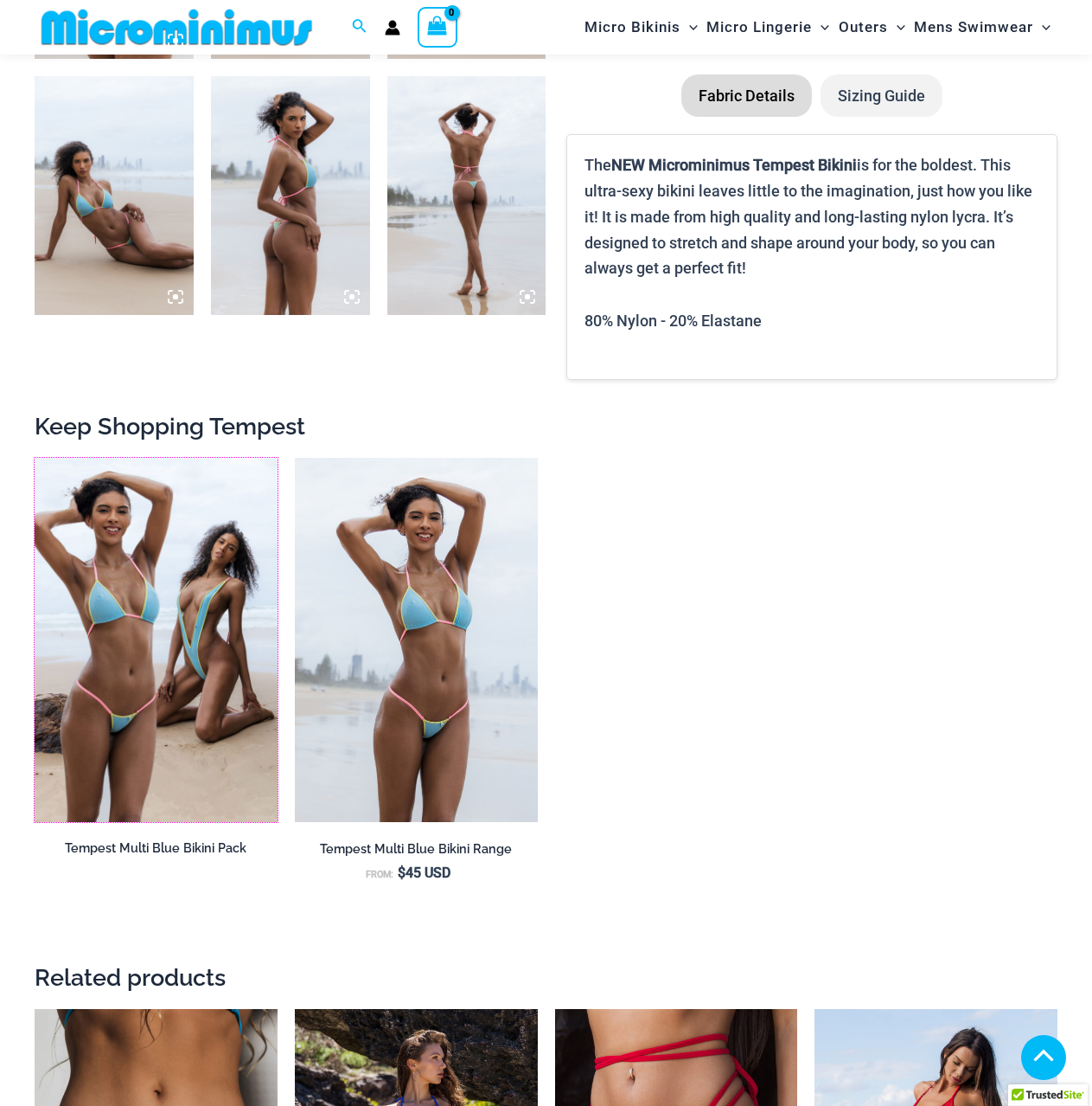
click at [35, 458] on img at bounding box center [35, 458] width 0 height 0
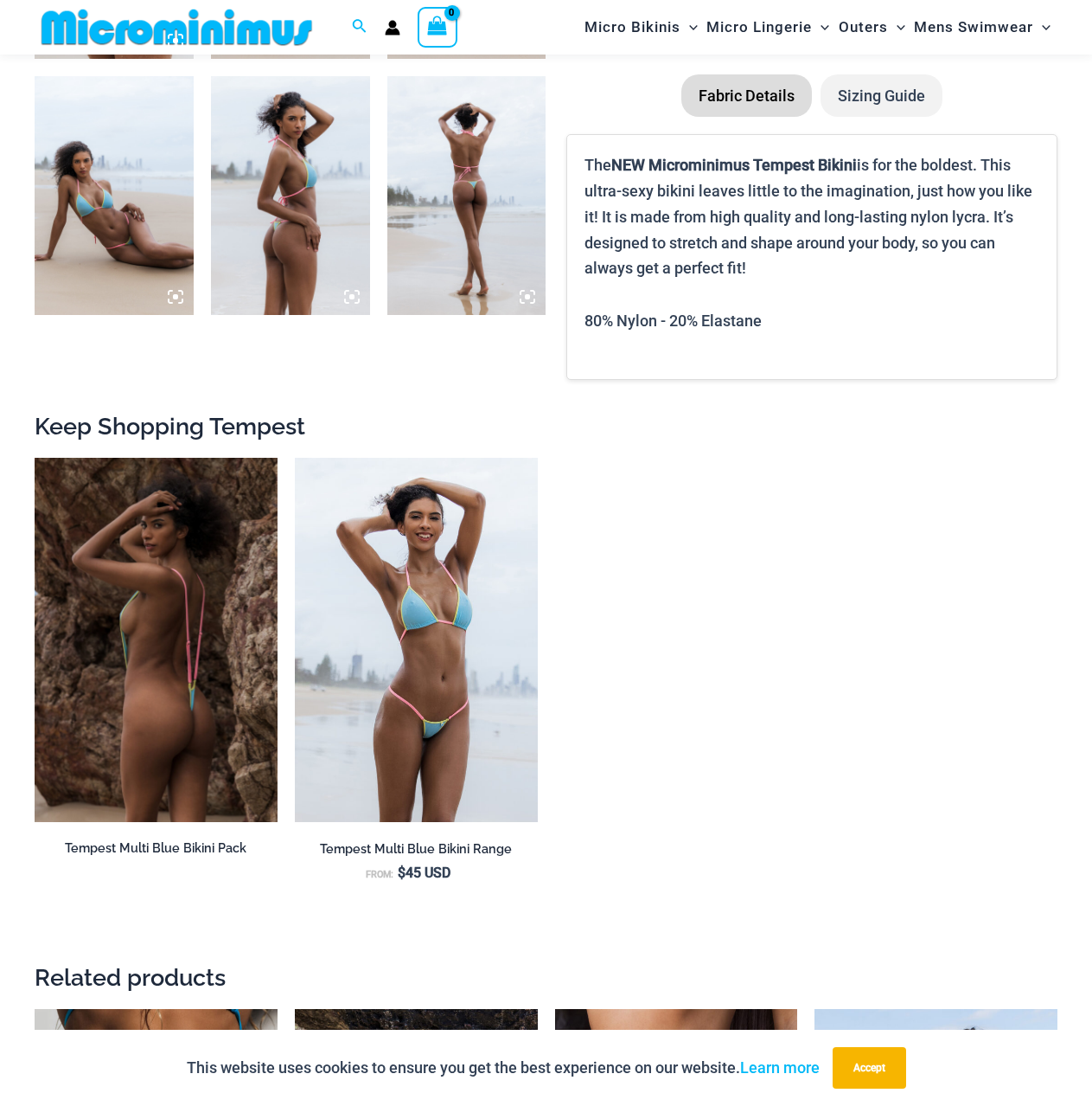
click at [213, 591] on img at bounding box center [156, 640] width 243 height 364
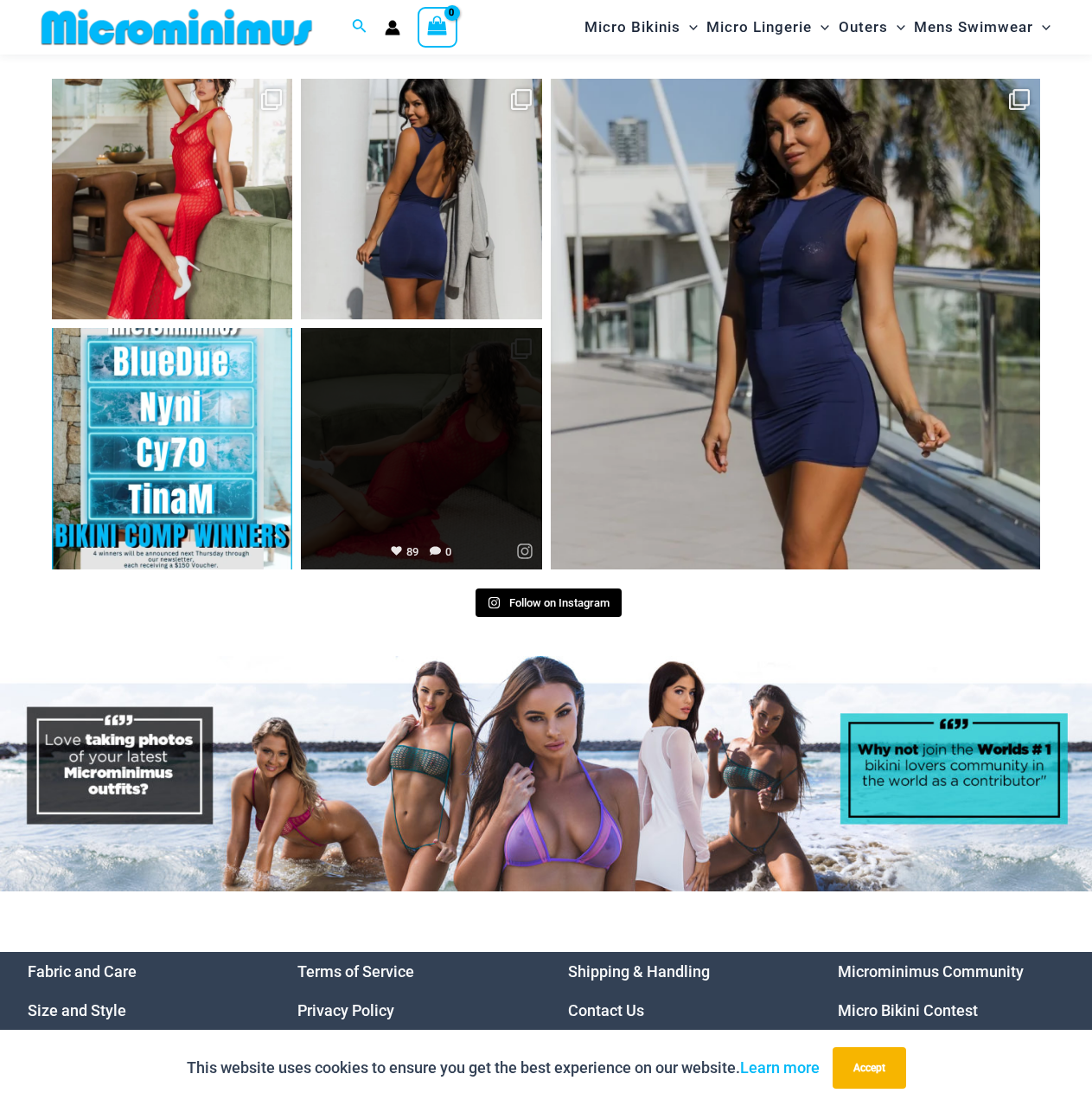
scroll to position [6344, 0]
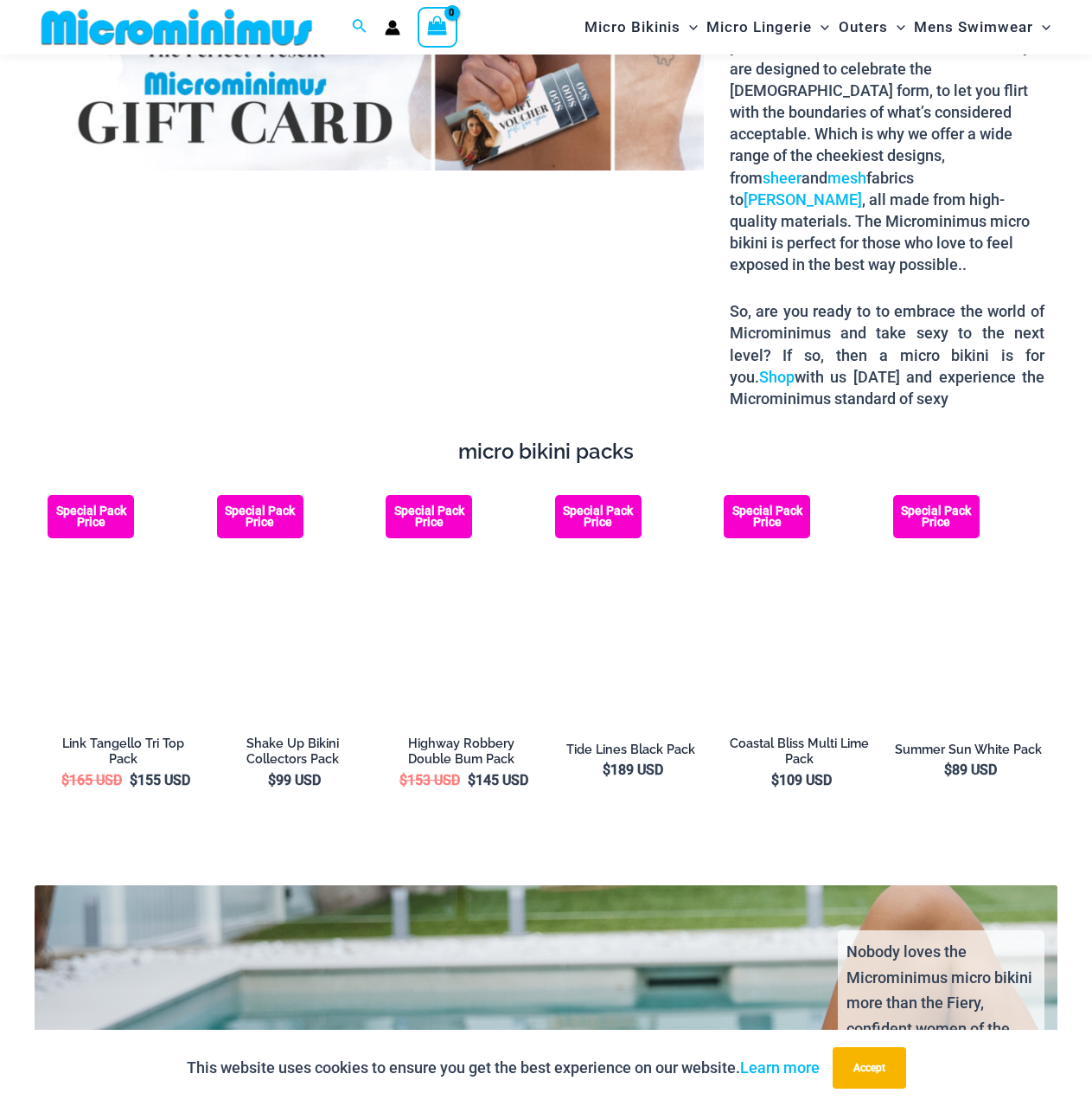
scroll to position [2409, 0]
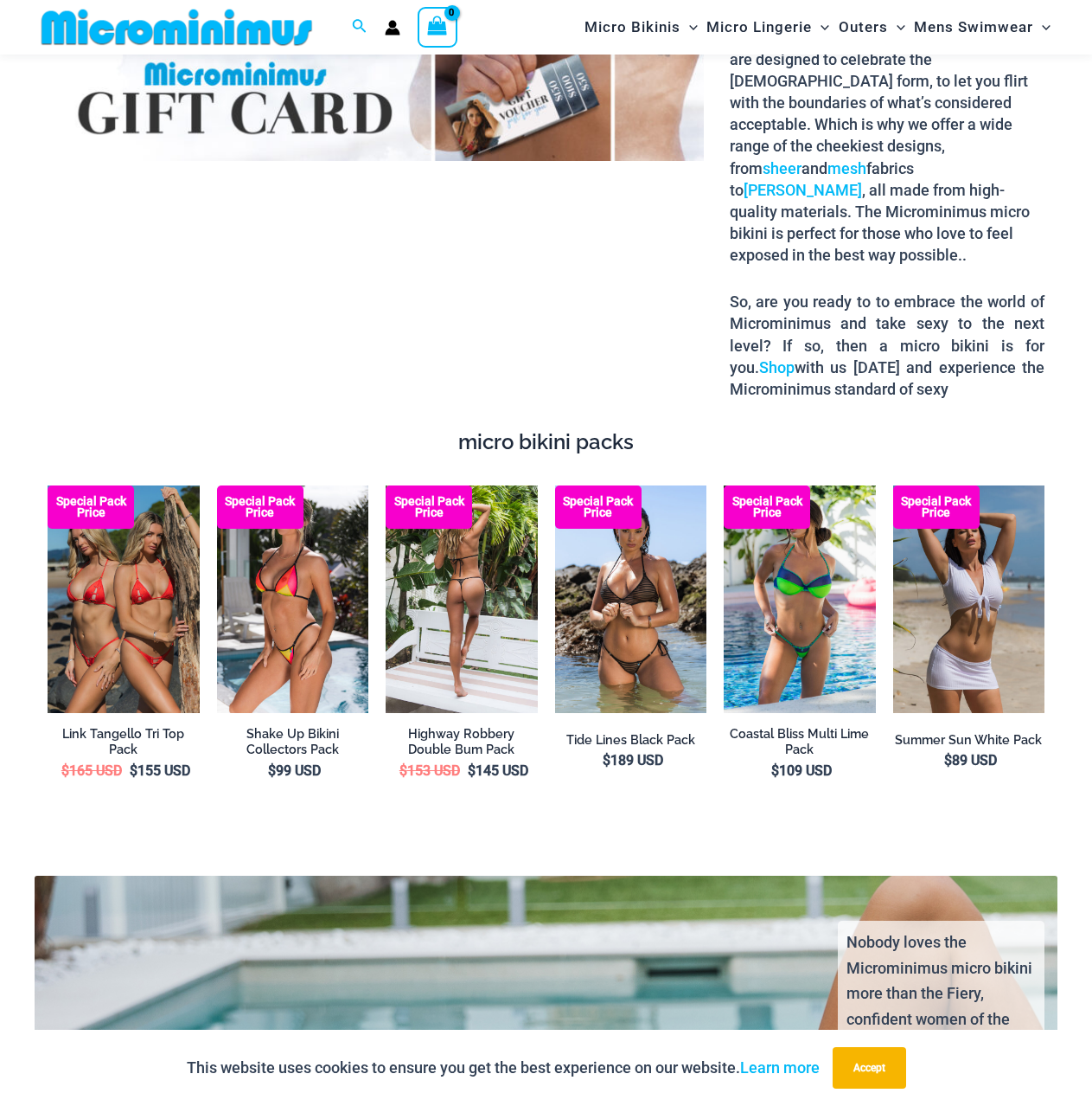
click at [466, 657] on img at bounding box center [461, 599] width 153 height 228
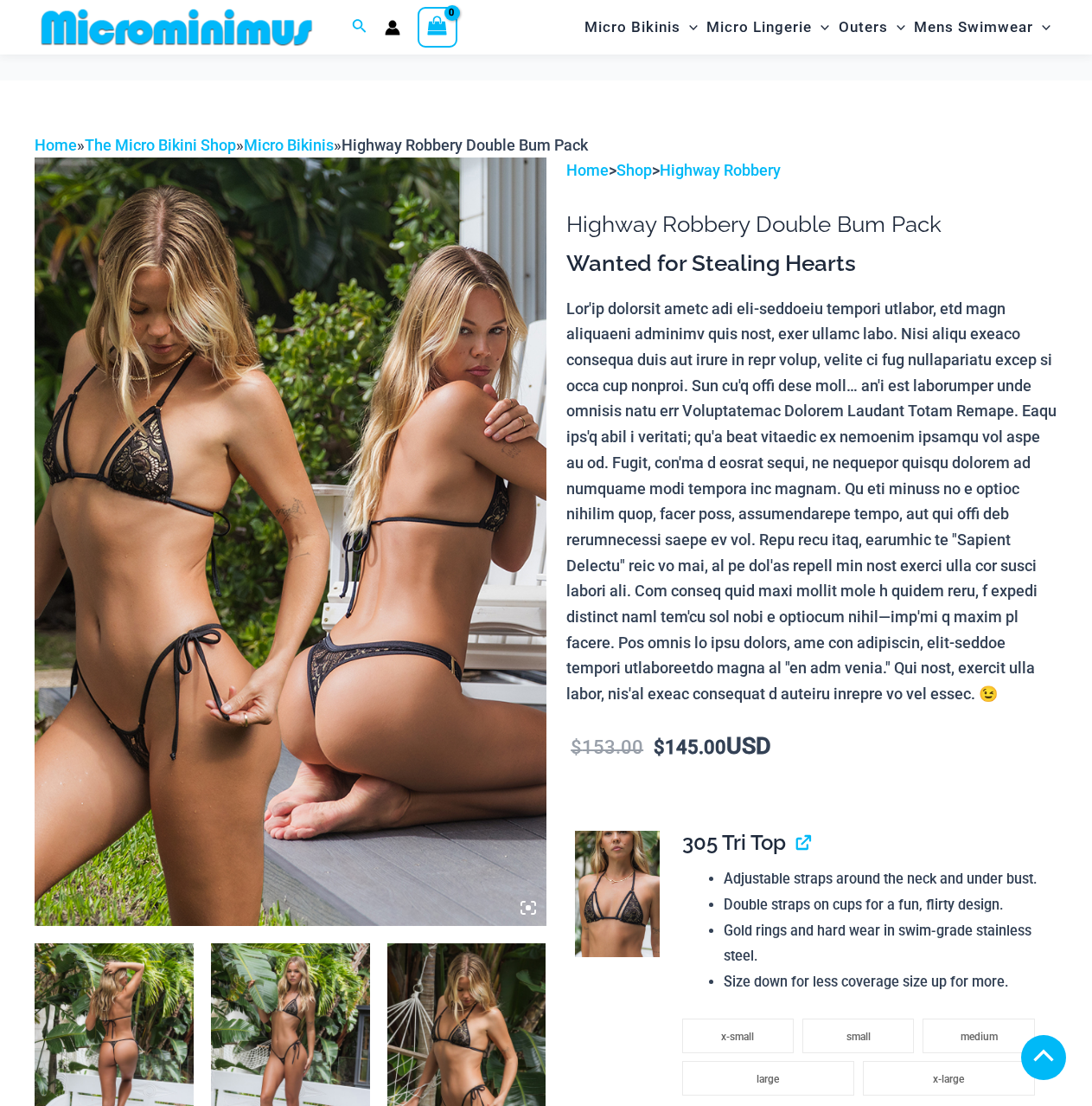
scroll to position [778, 0]
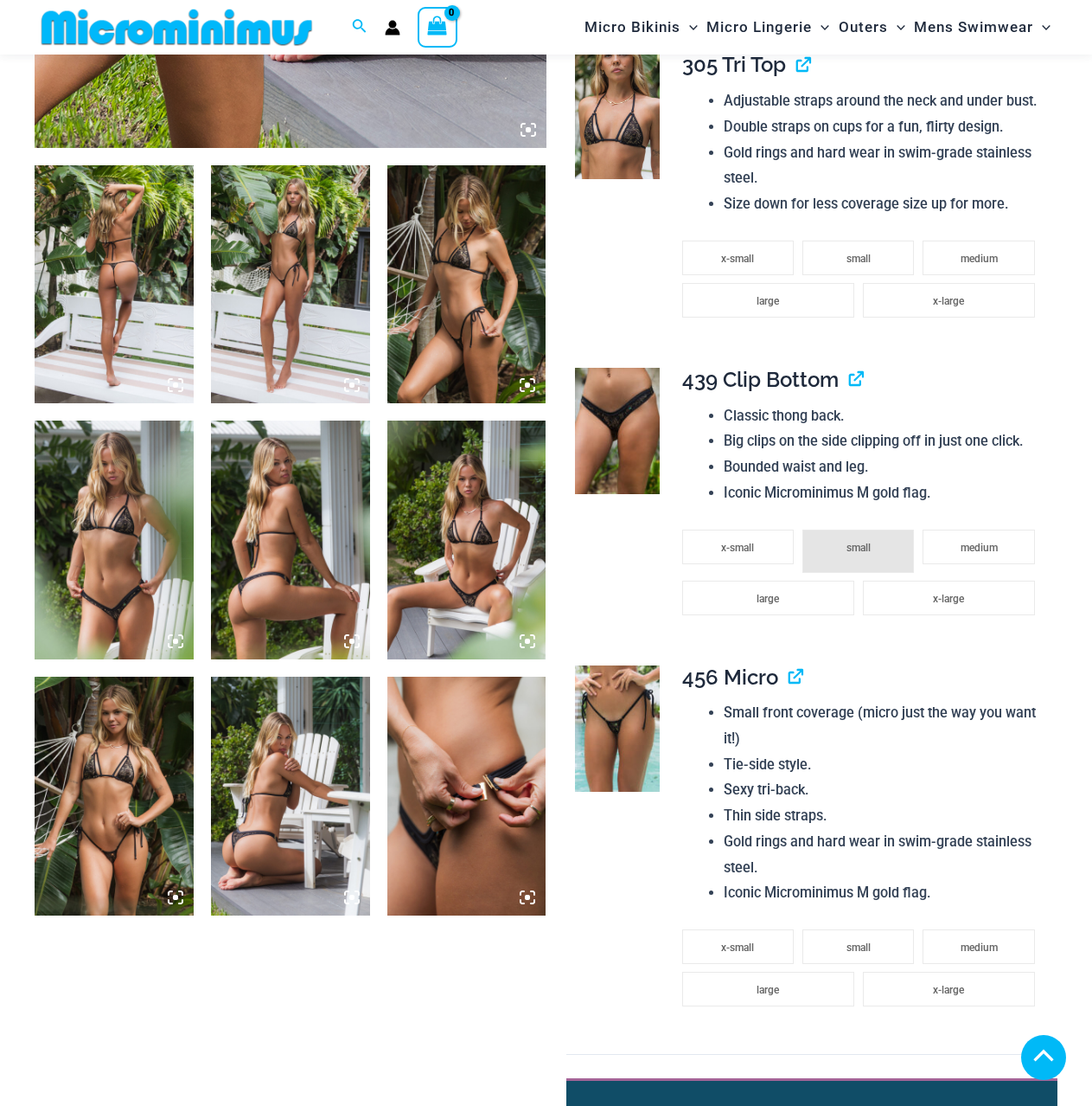
click at [483, 625] on img at bounding box center [467, 539] width 159 height 239
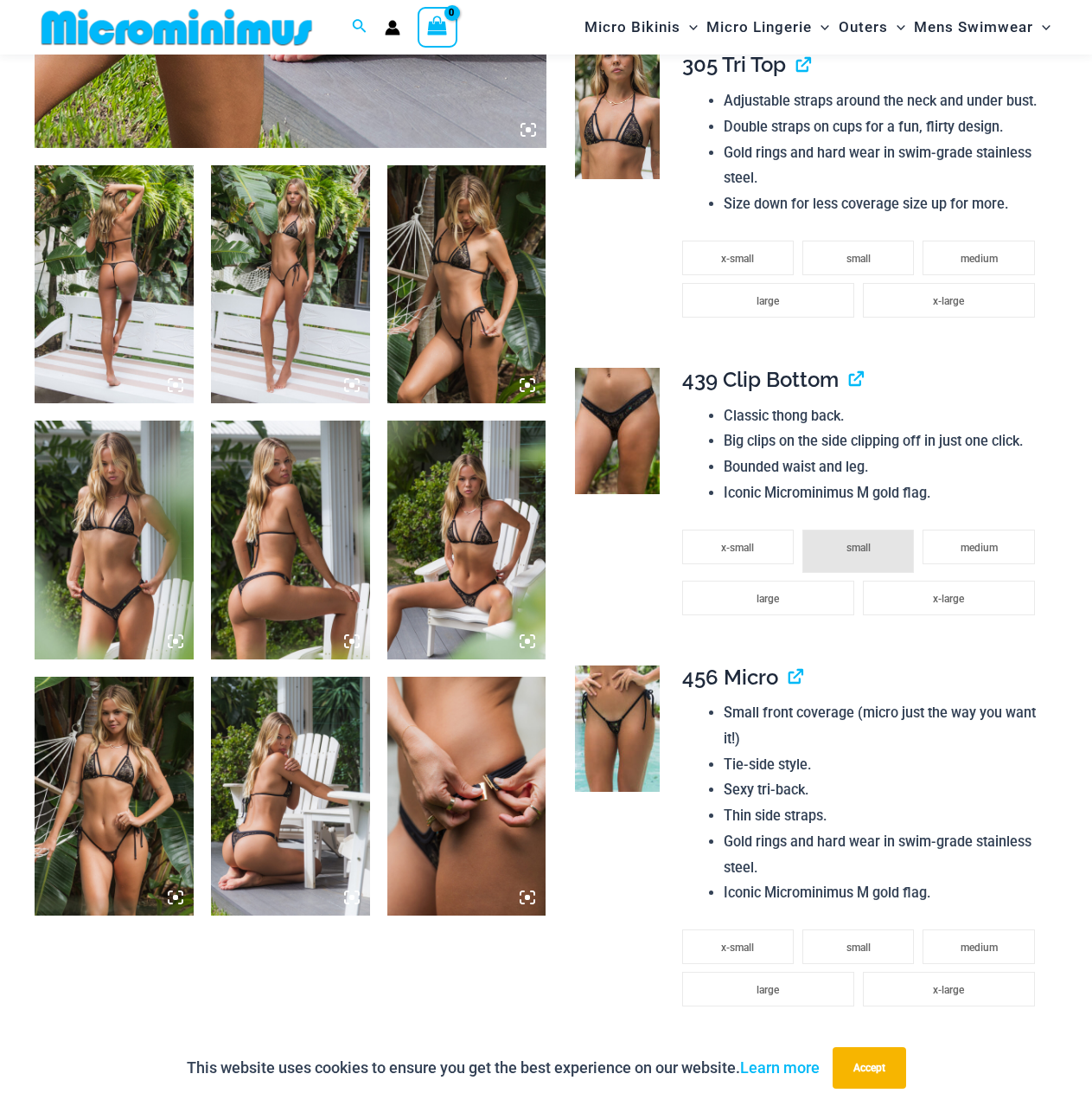
click at [531, 638] on icon at bounding box center [527, 641] width 16 height 16
